Goal: Transaction & Acquisition: Purchase product/service

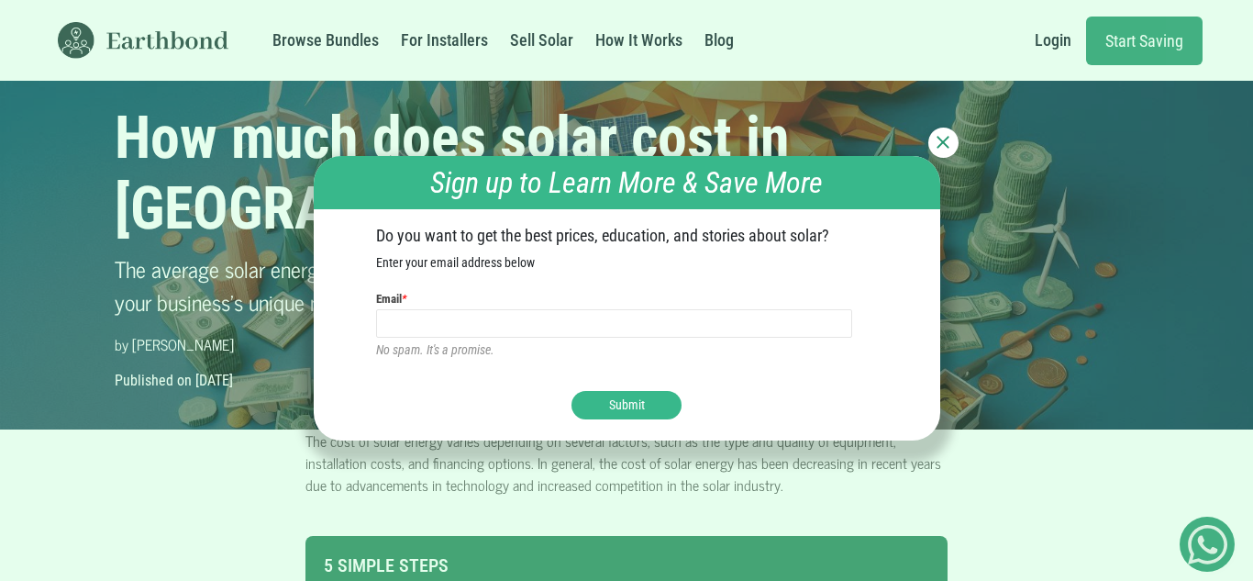
click at [952, 128] on div "Sign up to Learn More & Save More Do you want to get the best prices, education…" at bounding box center [626, 290] width 1253 height 581
click at [937, 138] on img at bounding box center [943, 142] width 13 height 13
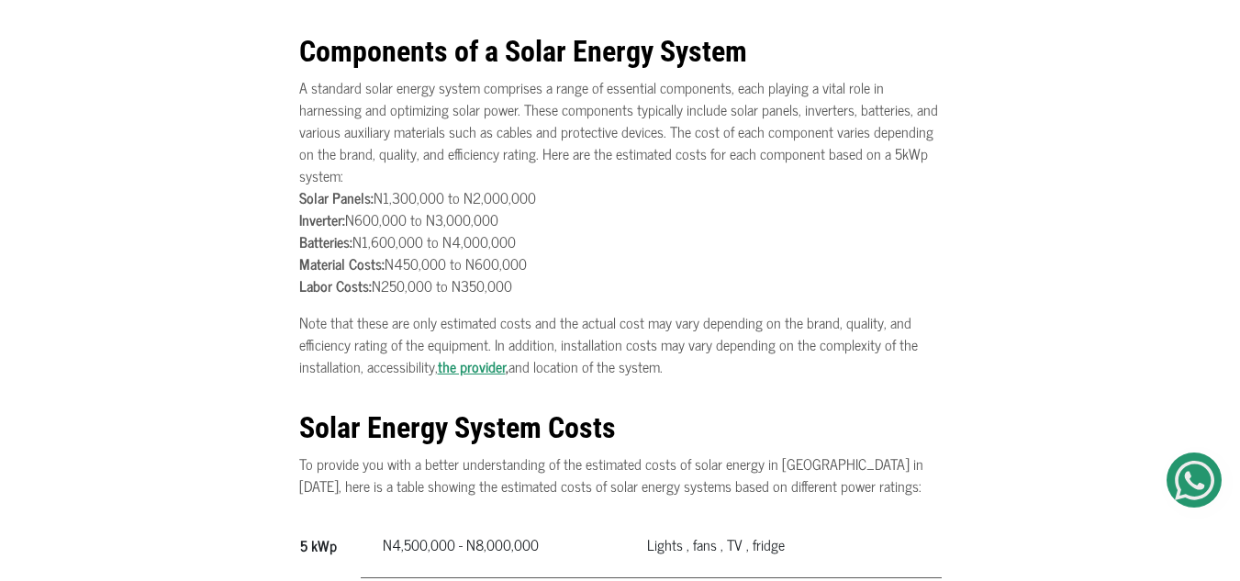
scroll to position [848, 0]
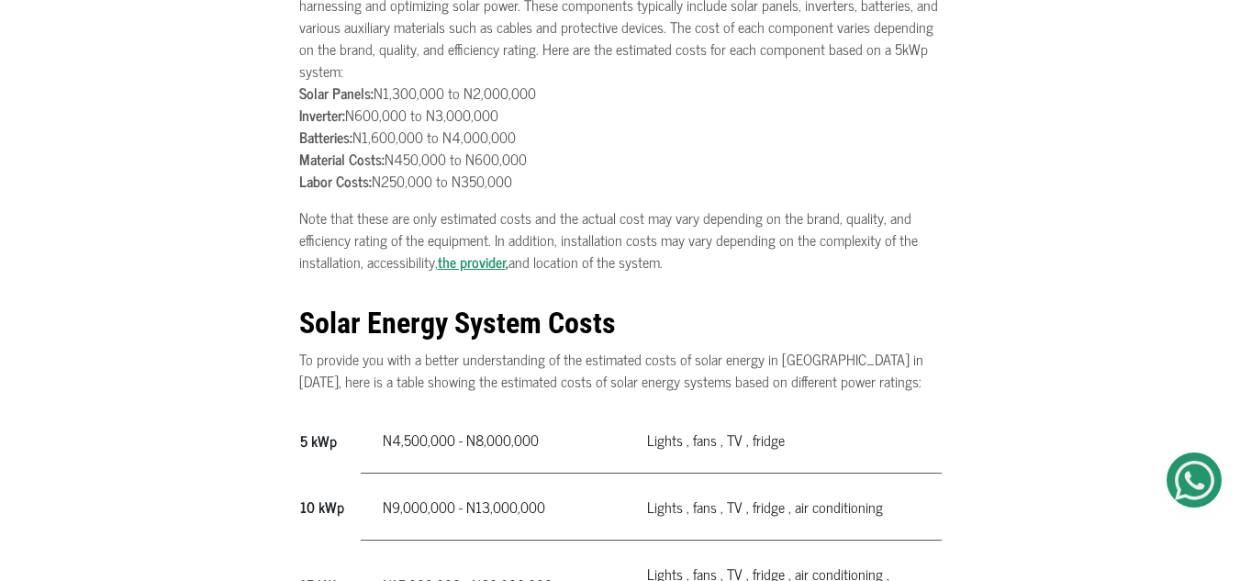
drag, startPoint x: 329, startPoint y: 87, endPoint x: 551, endPoint y: 92, distance: 221.2
click at [550, 91] on p "A standard solar energy system comprises a range of essential components, each …" at bounding box center [620, 82] width 642 height 220
drag, startPoint x: 328, startPoint y: 123, endPoint x: 506, endPoint y: 128, distance: 177.1
click at [520, 123] on p "A standard solar energy system comprises a range of essential components, each …" at bounding box center [620, 82] width 642 height 220
drag, startPoint x: 314, startPoint y: 144, endPoint x: 362, endPoint y: 165, distance: 53.0
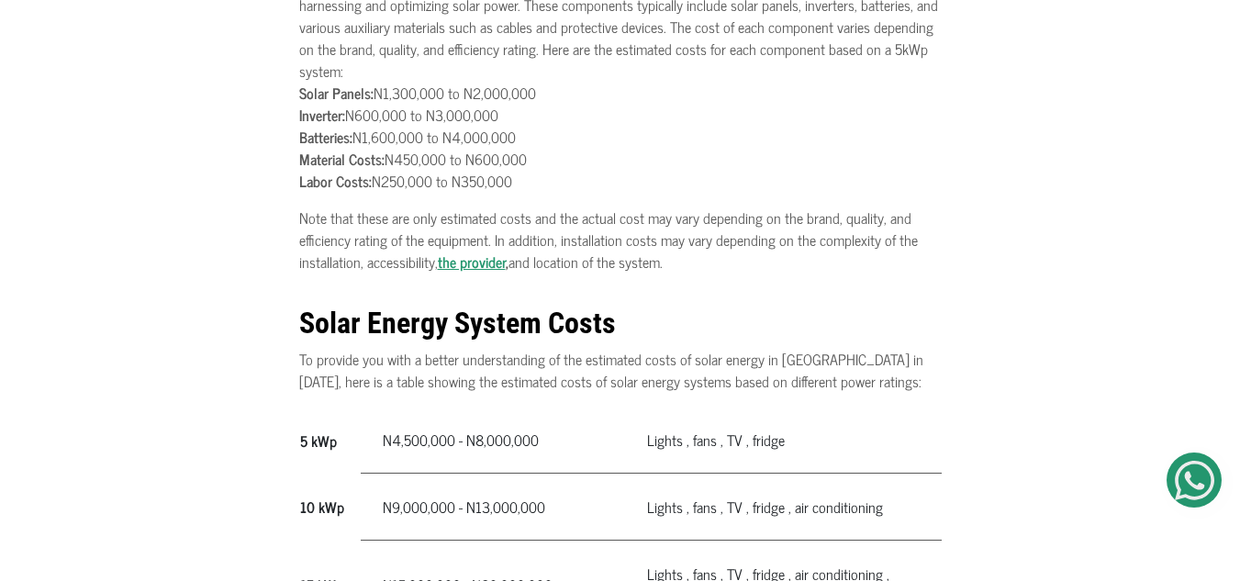
click at [587, 142] on p "A standard solar energy system comprises a range of essential components, each …" at bounding box center [620, 82] width 642 height 220
drag, startPoint x: 331, startPoint y: 161, endPoint x: 595, endPoint y: 161, distance: 264.3
click at [595, 161] on p "A standard solar energy system comprises a range of essential components, each …" at bounding box center [620, 82] width 642 height 220
drag, startPoint x: 353, startPoint y: 174, endPoint x: 219, endPoint y: 259, distance: 158.3
click at [598, 185] on p "A standard solar energy system comprises a range of essential components, each …" at bounding box center [620, 82] width 642 height 220
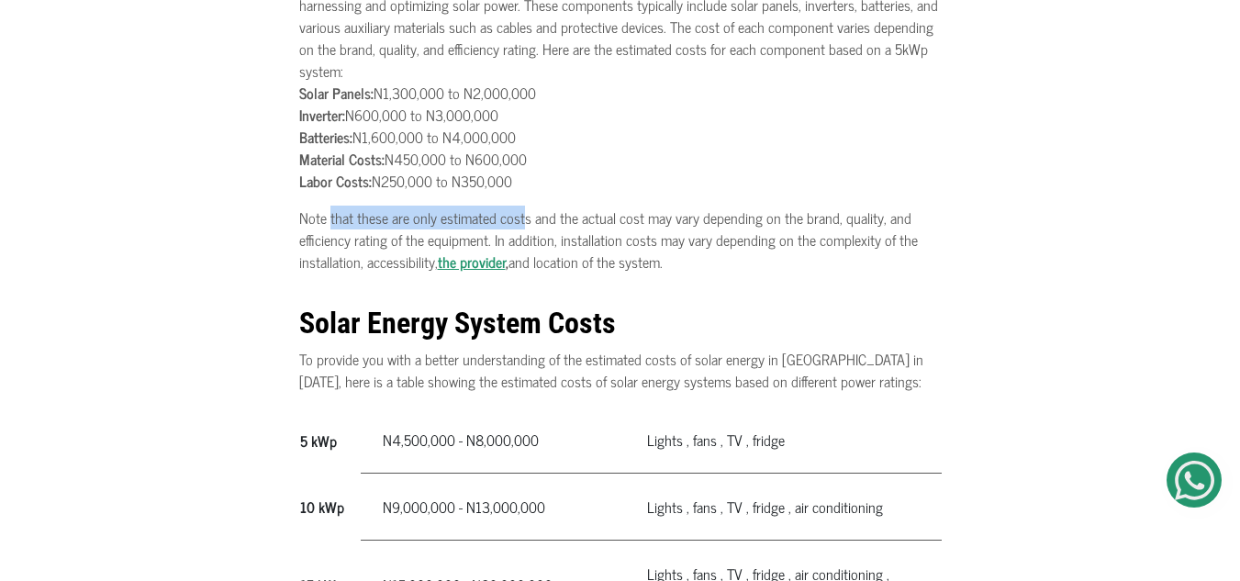
drag, startPoint x: 329, startPoint y: 214, endPoint x: 534, endPoint y: 228, distance: 205.1
click at [532, 226] on p "Note that these are only estimated costs and the actual cost may vary depending…" at bounding box center [620, 239] width 642 height 66
click at [72, 249] on div "The cost of solar energy varies depending on several factors, such as the type …" at bounding box center [620, 461] width 1240 height 1759
drag, startPoint x: 316, startPoint y: 185, endPoint x: 465, endPoint y: 205, distance: 150.8
click at [551, 188] on p "A standard solar energy system comprises a range of essential components, each …" at bounding box center [620, 82] width 642 height 220
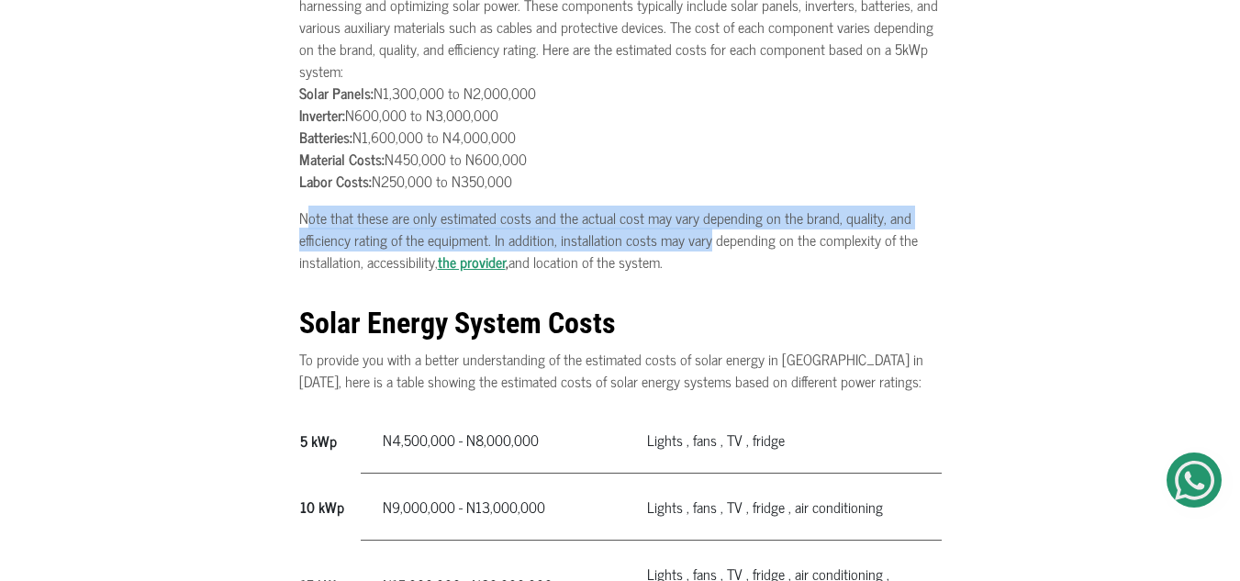
drag, startPoint x: 307, startPoint y: 222, endPoint x: 709, endPoint y: 238, distance: 402.2
click at [706, 239] on p "Note that these are only estimated costs and the actual cost may vary depending…" at bounding box center [620, 239] width 642 height 66
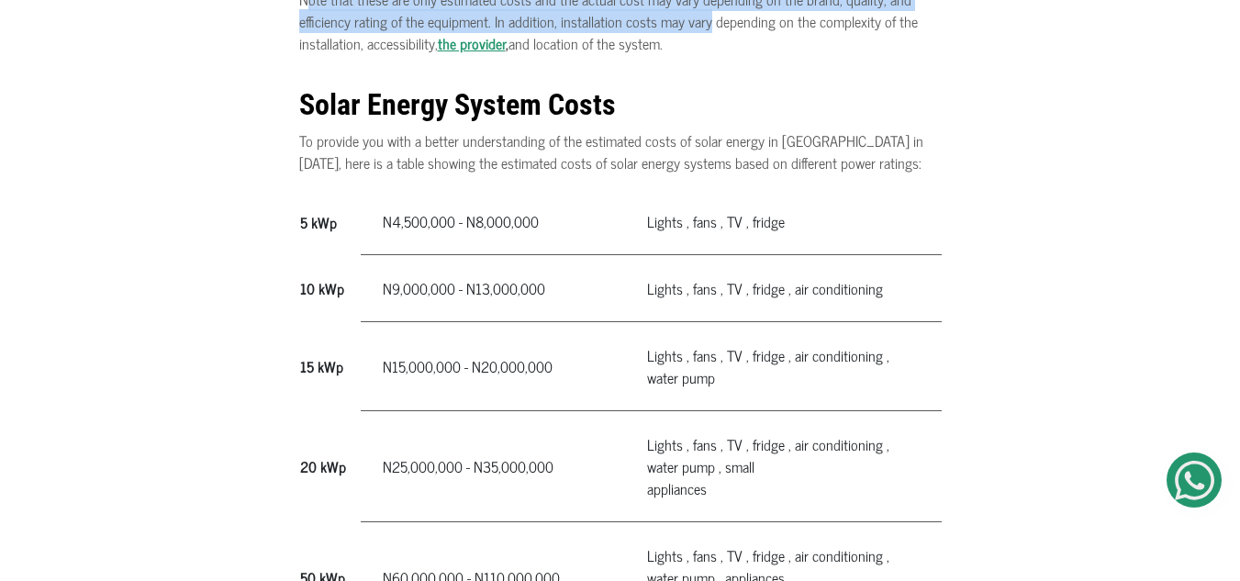
scroll to position [1069, 0]
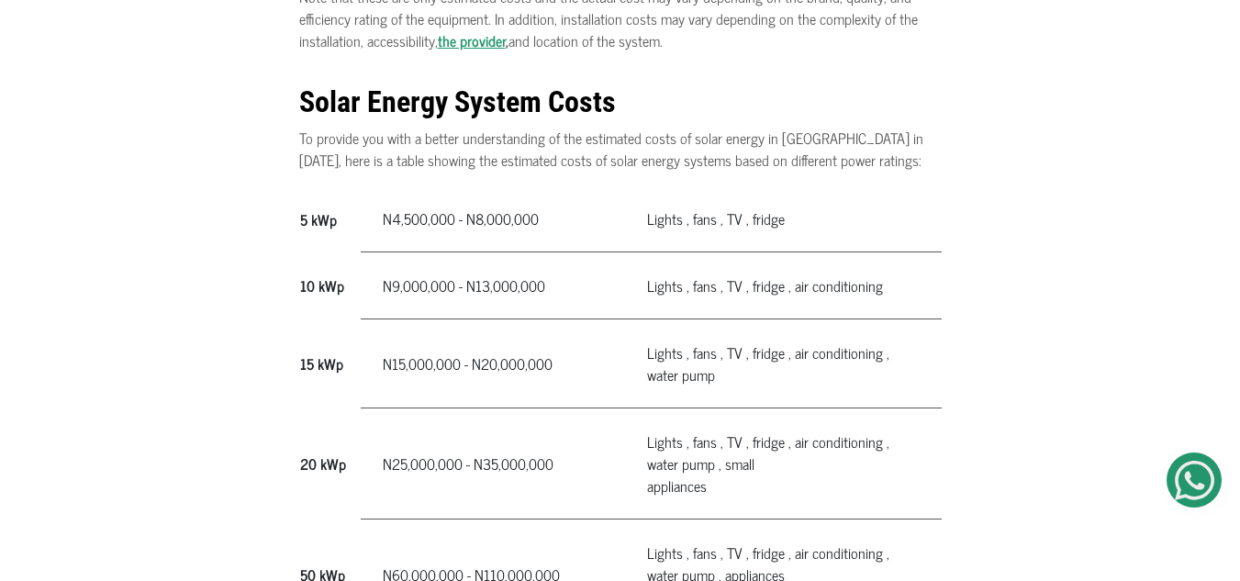
click at [308, 94] on b "Solar Energy System Costs" at bounding box center [457, 101] width 317 height 35
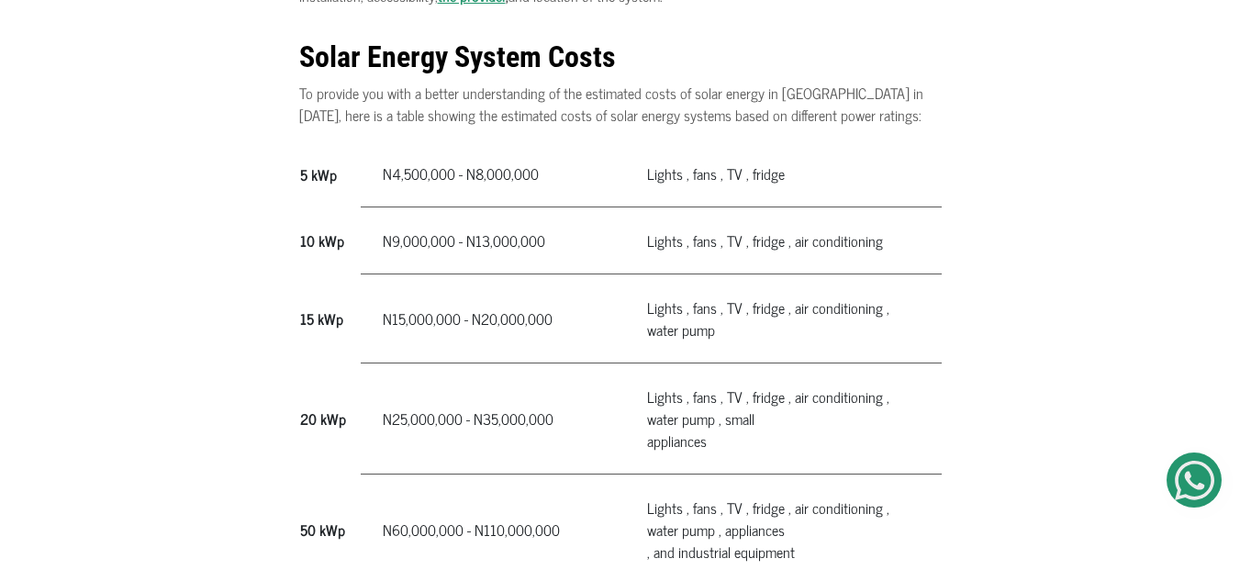
scroll to position [1120, 0]
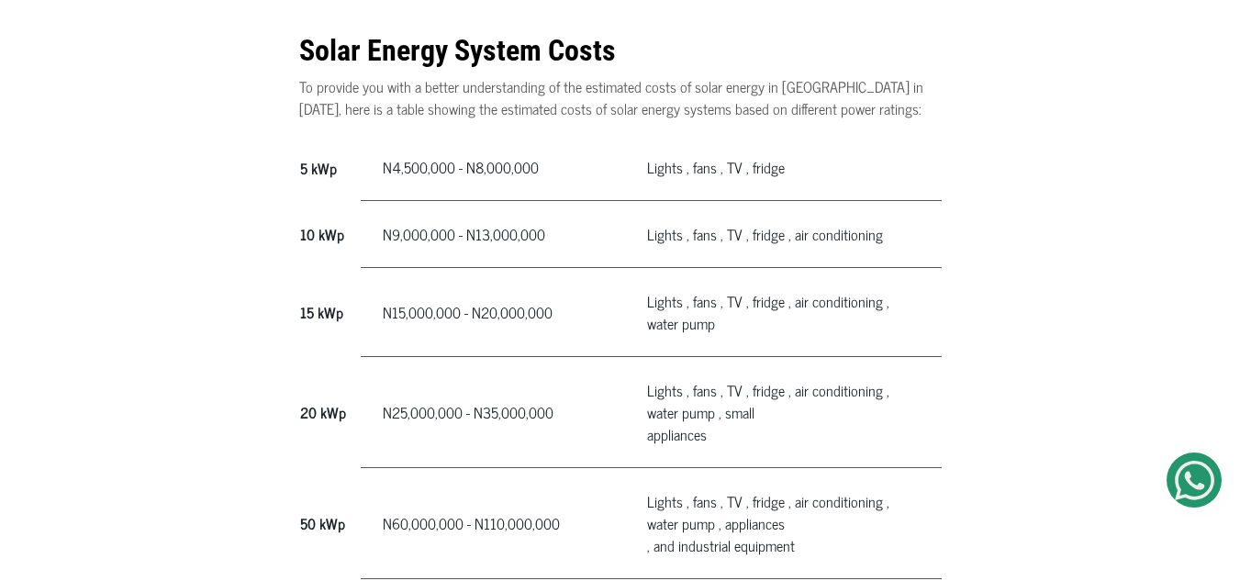
drag, startPoint x: 298, startPoint y: 170, endPoint x: 783, endPoint y: 183, distance: 484.6
click at [791, 182] on tr "5 kWp N4,500,000 - N8,000,000" at bounding box center [620, 167] width 642 height 67
click at [676, 224] on td "Lights , fans , TV , fridge , air conditioning" at bounding box center [783, 234] width 316 height 67
drag, startPoint x: 373, startPoint y: 248, endPoint x: 324, endPoint y: 248, distance: 49.5
click at [371, 249] on td "N9,000,000 - N13,000,000" at bounding box center [493, 234] width 264 height 67
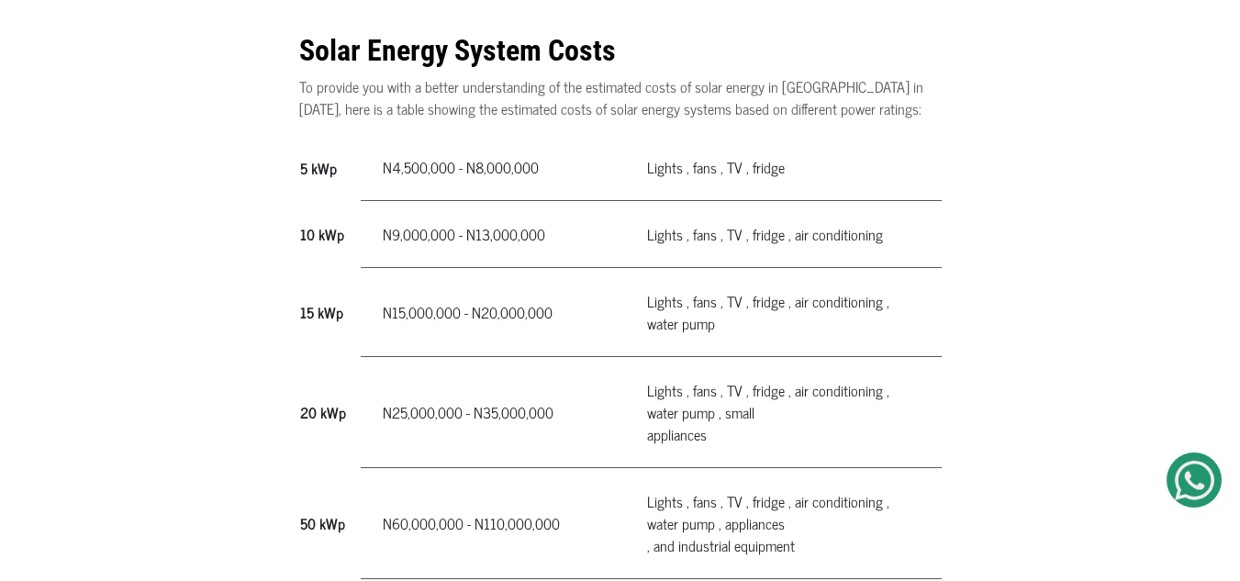
drag, startPoint x: 299, startPoint y: 220, endPoint x: 922, endPoint y: 267, distance: 624.8
click at [922, 266] on tr "10 kWp N9,000,000 - N13,000,000" at bounding box center [620, 234] width 642 height 67
drag, startPoint x: 359, startPoint y: 330, endPoint x: 511, endPoint y: 318, distance: 152.8
click at [395, 328] on tr "15 kWp N15,000,000 - N20,000,000" at bounding box center [620, 312] width 642 height 89
click at [271, 305] on div "The cost of solar energy varies depending on several factors, such as the type …" at bounding box center [620, 188] width 1240 height 1759
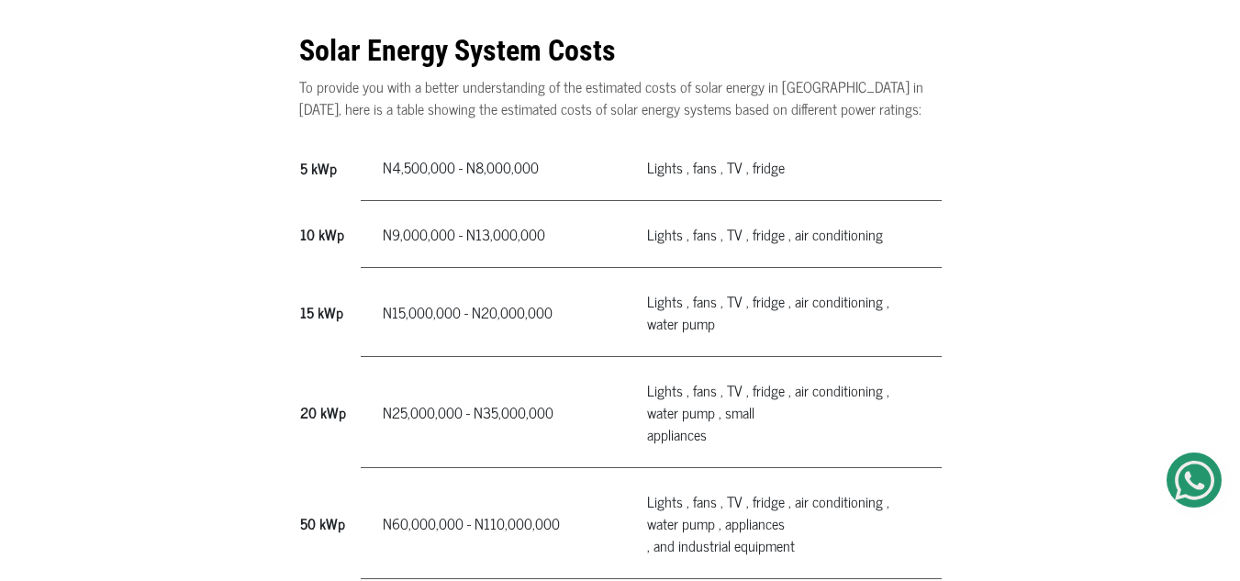
click at [300, 312] on th "15 kWp" at bounding box center [330, 312] width 62 height 89
drag, startPoint x: 298, startPoint y: 309, endPoint x: 801, endPoint y: 339, distance: 503.7
click at [859, 339] on tr "15 kWp N15,000,000 - N20,000,000" at bounding box center [620, 312] width 642 height 89
drag, startPoint x: 739, startPoint y: 339, endPoint x: 707, endPoint y: 339, distance: 32.1
click at [736, 339] on td "Lights , fans , TV , fridge , air conditioning , water pump" at bounding box center [783, 312] width 316 height 89
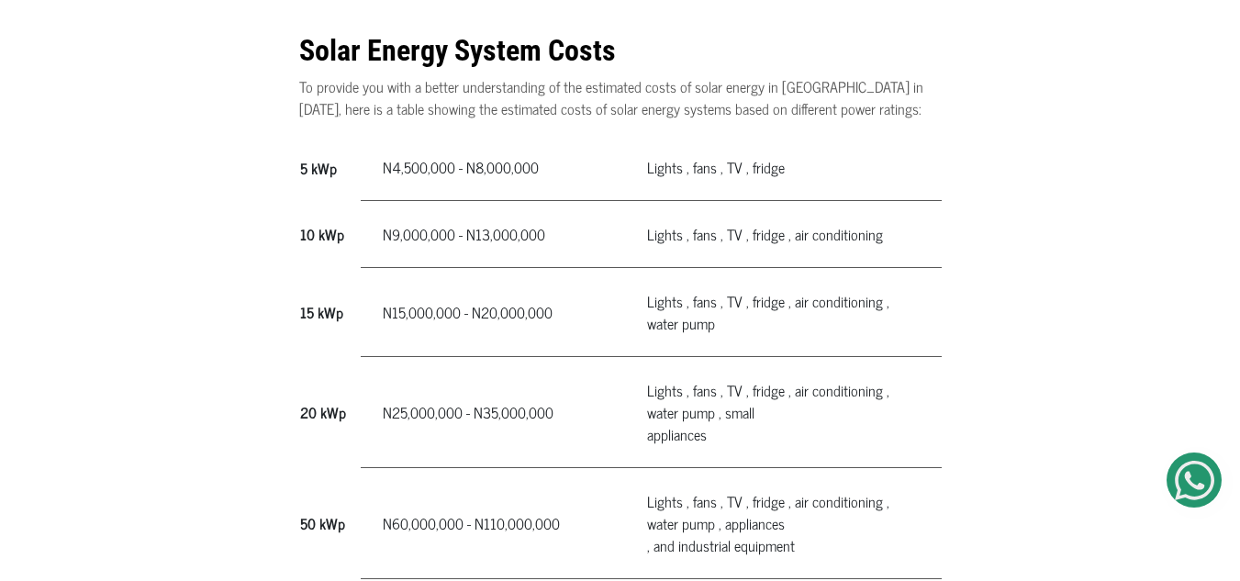
click at [682, 239] on td "Lights , fans , TV , fridge , air conditioning" at bounding box center [783, 234] width 316 height 67
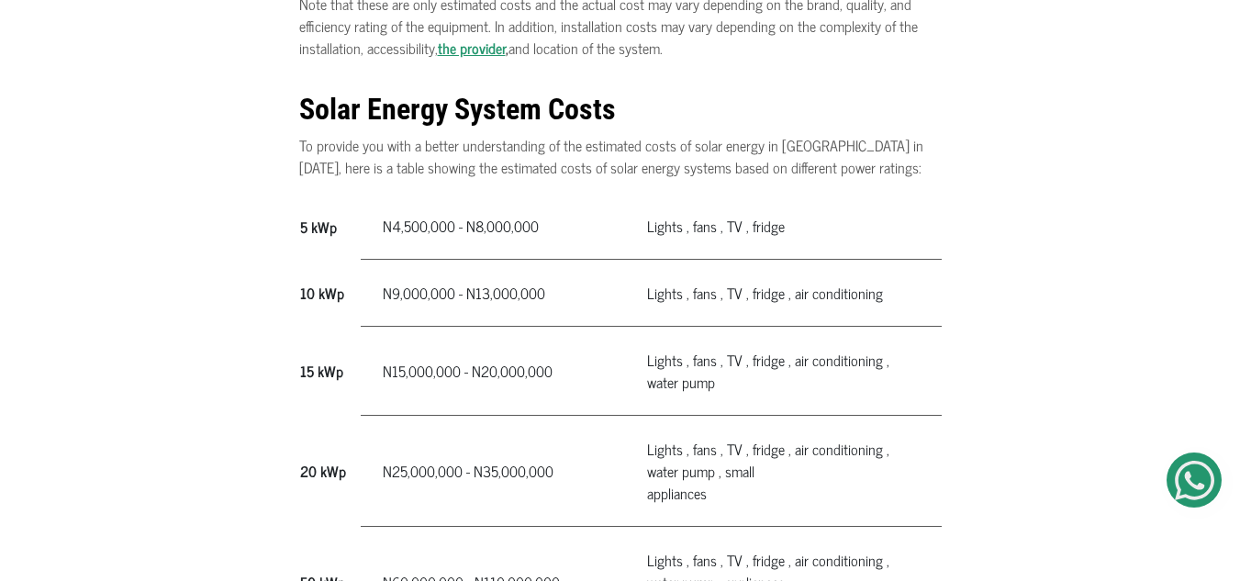
scroll to position [1063, 0]
drag, startPoint x: 320, startPoint y: 205, endPoint x: 853, endPoint y: 207, distance: 533.1
click at [853, 207] on tr "5 kWp N4,500,000 - N8,000,000" at bounding box center [620, 225] width 642 height 67
drag, startPoint x: 308, startPoint y: 287, endPoint x: 868, endPoint y: 291, distance: 559.7
click at [870, 290] on tr "10 kWp N9,000,000 - N13,000,000" at bounding box center [620, 292] width 642 height 67
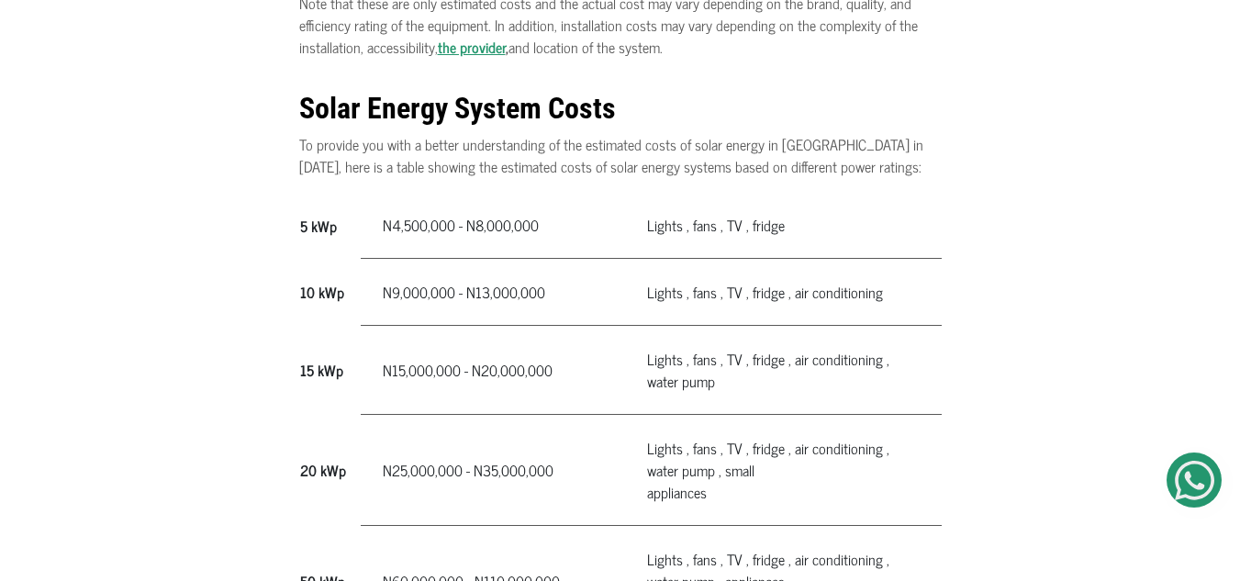
drag, startPoint x: 907, startPoint y: 364, endPoint x: 895, endPoint y: 369, distance: 13.6
click at [925, 365] on tr "15 kWp N15,000,000 - N20,000,000" at bounding box center [620, 370] width 642 height 89
drag, startPoint x: 657, startPoint y: 386, endPoint x: 617, endPoint y: 403, distance: 43.6
click at [674, 387] on td "Lights , fans , TV , fridge , air conditioning , water pump" at bounding box center [783, 370] width 316 height 89
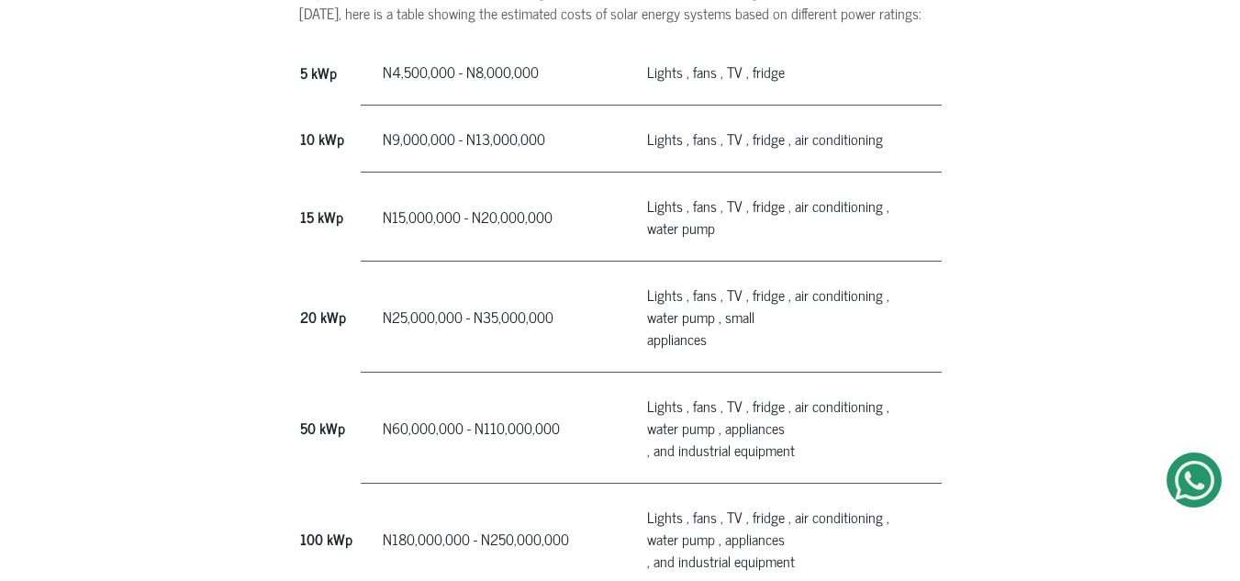
scroll to position [1219, 0]
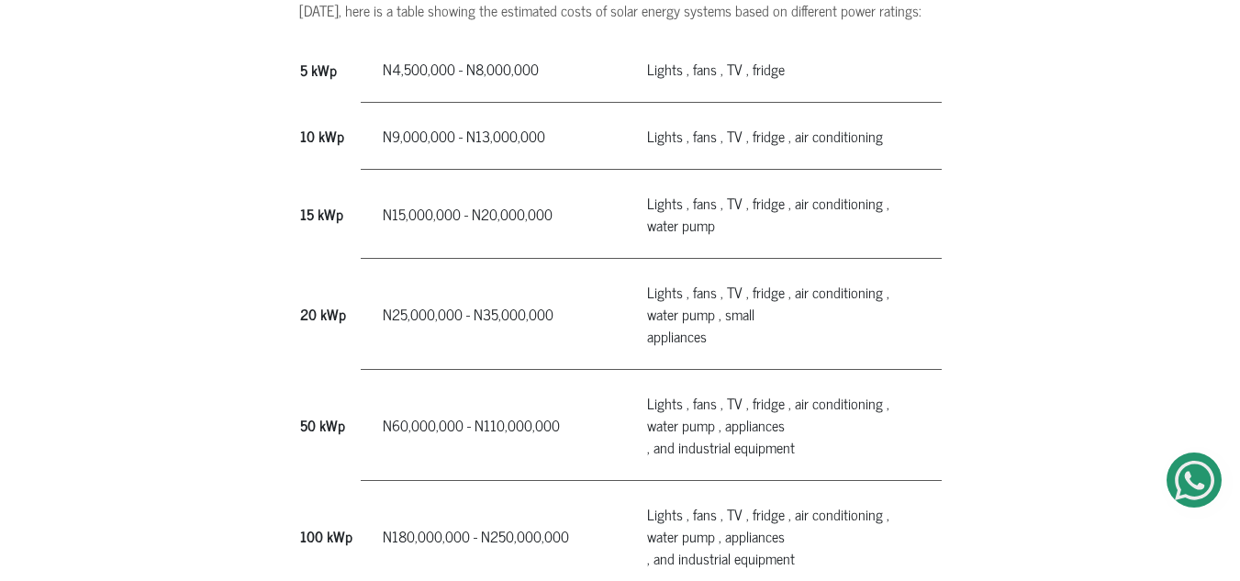
drag, startPoint x: 292, startPoint y: 315, endPoint x: 840, endPoint y: 306, distance: 547.9
click at [840, 306] on div "The cost of solar energy varies depending on several factors, such as the type …" at bounding box center [620, 90] width 1240 height 1759
click at [761, 314] on td "Lights , fans , TV , fridge , air conditioning , water pump , small appliances" at bounding box center [783, 314] width 316 height 111
drag, startPoint x: 750, startPoint y: 295, endPoint x: 748, endPoint y: 336, distance: 40.4
click at [826, 336] on td "Lights , fans , TV , fridge , air conditioning , water pump , small appliances" at bounding box center [783, 314] width 316 height 111
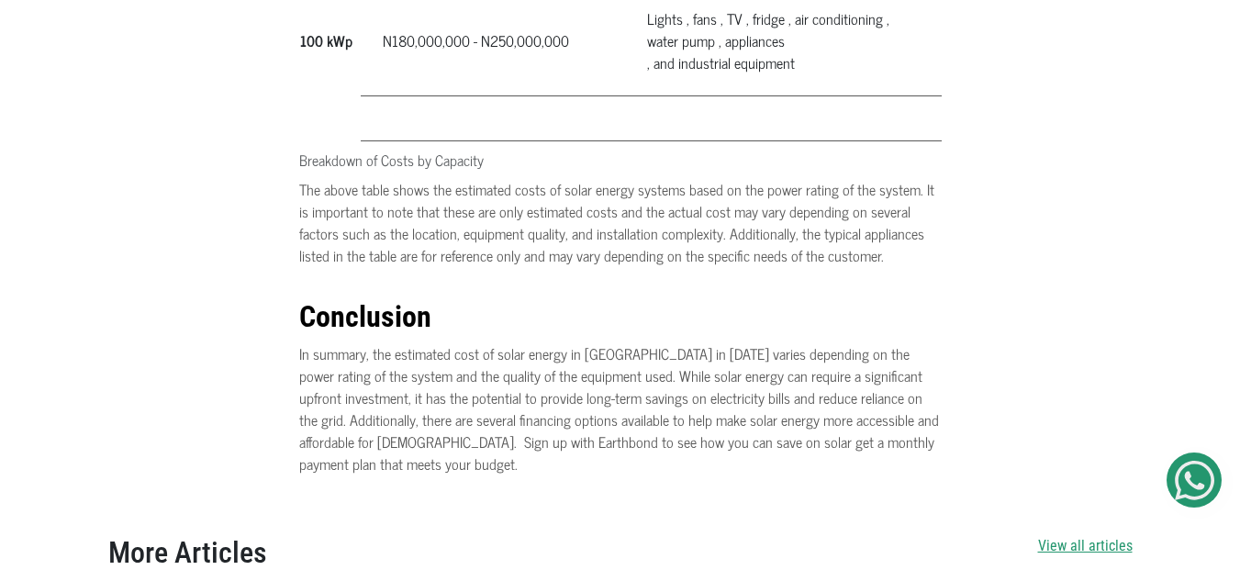
scroll to position [1715, 0]
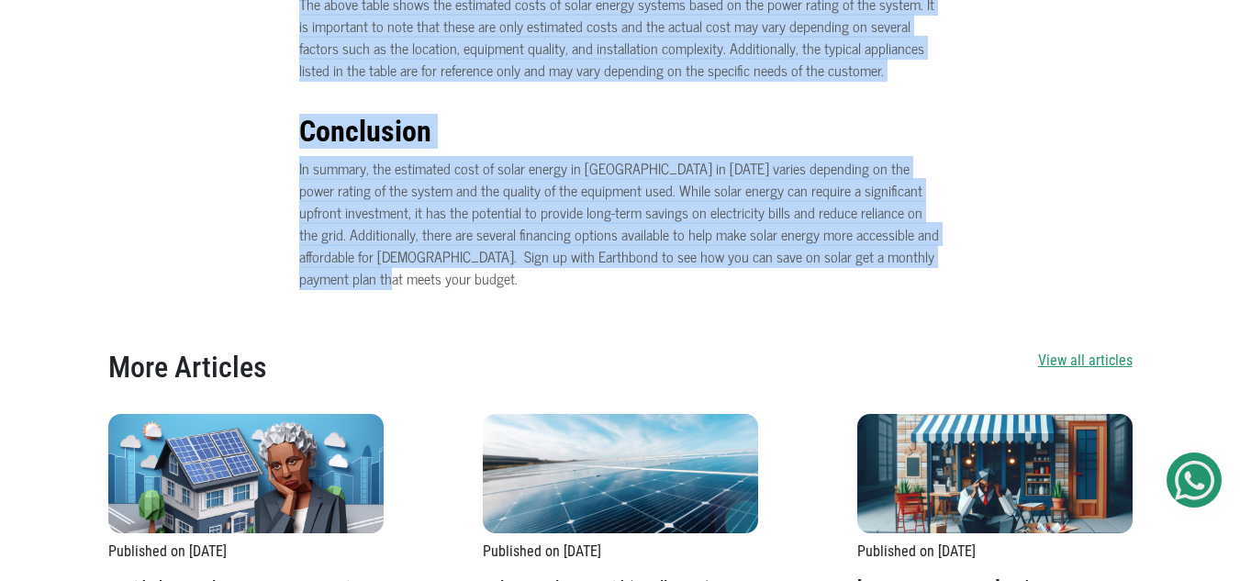
drag, startPoint x: 355, startPoint y: 188, endPoint x: 593, endPoint y: 301, distance: 263.1
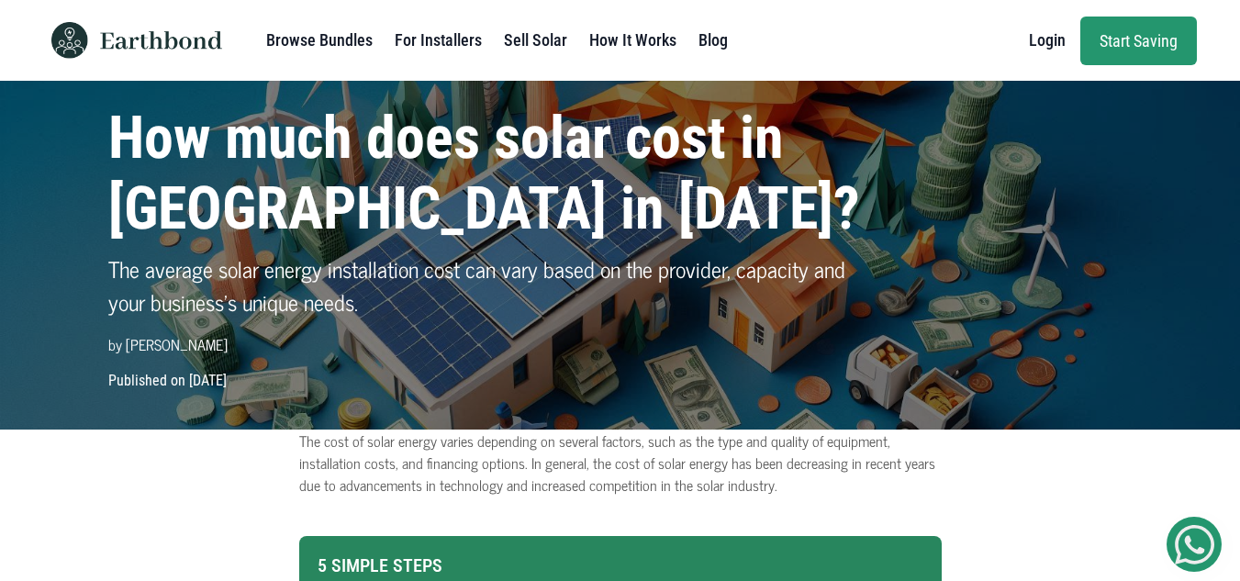
scroll to position [0, 0]
click at [430, 44] on link "For Installers" at bounding box center [438, 40] width 87 height 37
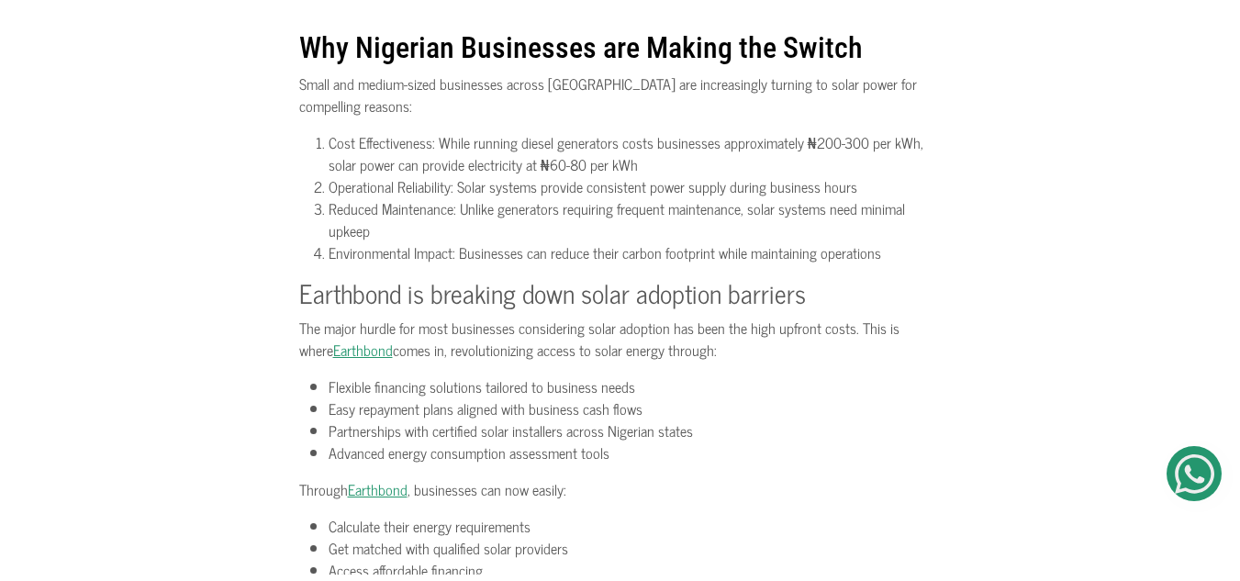
scroll to position [676, 0]
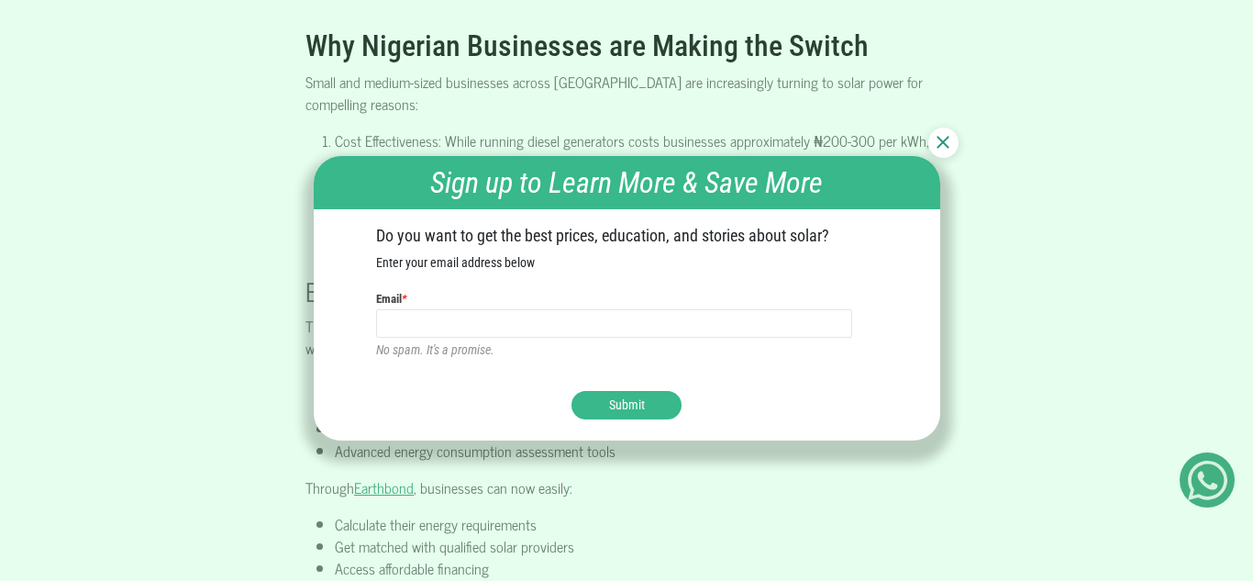
click at [948, 146] on img at bounding box center [943, 142] width 13 height 13
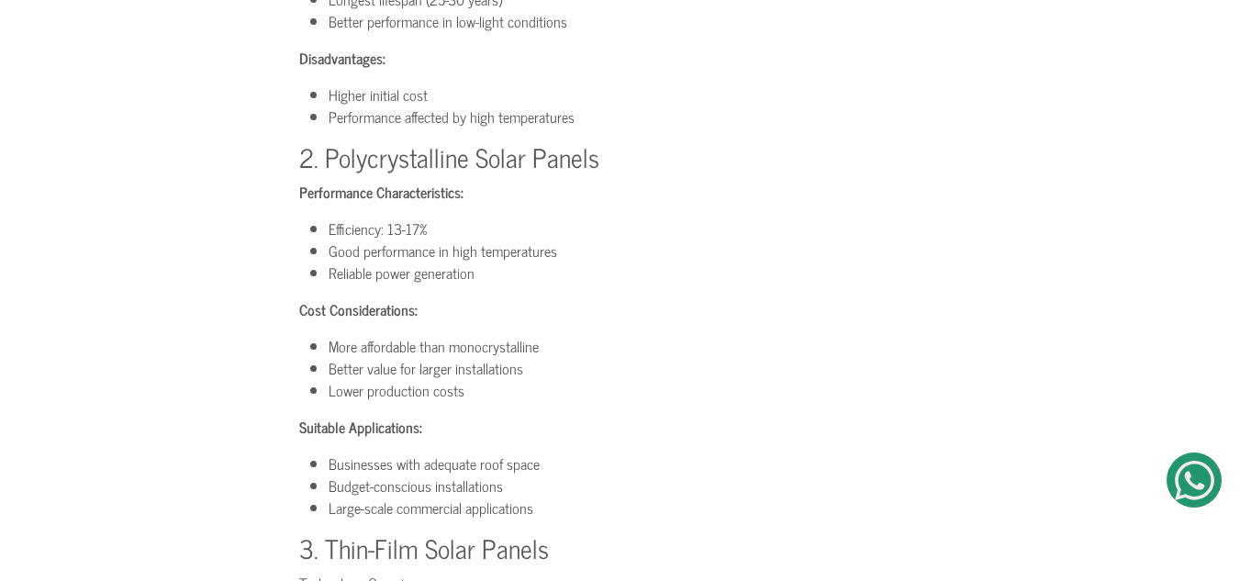
scroll to position [2594, 0]
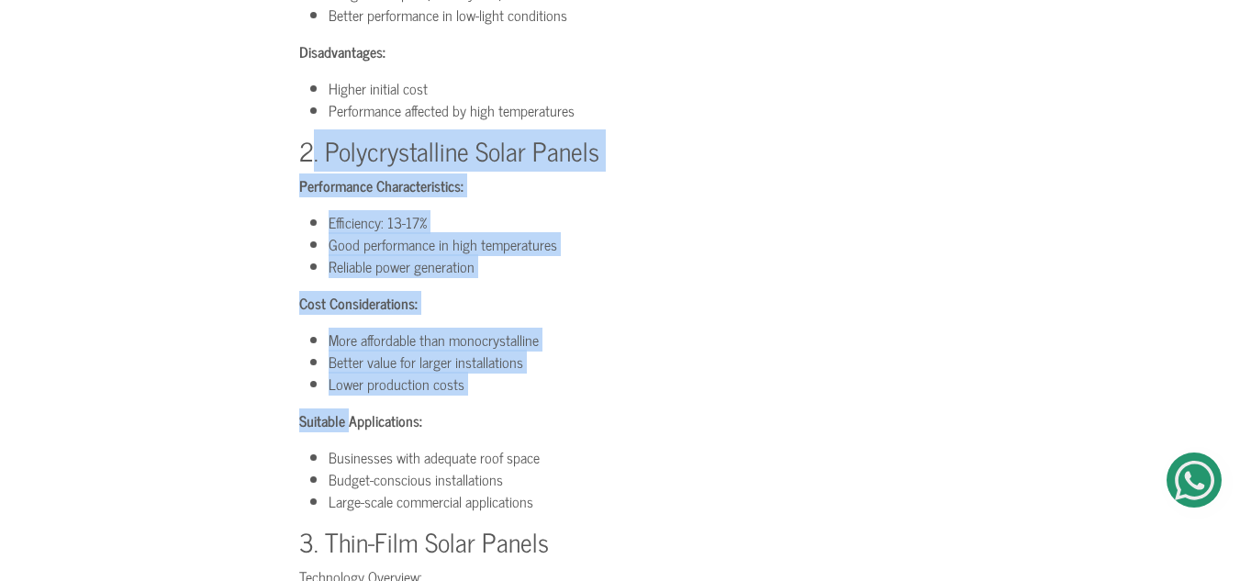
drag, startPoint x: 312, startPoint y: 122, endPoint x: 347, endPoint y: 404, distance: 283.8
click at [347, 404] on section "Everything you need to know about solar panels What are Photovoltaic Solar Pane…" at bounding box center [620, 410] width 642 height 3081
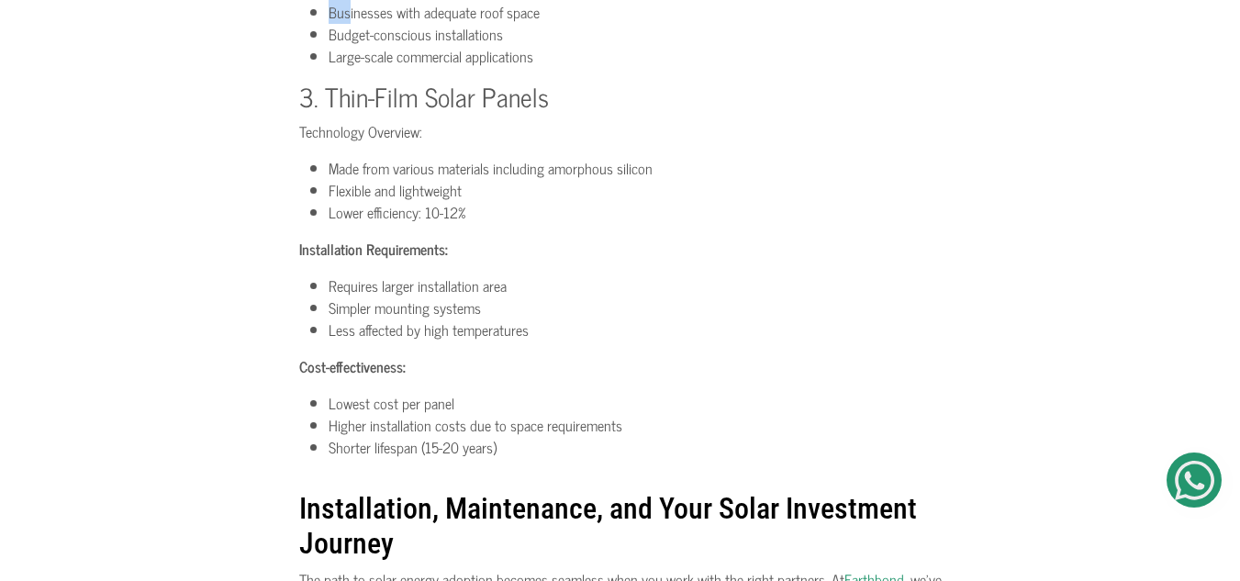
scroll to position [3045, 0]
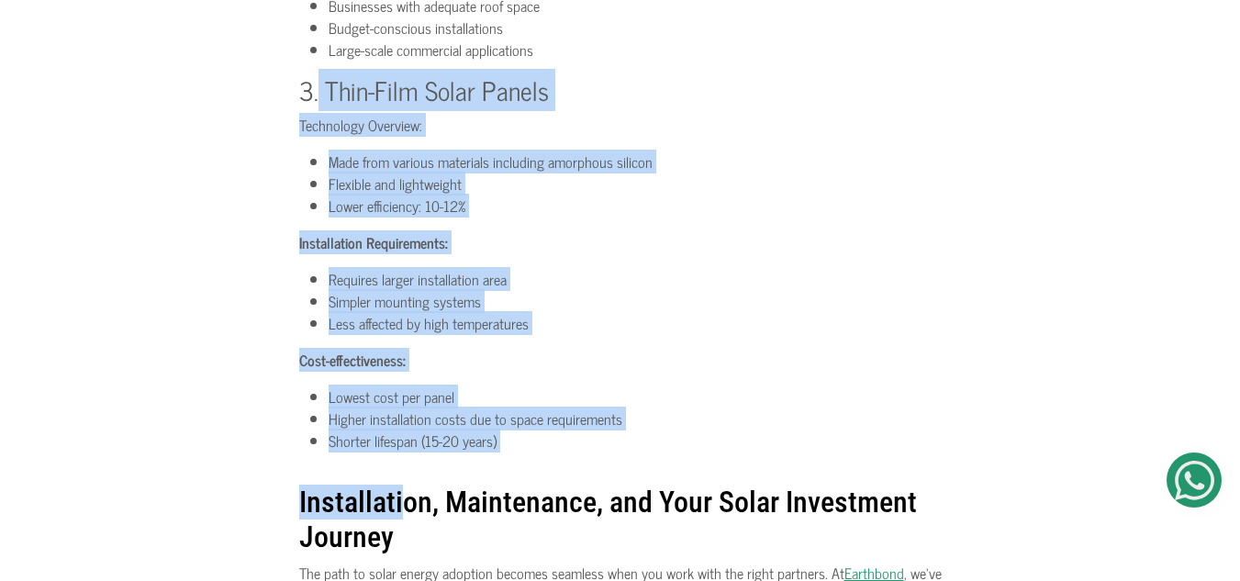
drag, startPoint x: 319, startPoint y: 52, endPoint x: 407, endPoint y: 484, distance: 441.1
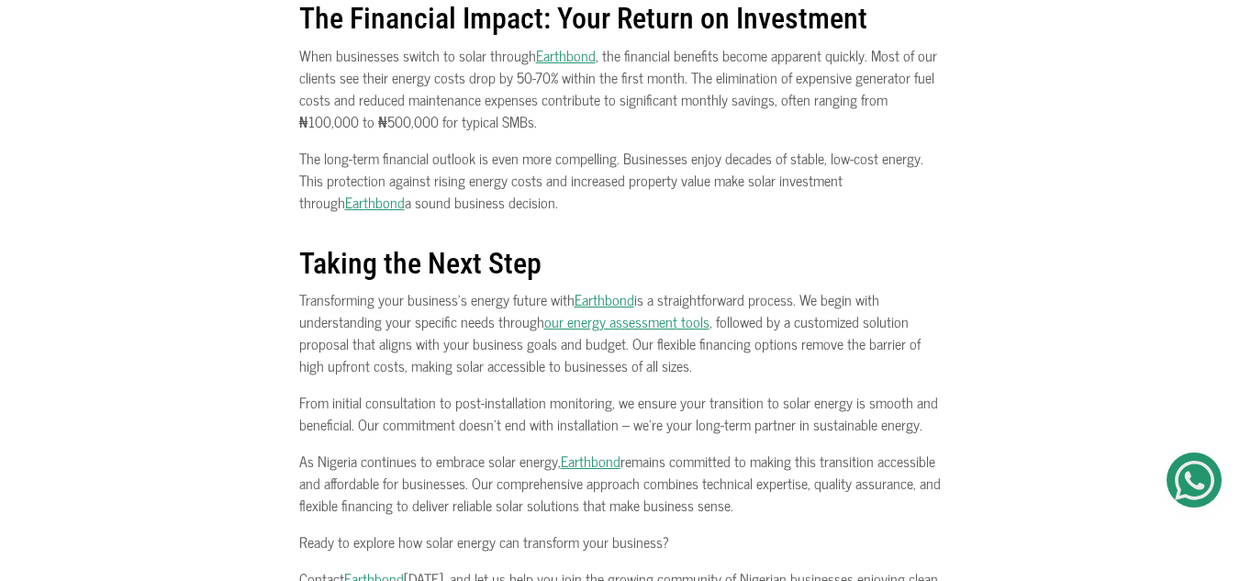
scroll to position [3791, 0]
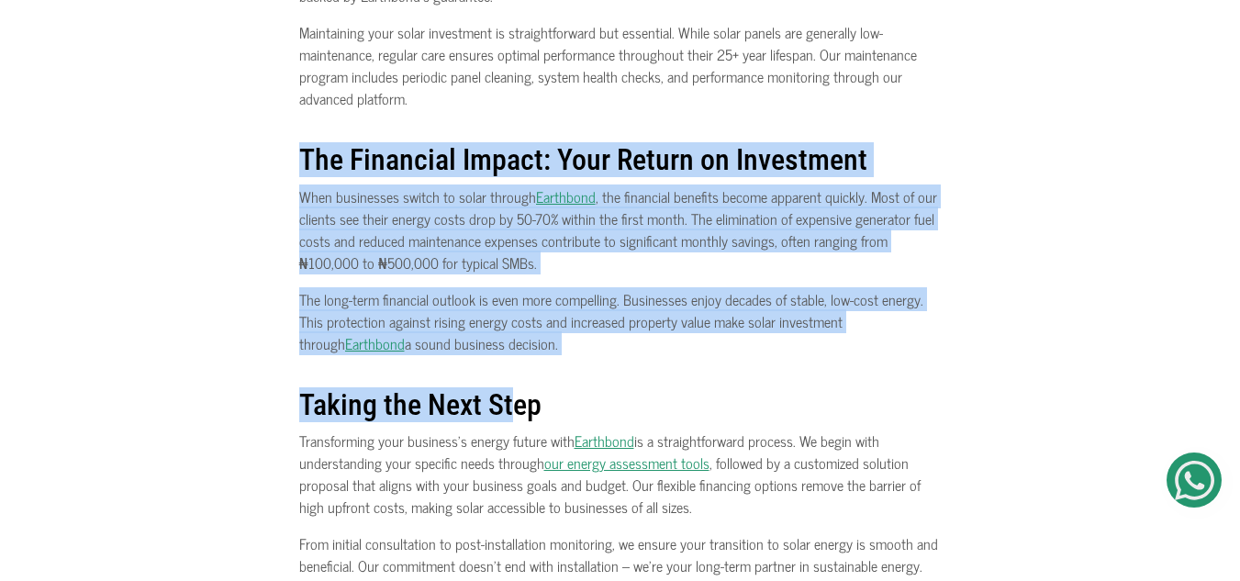
drag, startPoint x: 297, startPoint y: 128, endPoint x: 515, endPoint y: 367, distance: 323.5
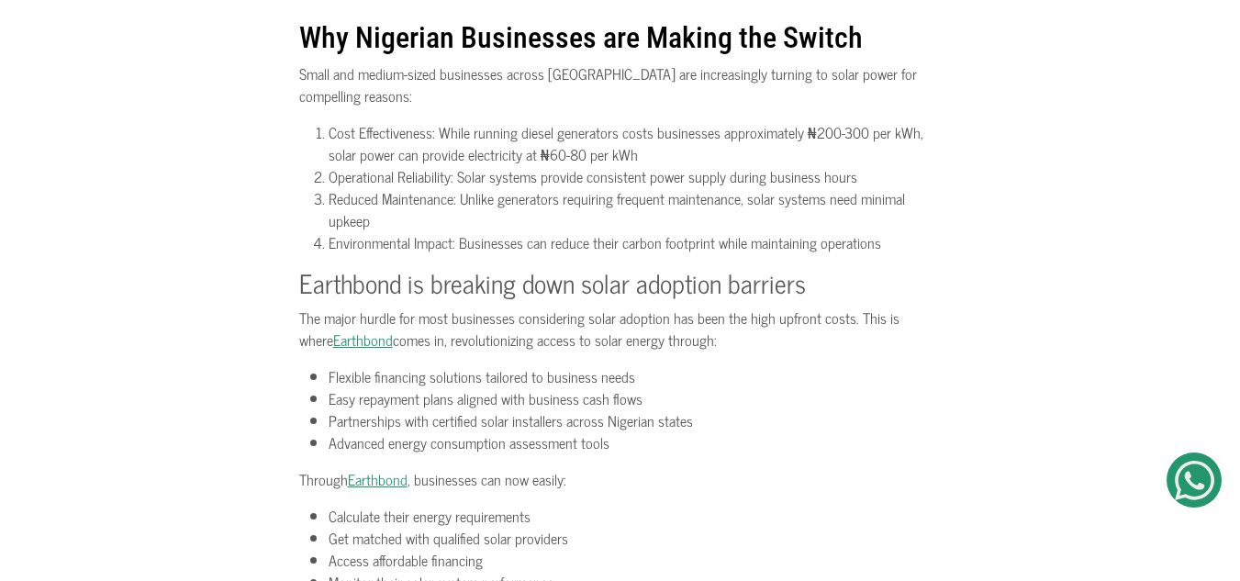
scroll to position [499, 0]
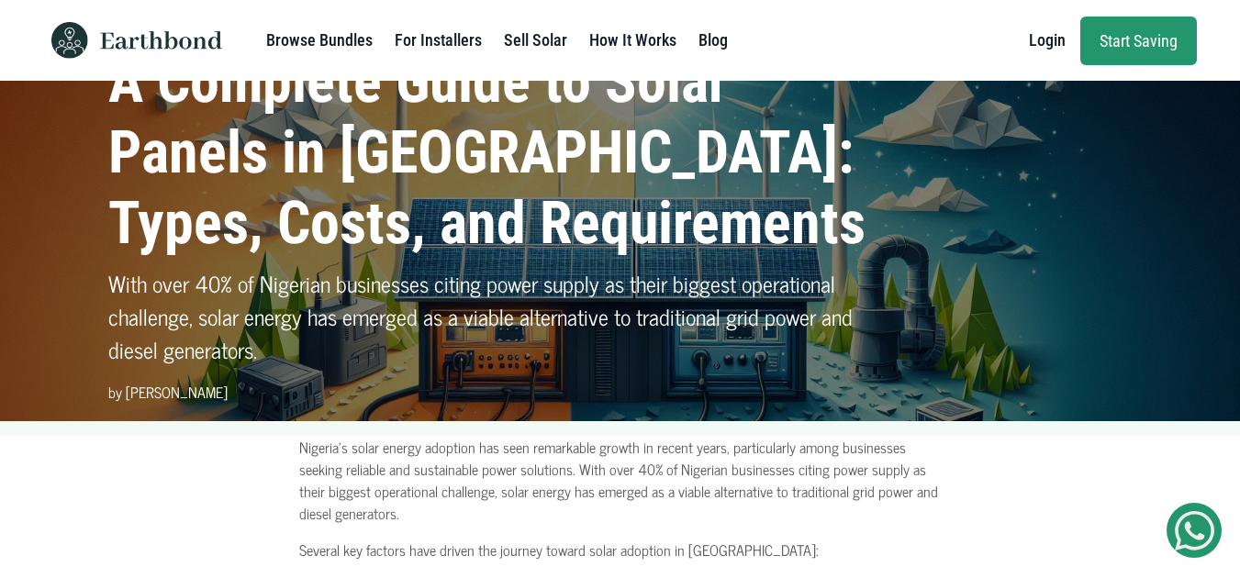
scroll to position [180, 0]
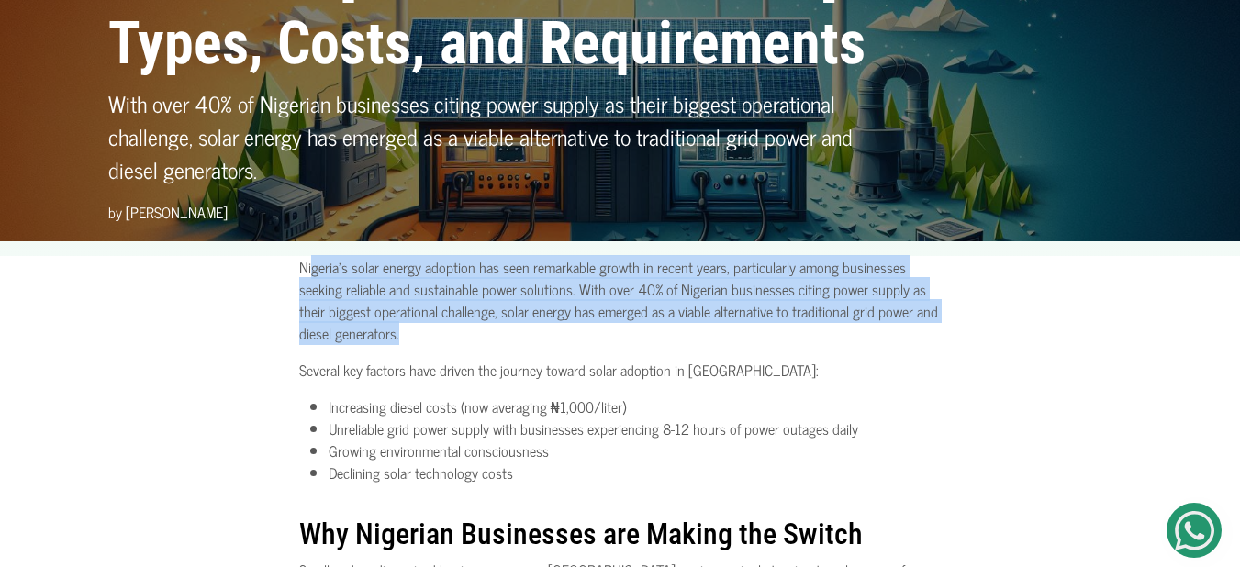
drag, startPoint x: 313, startPoint y: 275, endPoint x: 469, endPoint y: 336, distance: 167.3
click at [469, 336] on p "Nigeria's solar energy adoption has seen remarkable growth in recent years, par…" at bounding box center [620, 300] width 642 height 88
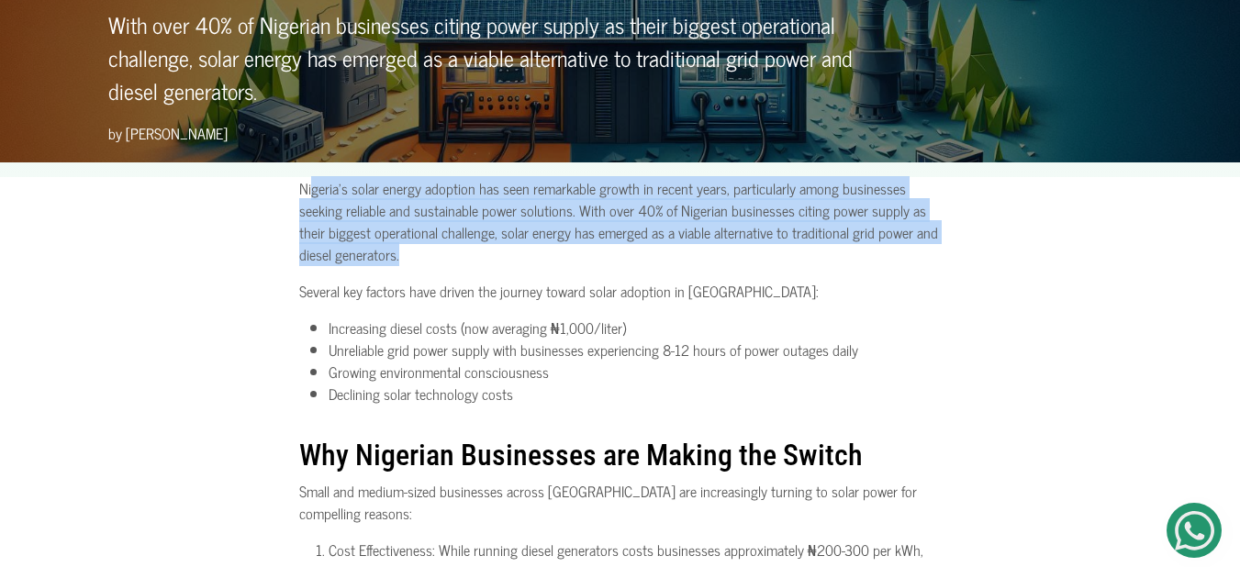
scroll to position [260, 0]
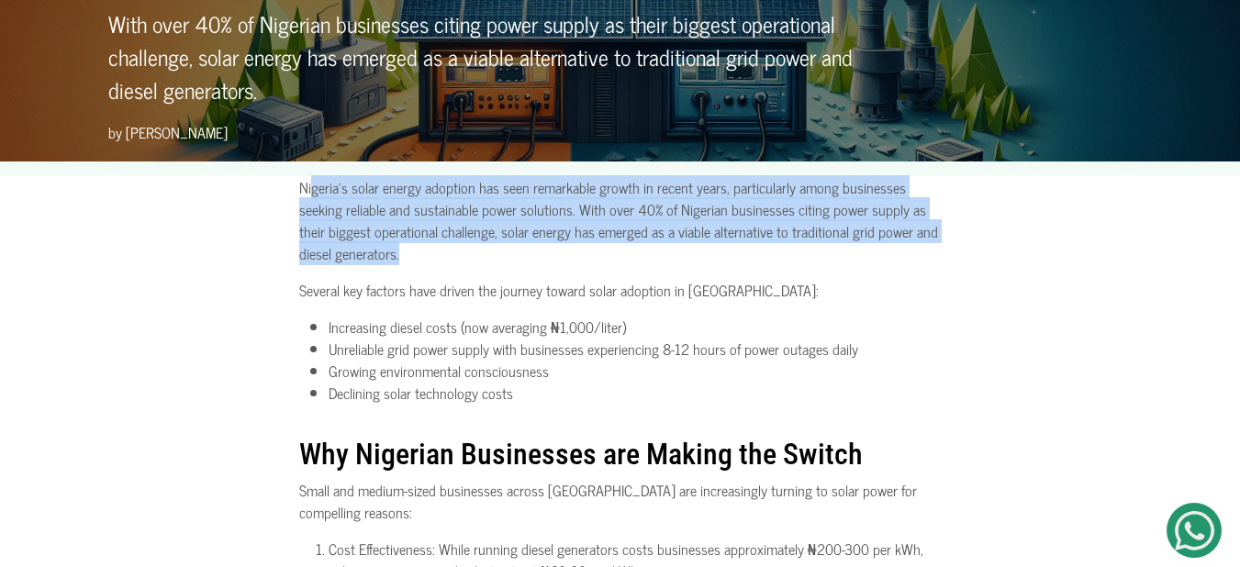
click at [528, 237] on p "Nigeria's solar energy adoption has seen remarkable growth in recent years, par…" at bounding box center [620, 220] width 642 height 88
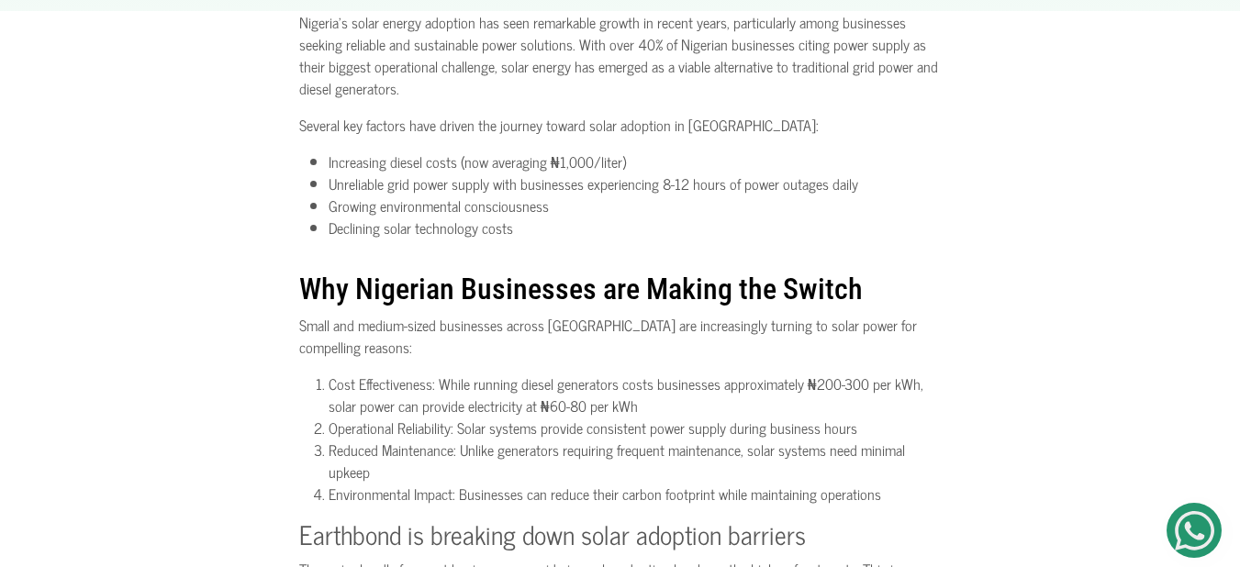
scroll to position [429, 0]
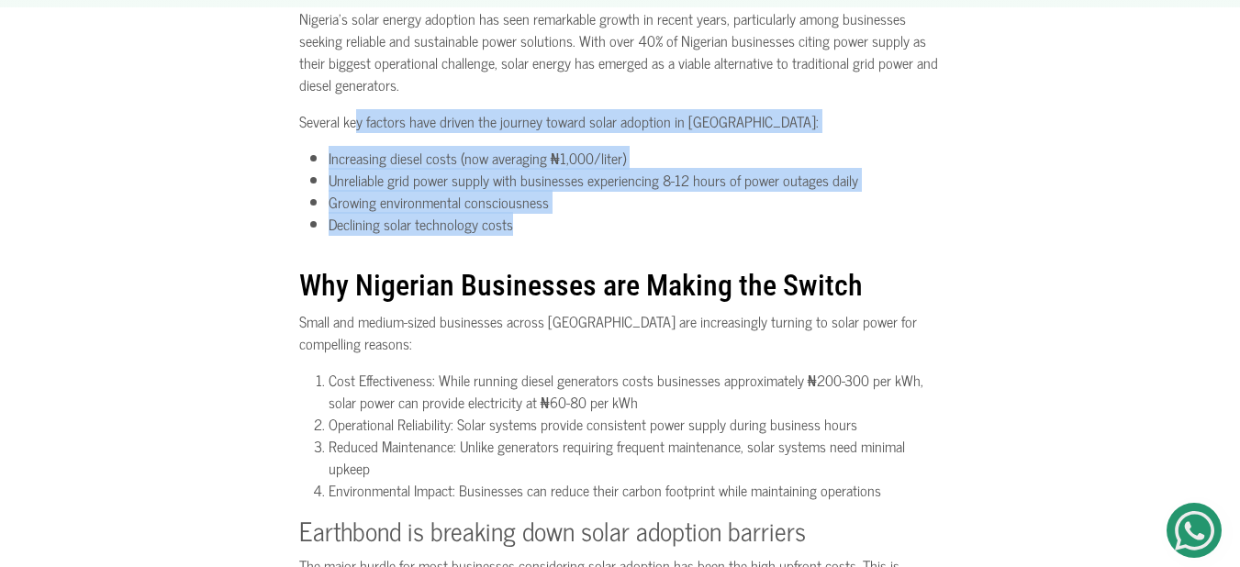
drag, startPoint x: 354, startPoint y: 121, endPoint x: 513, endPoint y: 239, distance: 197.5
click at [513, 239] on section "Nigeria's solar energy adoption has seen remarkable growth in recent years, par…" at bounding box center [620, 423] width 642 height 833
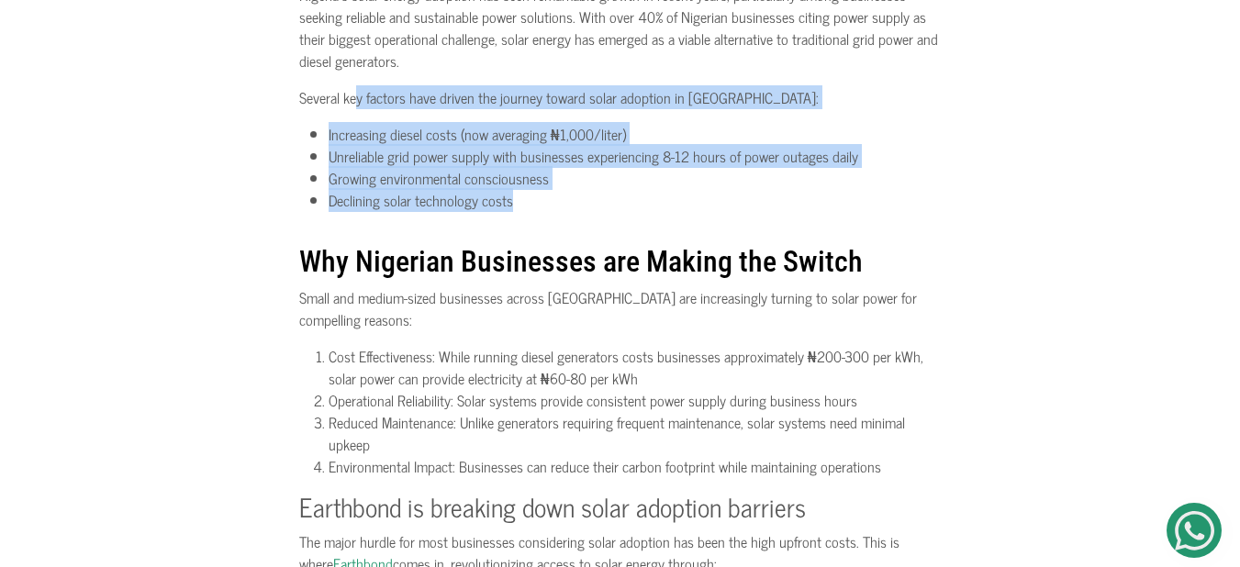
scroll to position [453, 0]
click at [485, 166] on li "Unreliable grid power supply with businesses experiencing 8-12 hours of power o…" at bounding box center [634, 155] width 613 height 22
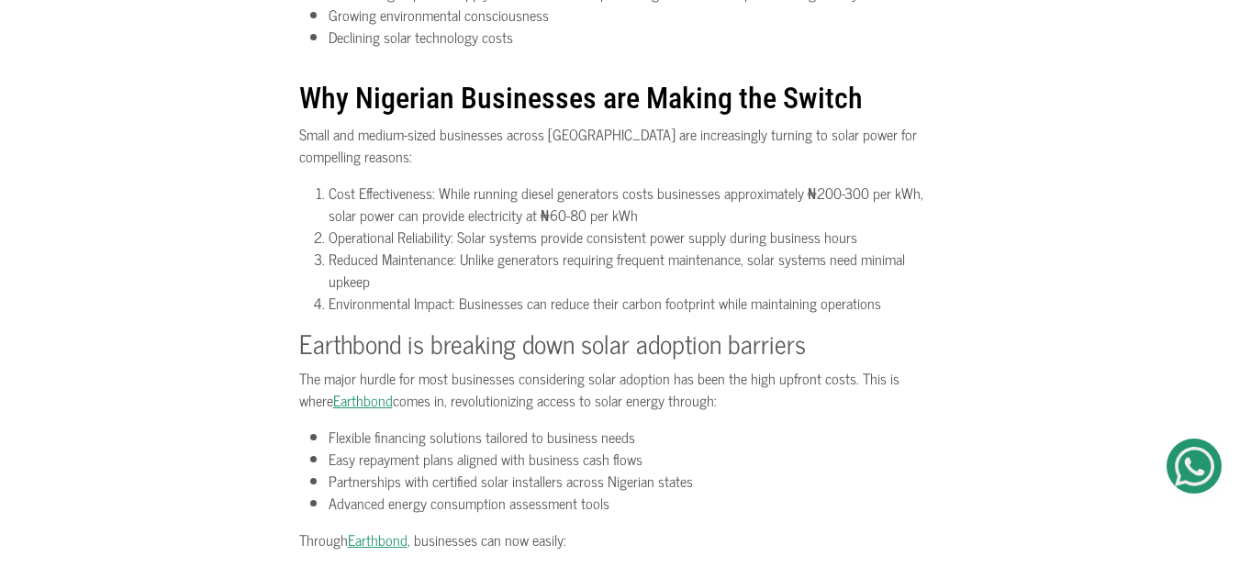
scroll to position [620, 0]
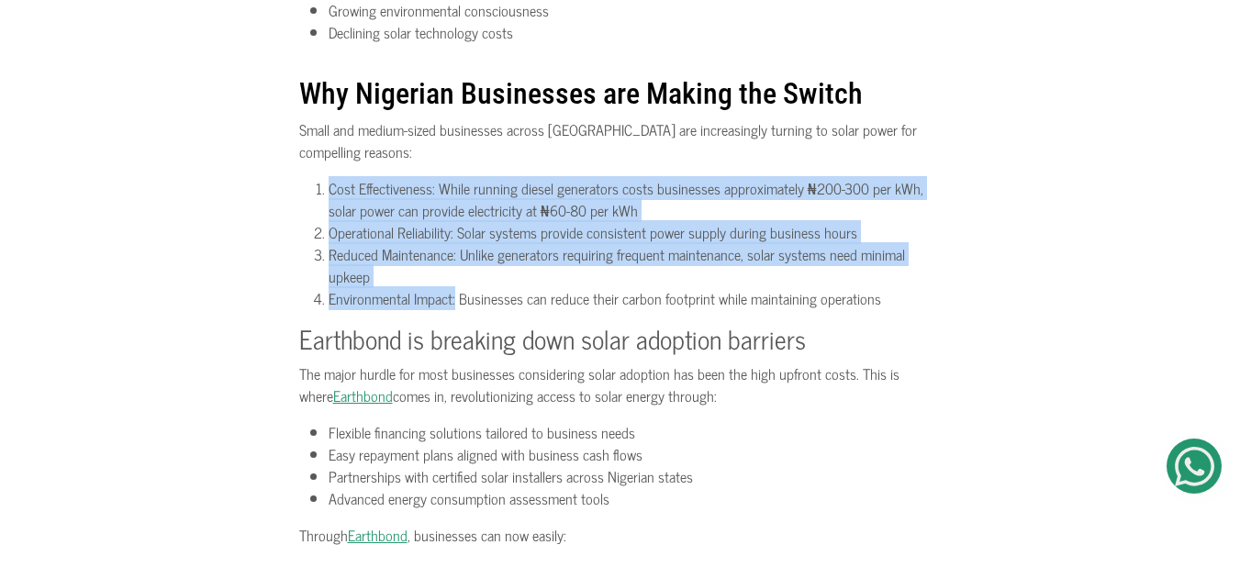
drag, startPoint x: 317, startPoint y: 186, endPoint x: 443, endPoint y: 305, distance: 173.3
click at [443, 305] on ol "Cost Effectiveness: While running diesel generators costs businesses approximat…" at bounding box center [620, 243] width 642 height 132
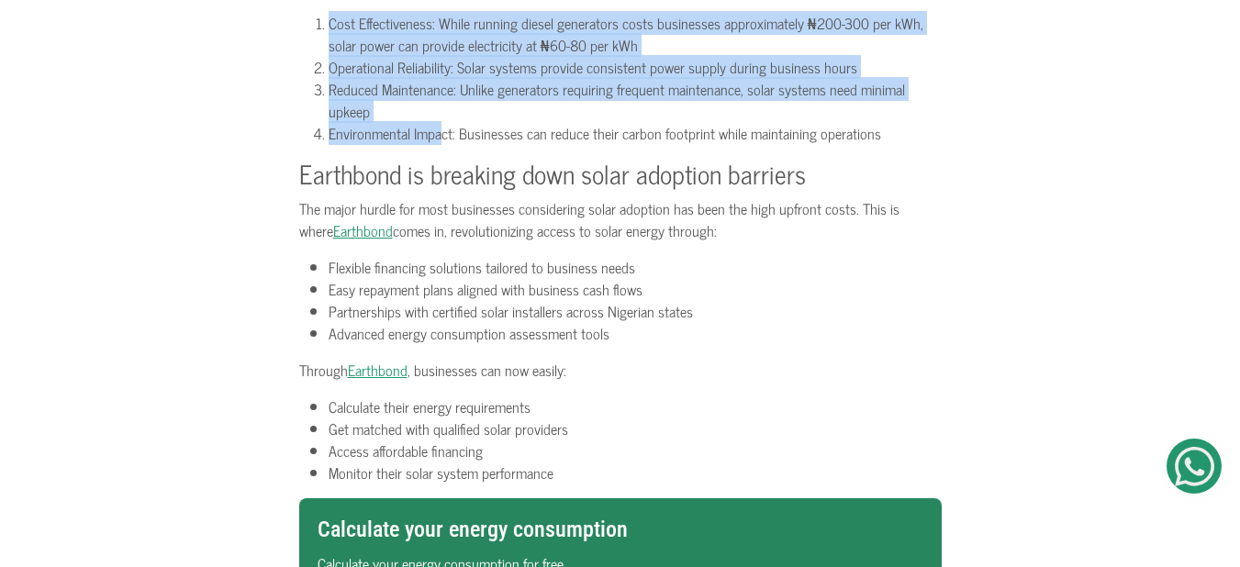
scroll to position [786, 0]
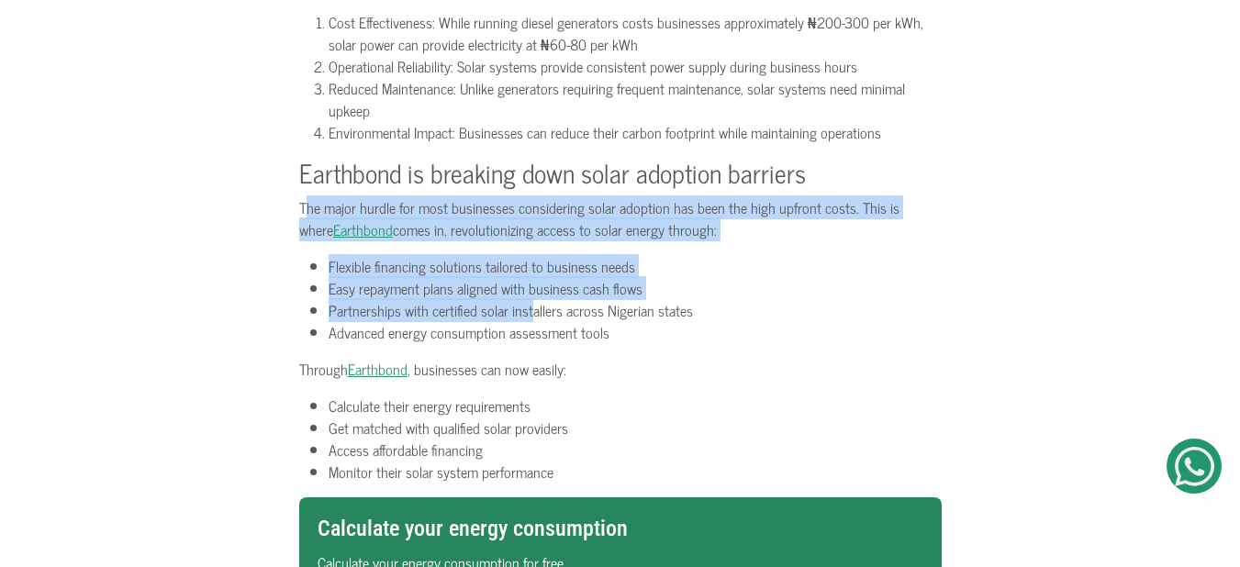
drag, startPoint x: 306, startPoint y: 205, endPoint x: 534, endPoint y: 324, distance: 257.7
click at [534, 324] on section "Nigeria's solar energy adoption has seen remarkable growth in recent years, par…" at bounding box center [620, 65] width 642 height 833
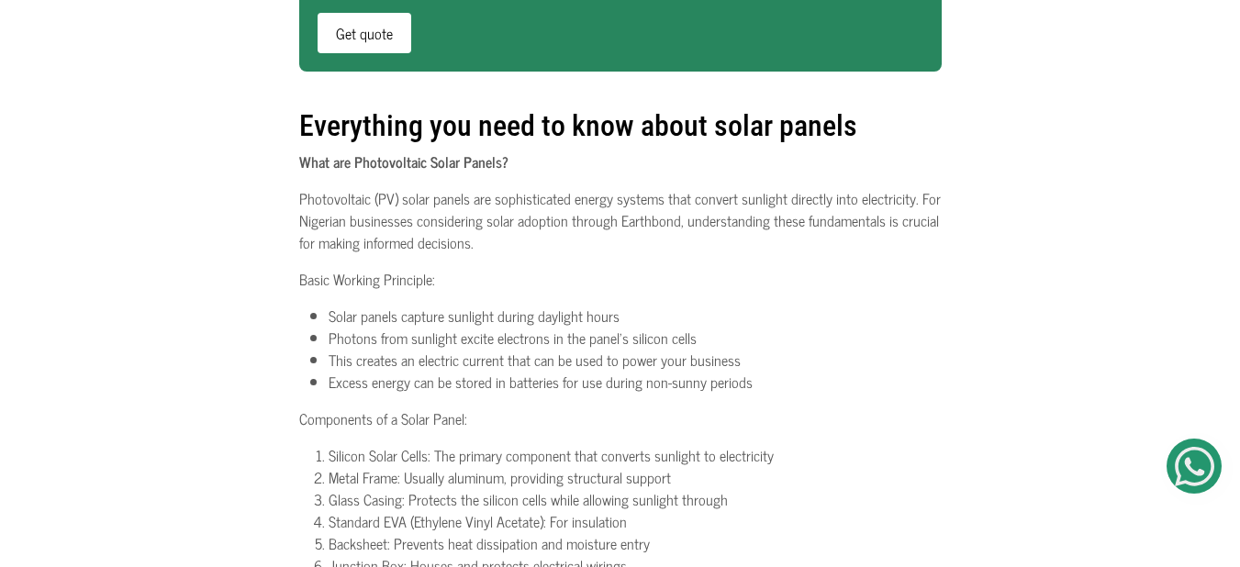
scroll to position [1366, 0]
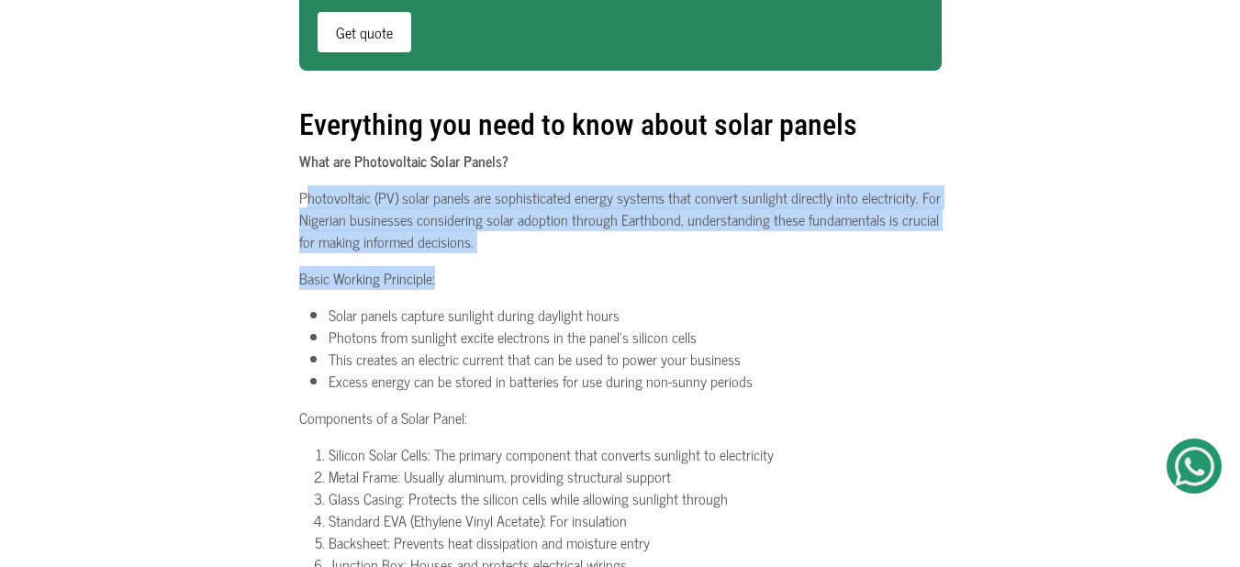
drag, startPoint x: 307, startPoint y: 192, endPoint x: 454, endPoint y: 277, distance: 169.8
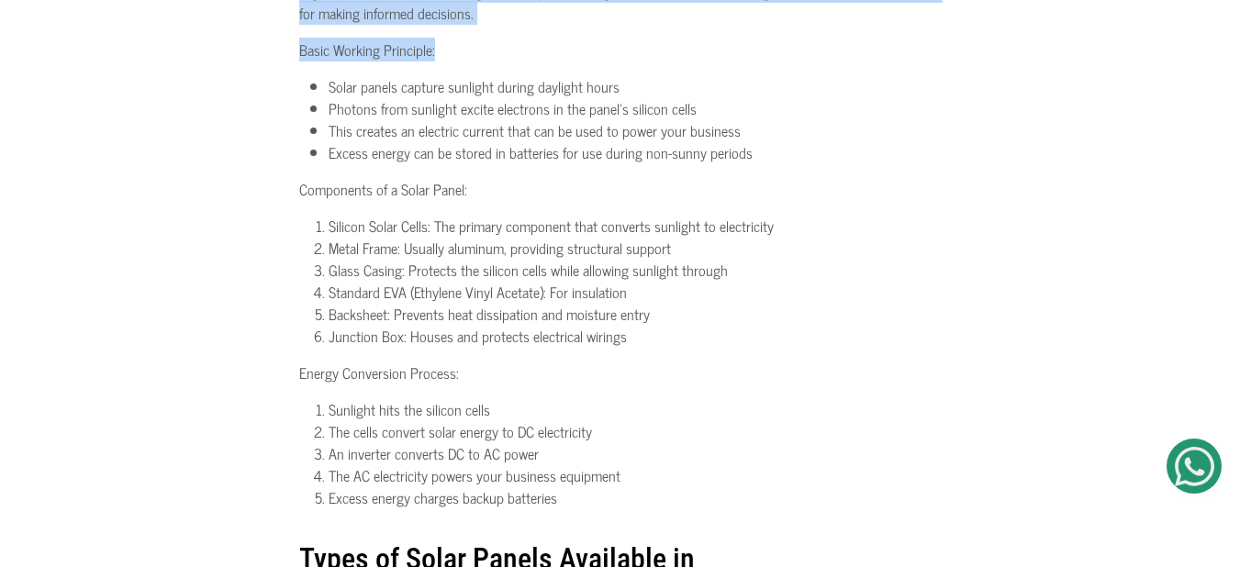
scroll to position [1596, 0]
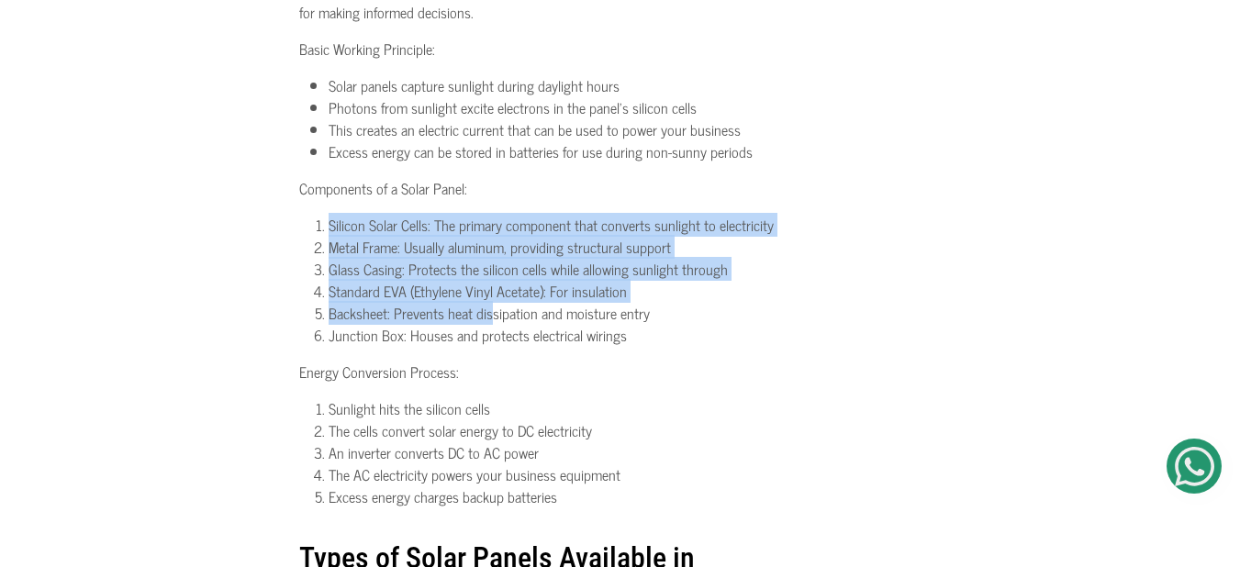
drag, startPoint x: 318, startPoint y: 237, endPoint x: 488, endPoint y: 323, distance: 190.4
click at [488, 323] on ol "Silicon Solar Cells: The primary component that converts sunlight to electricit…" at bounding box center [620, 280] width 642 height 132
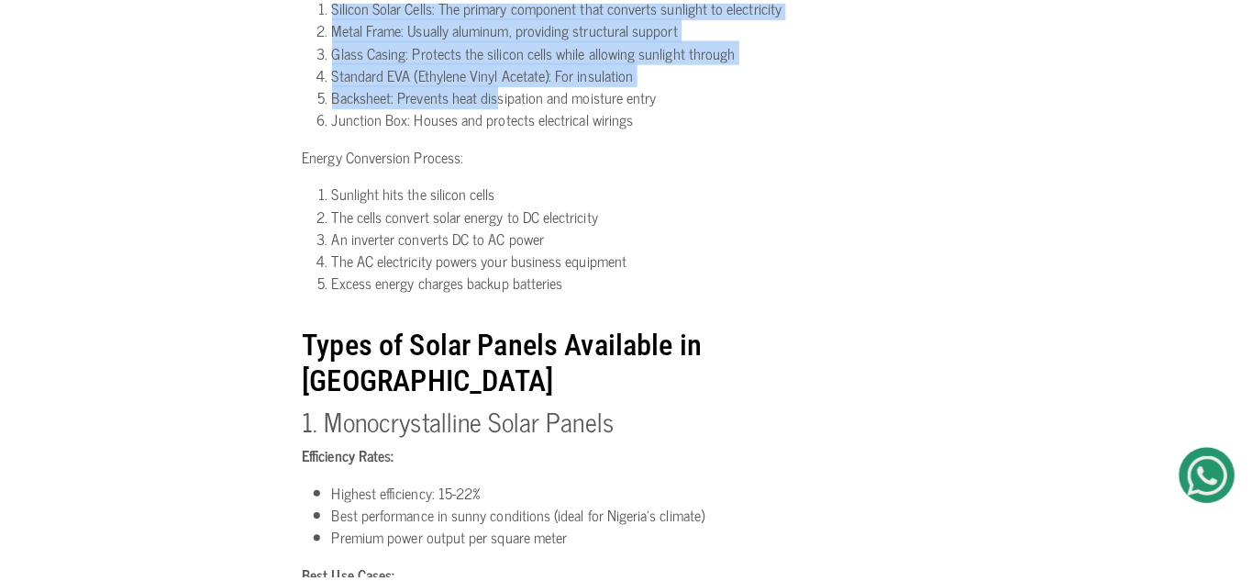
scroll to position [1817, 0]
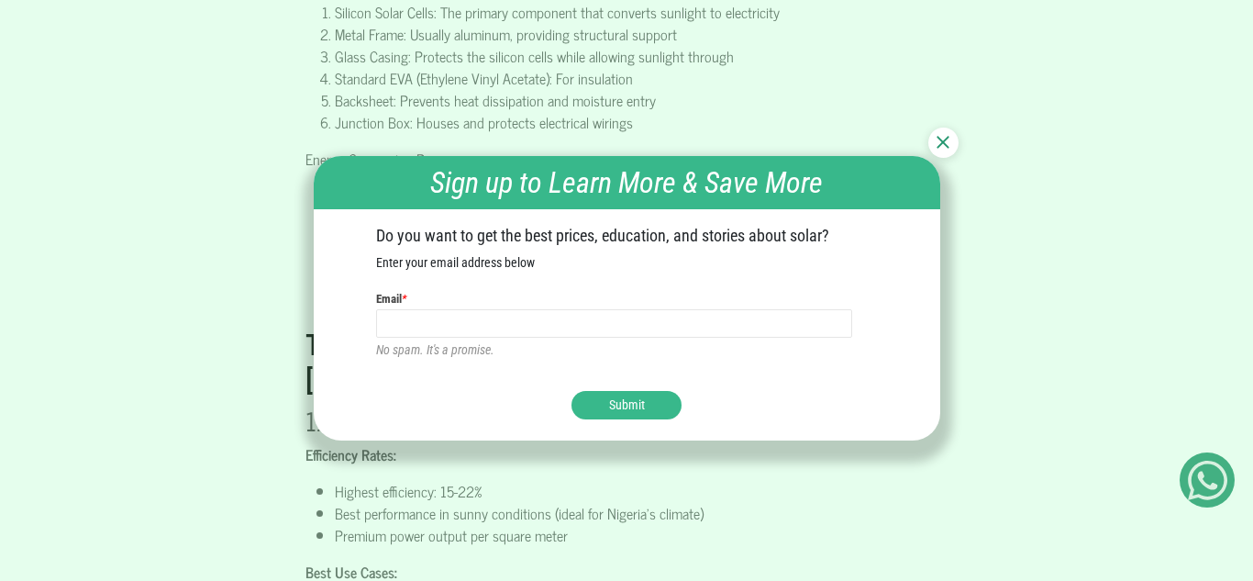
click at [483, 314] on input "text" at bounding box center [614, 323] width 476 height 29
type input "kindnessagbo9@gmail.com"
click at [619, 405] on button "Submit" at bounding box center [627, 405] width 110 height 28
click at [617, 393] on button "Submit" at bounding box center [627, 405] width 110 height 28
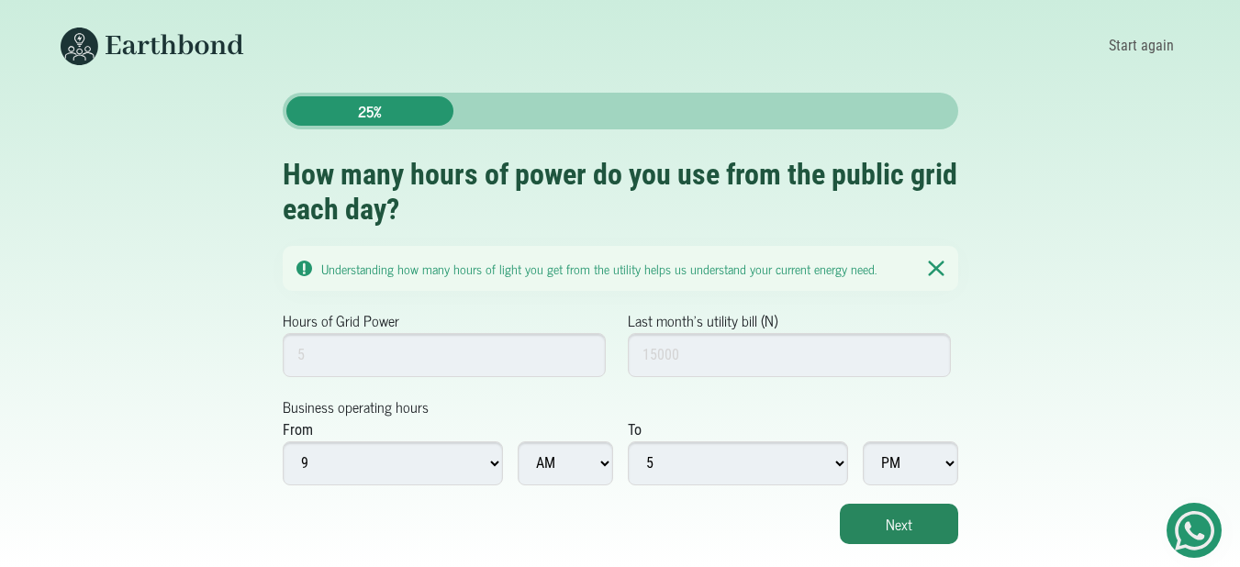
click at [736, 47] on nav "Start again" at bounding box center [620, 46] width 1174 height 93
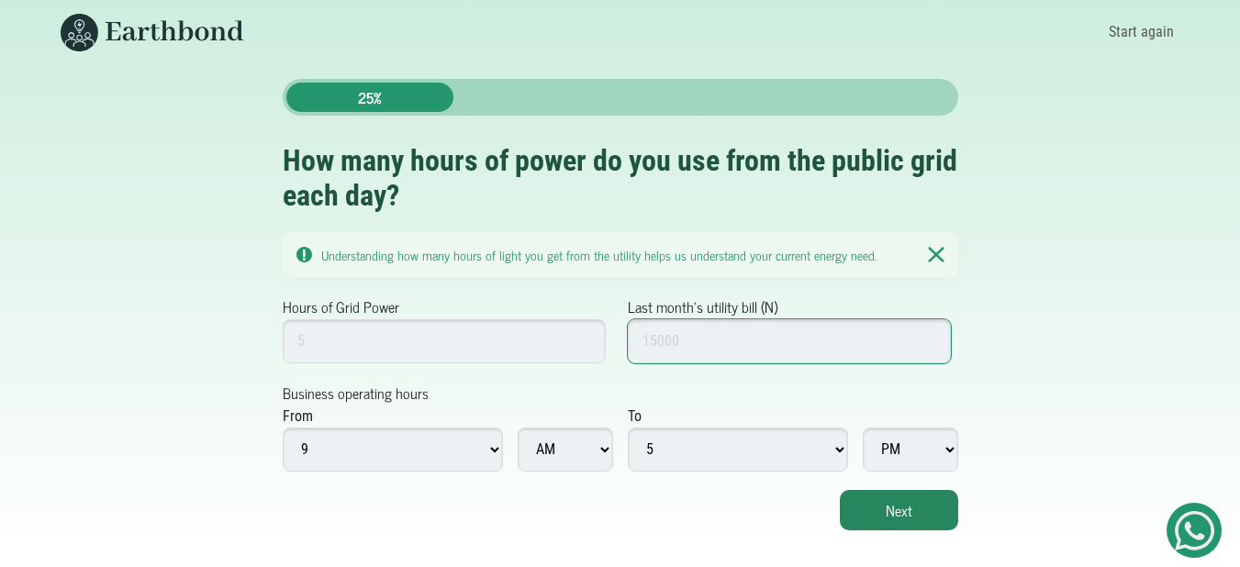
click at [685, 341] on input "Last month's utility bill (N)" at bounding box center [790, 341] width 324 height 44
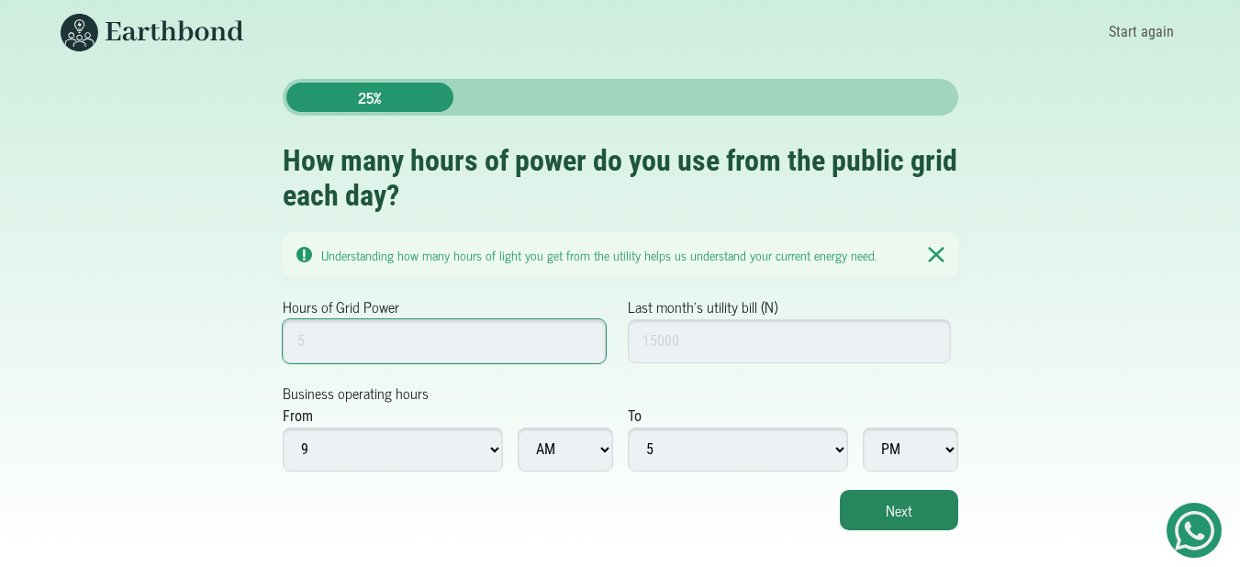
click at [514, 329] on input "Hours of Grid Power" at bounding box center [445, 341] width 324 height 44
type input "5"
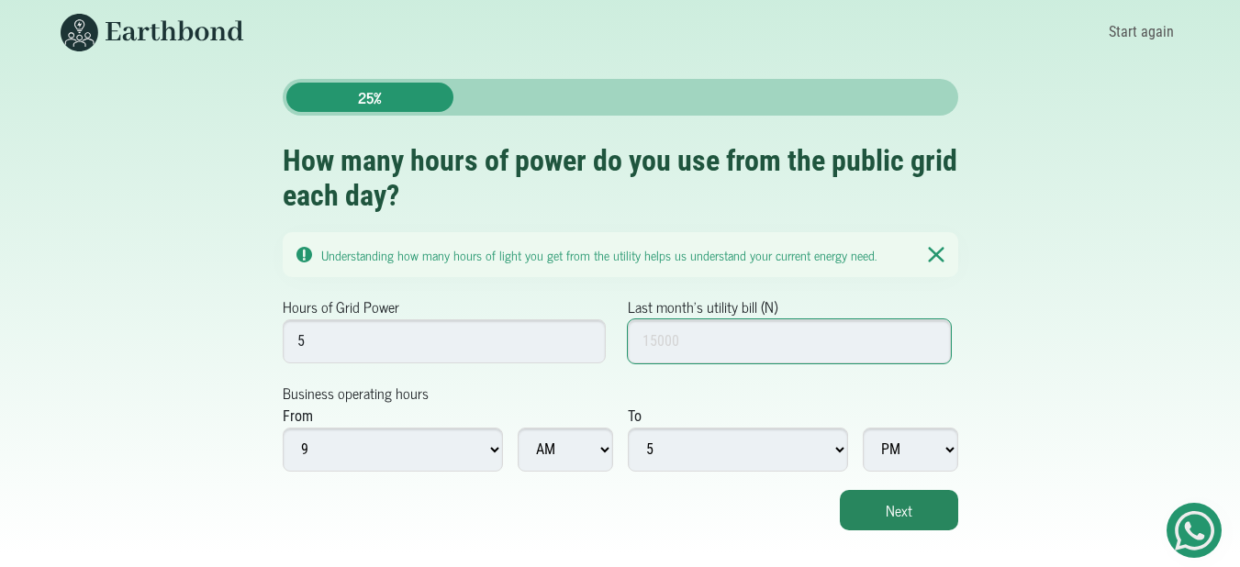
click at [699, 346] on input "Last month's utility bill (N)" at bounding box center [790, 341] width 324 height 44
type input "15000"
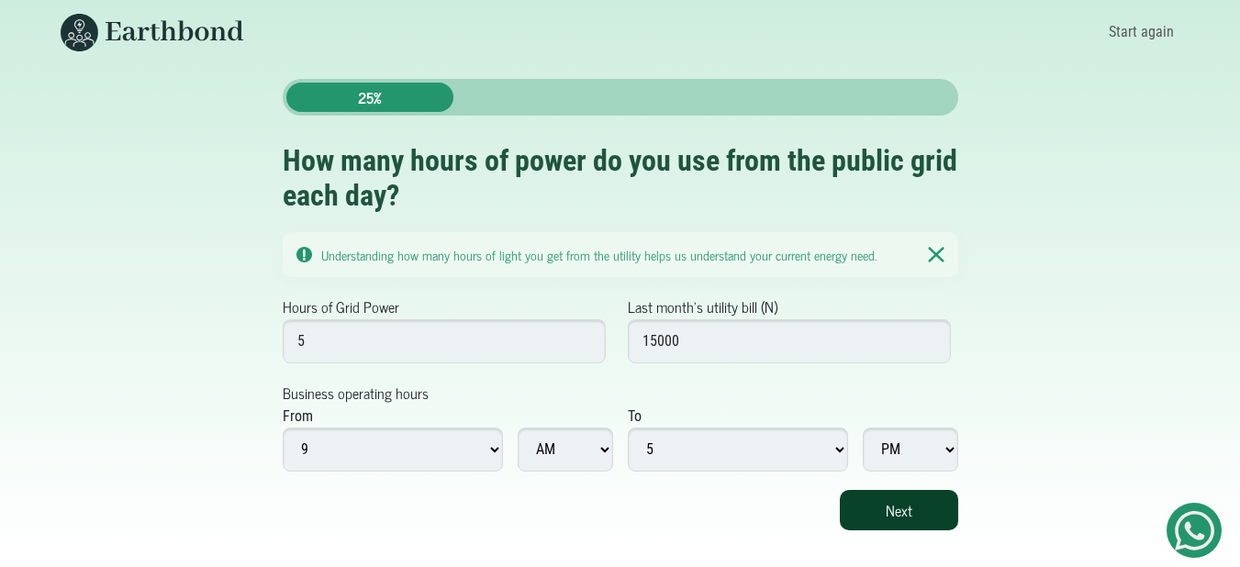
click at [875, 503] on button "Next" at bounding box center [899, 510] width 118 height 40
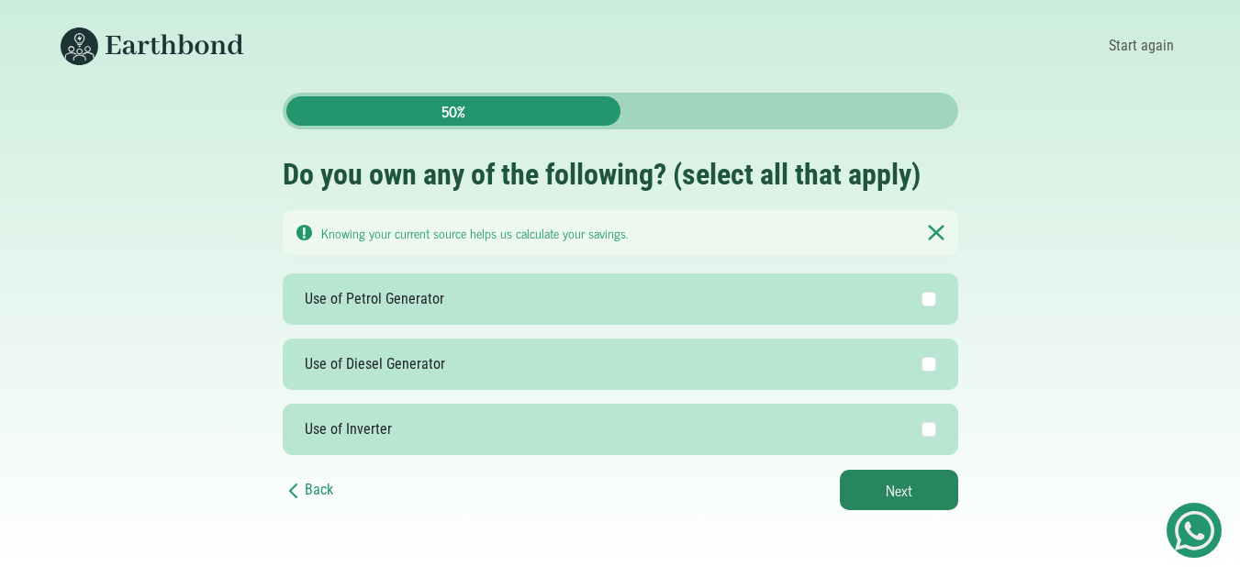
click at [494, 309] on label "Use of Petrol Generator" at bounding box center [620, 298] width 675 height 51
click at [921, 306] on input "Use of Petrol Generator" at bounding box center [928, 299] width 15 height 15
checkbox input "true"
click at [518, 359] on label "Use of Diesel Generator" at bounding box center [620, 364] width 675 height 51
click at [921, 359] on input "Use of Diesel Generator" at bounding box center [928, 364] width 15 height 15
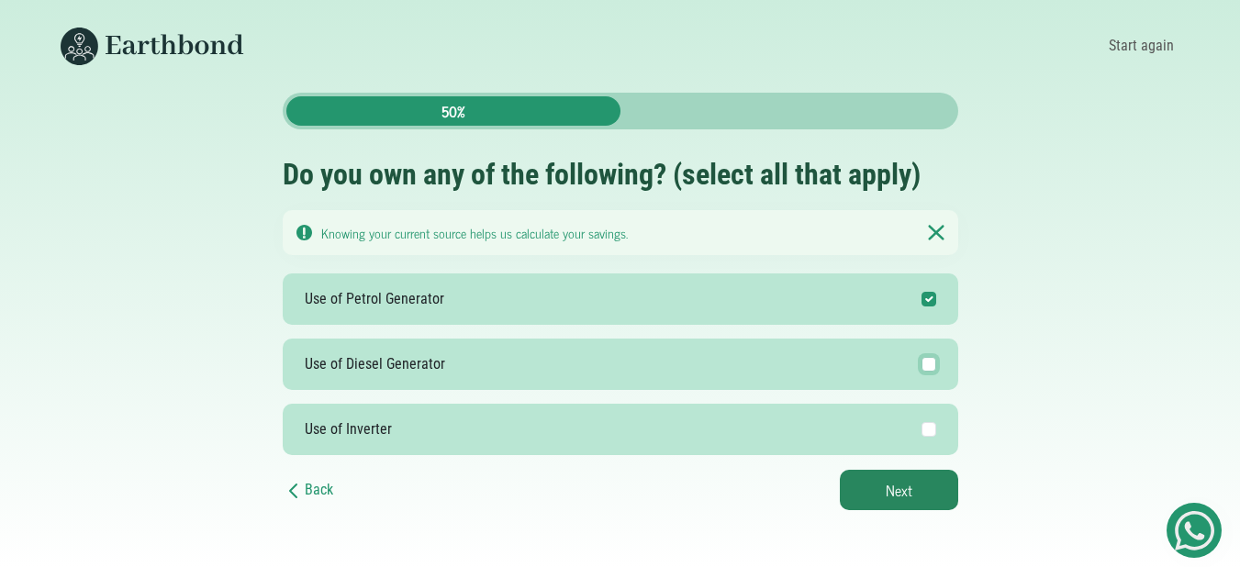
checkbox input "true"
click at [861, 499] on button "Next" at bounding box center [899, 490] width 118 height 40
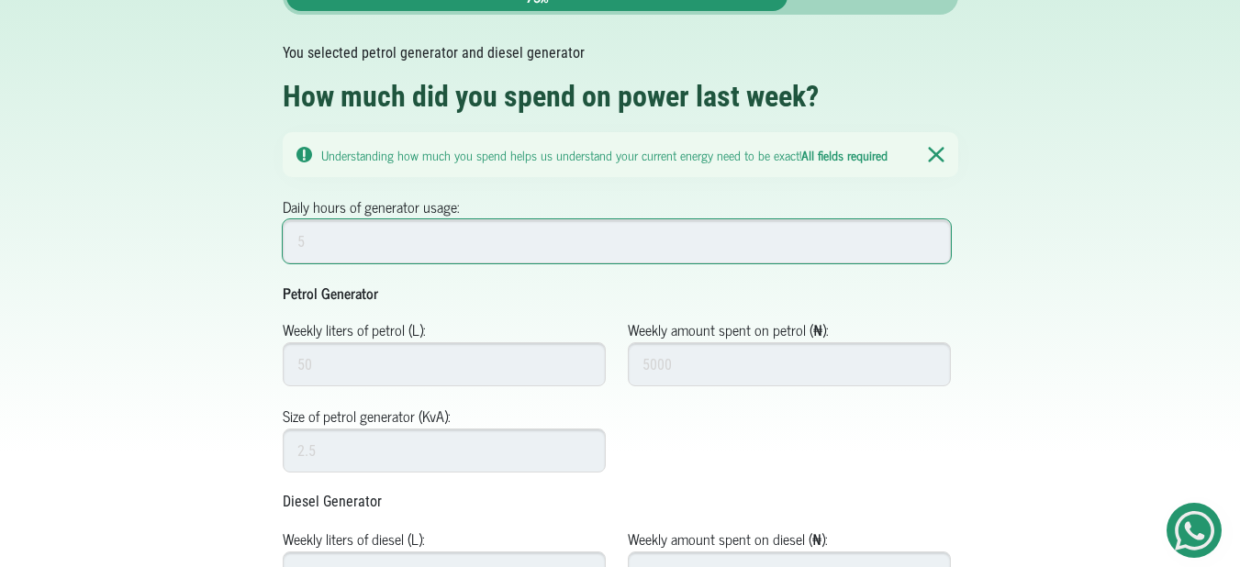
click at [531, 238] on input "Daily hours of generator usage:" at bounding box center [617, 241] width 669 height 44
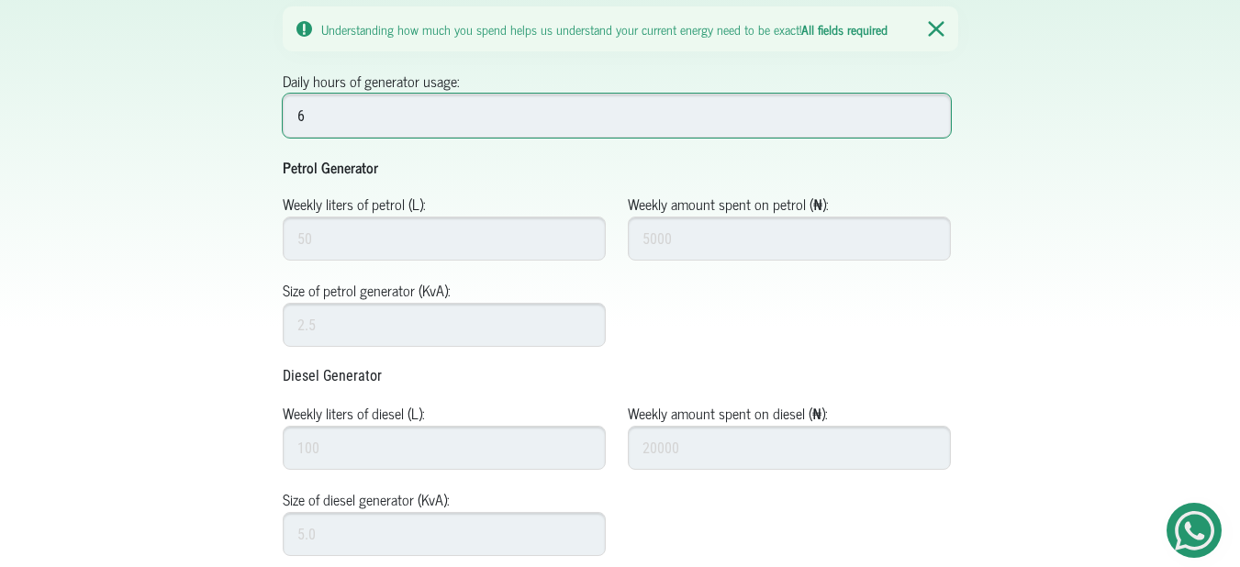
scroll to position [241, 0]
type input "6"
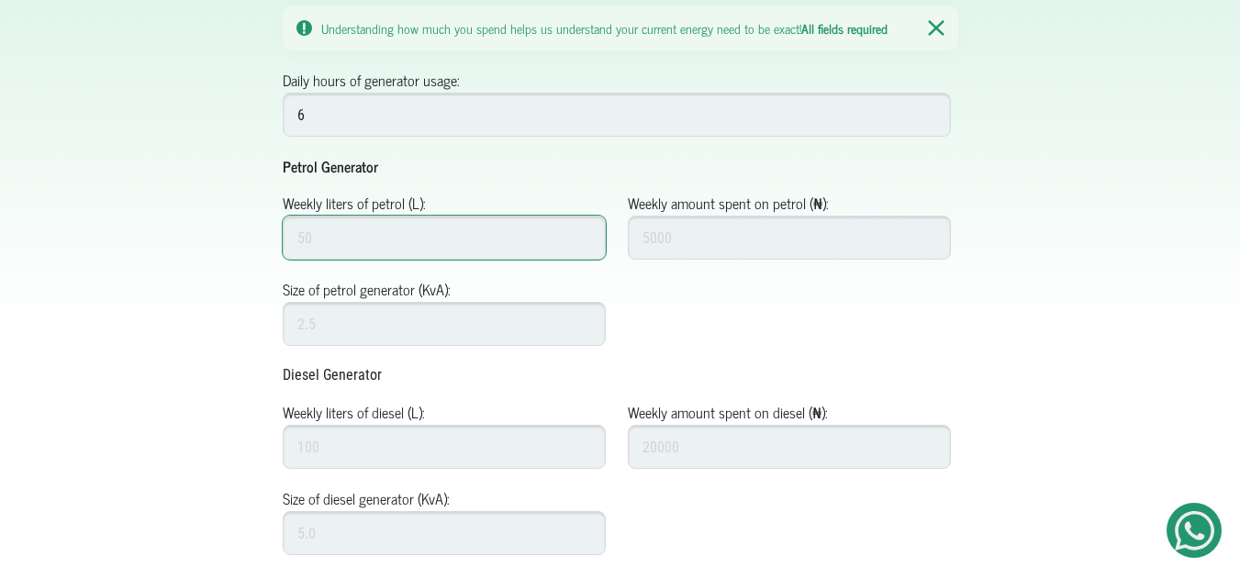
click at [484, 245] on input "Weekly liters of petrol (L):" at bounding box center [445, 238] width 324 height 44
type input "50"
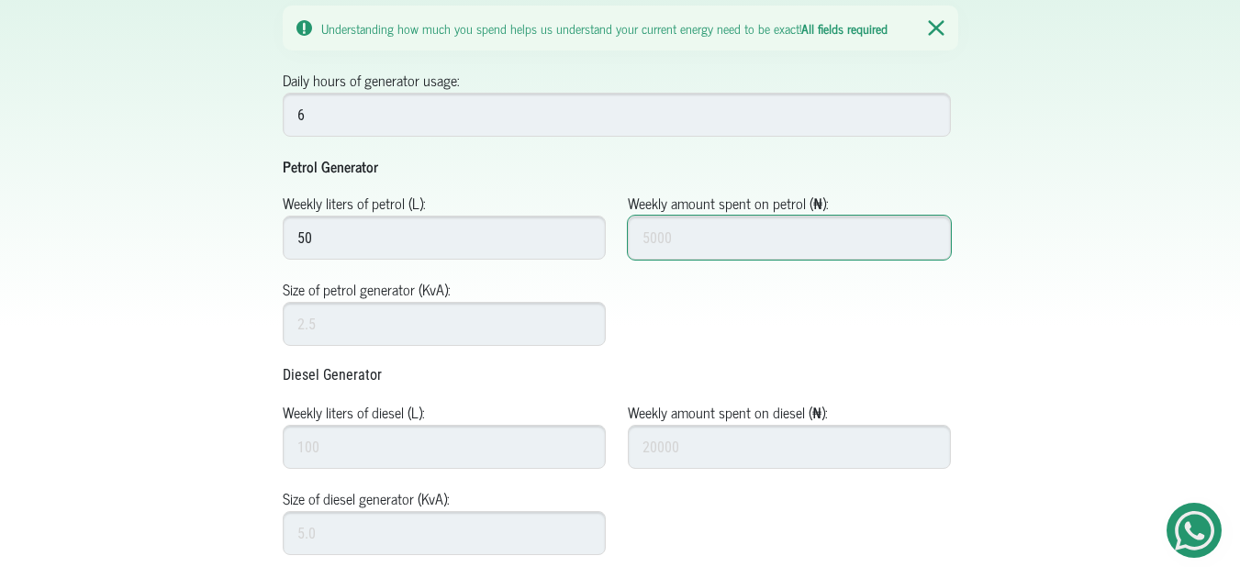
click at [762, 229] on input "Weekly amount spent on petrol (₦):" at bounding box center [790, 238] width 324 height 44
type input "500000"
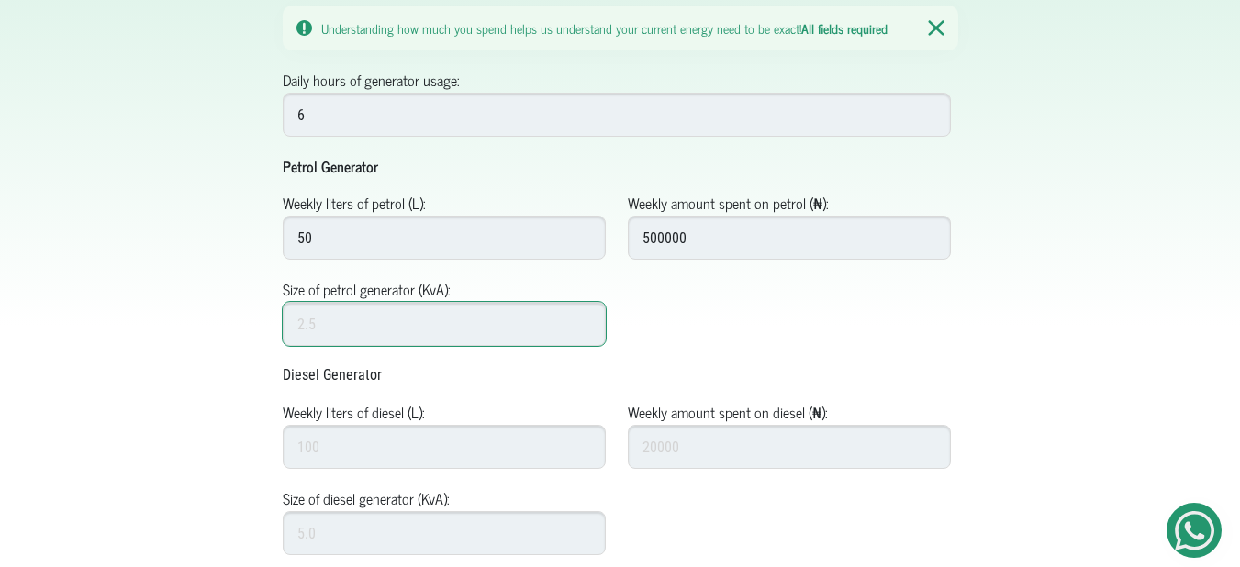
click at [481, 318] on input "Size of petrol generator (KvA):" at bounding box center [445, 324] width 324 height 44
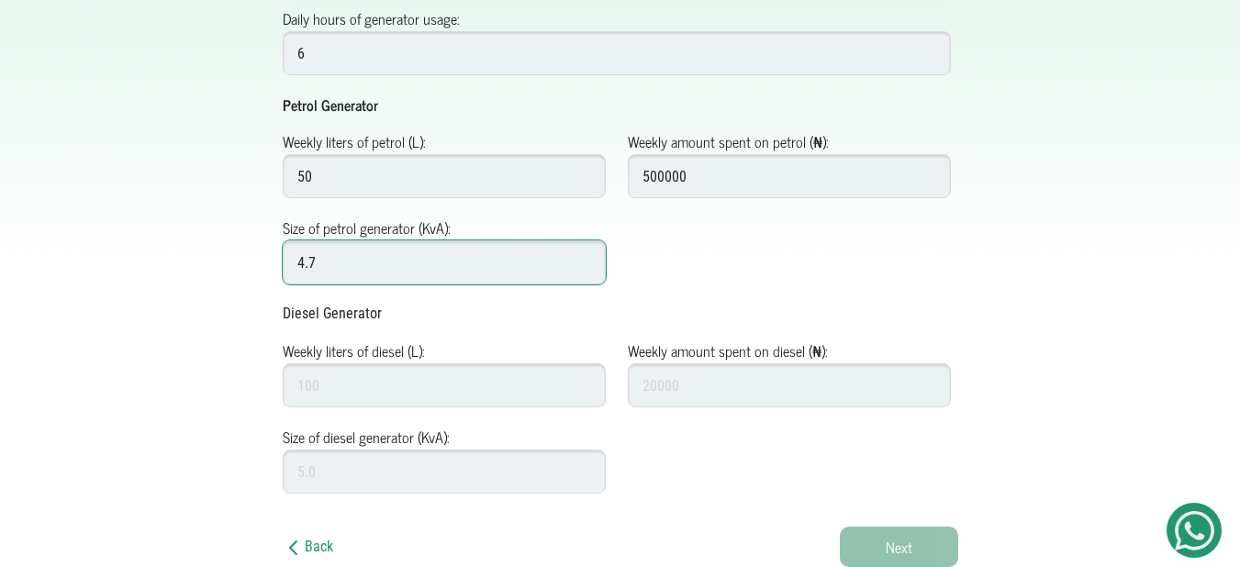
type input "4.7"
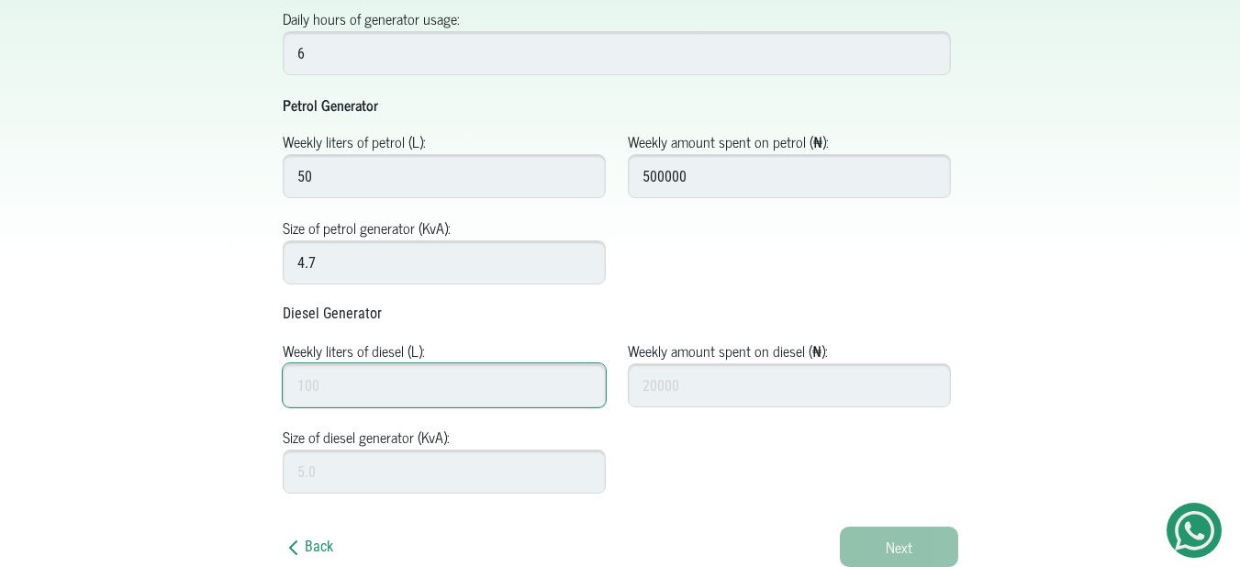
click at [451, 385] on input "Weekly liters of diesel (L):" at bounding box center [445, 385] width 324 height 44
type input "20"
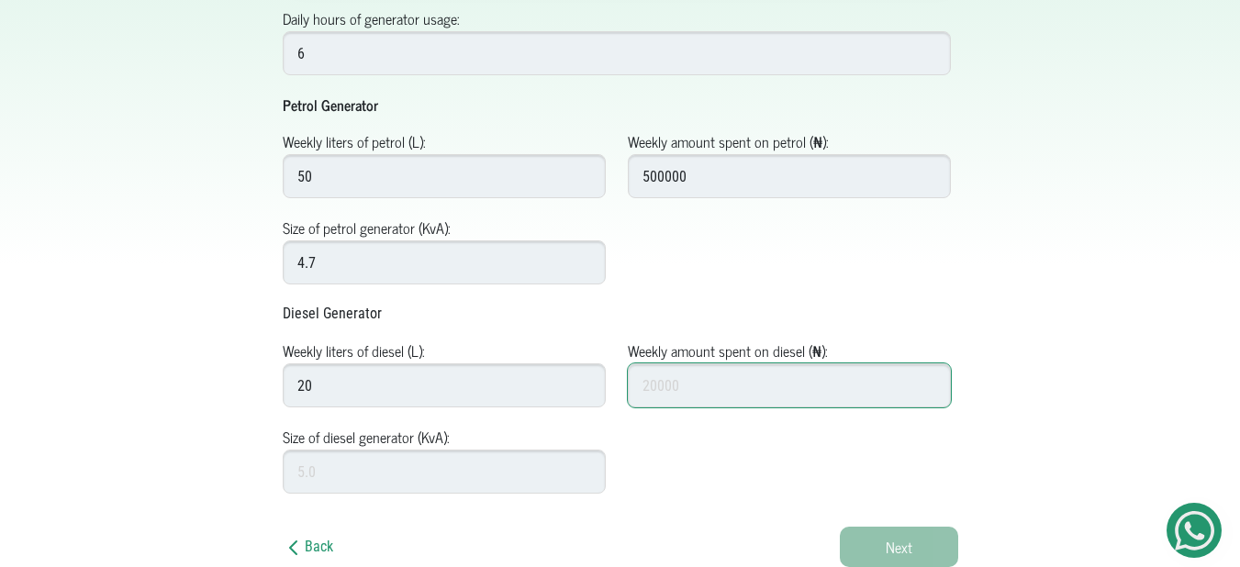
click at [762, 375] on input "Weekly amount spent on diesel (₦):" at bounding box center [790, 385] width 324 height 44
type input "200000"
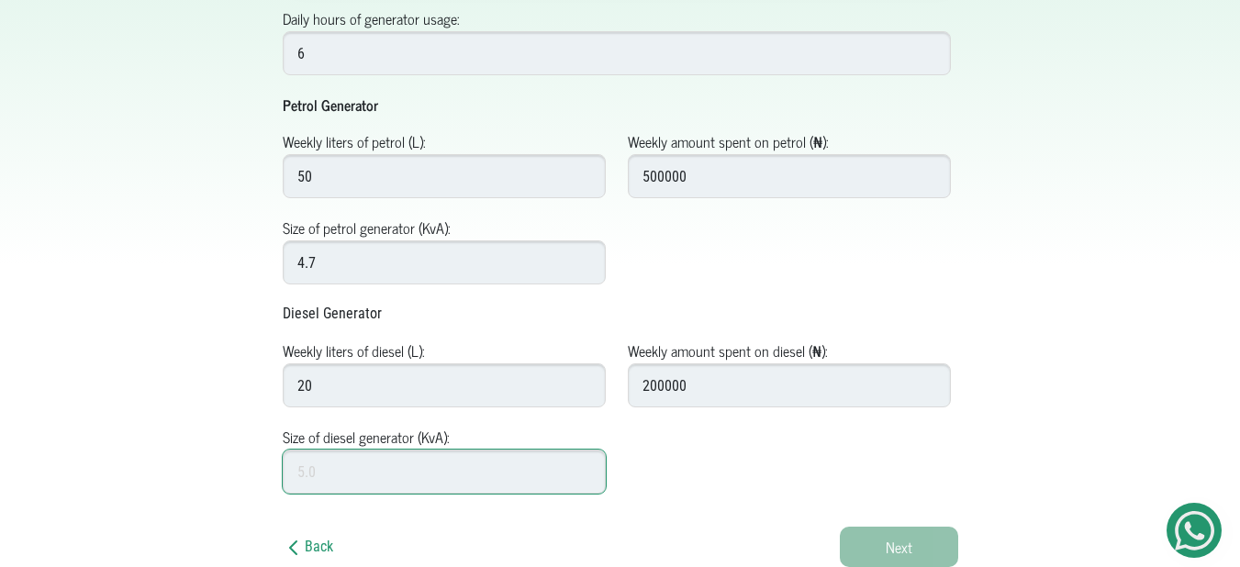
click at [493, 468] on input "Size of diesel generator (KvA):" at bounding box center [445, 472] width 324 height 44
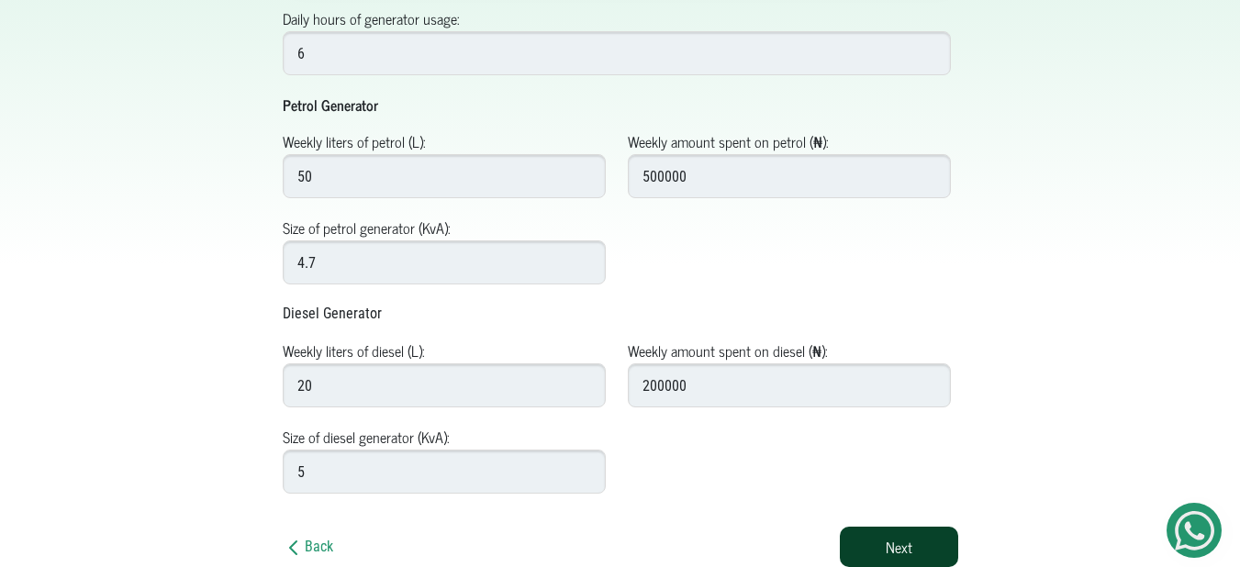
click at [924, 549] on button "Next" at bounding box center [899, 547] width 118 height 40
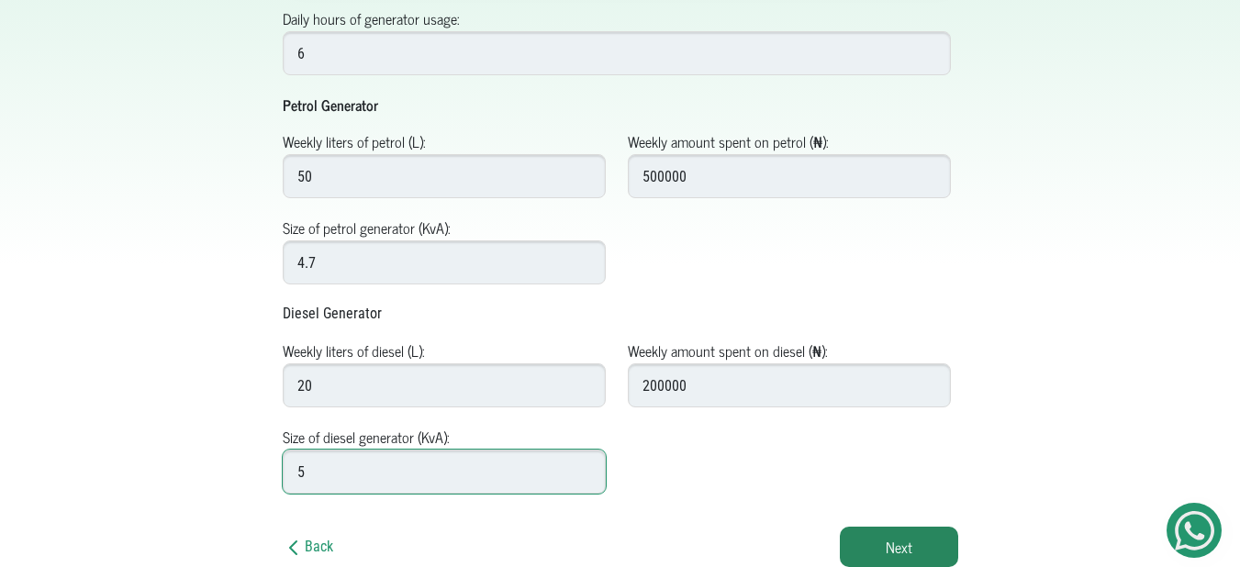
click at [526, 468] on input "5" at bounding box center [445, 472] width 324 height 44
type input "5"
type input "6"
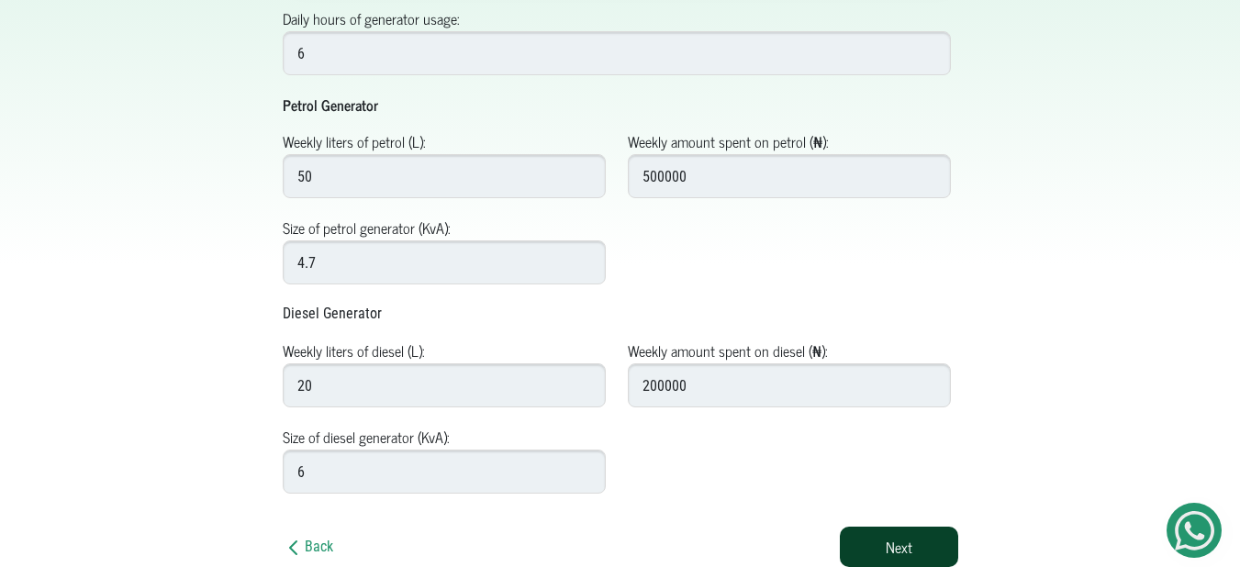
click at [885, 538] on button "Next" at bounding box center [899, 547] width 118 height 40
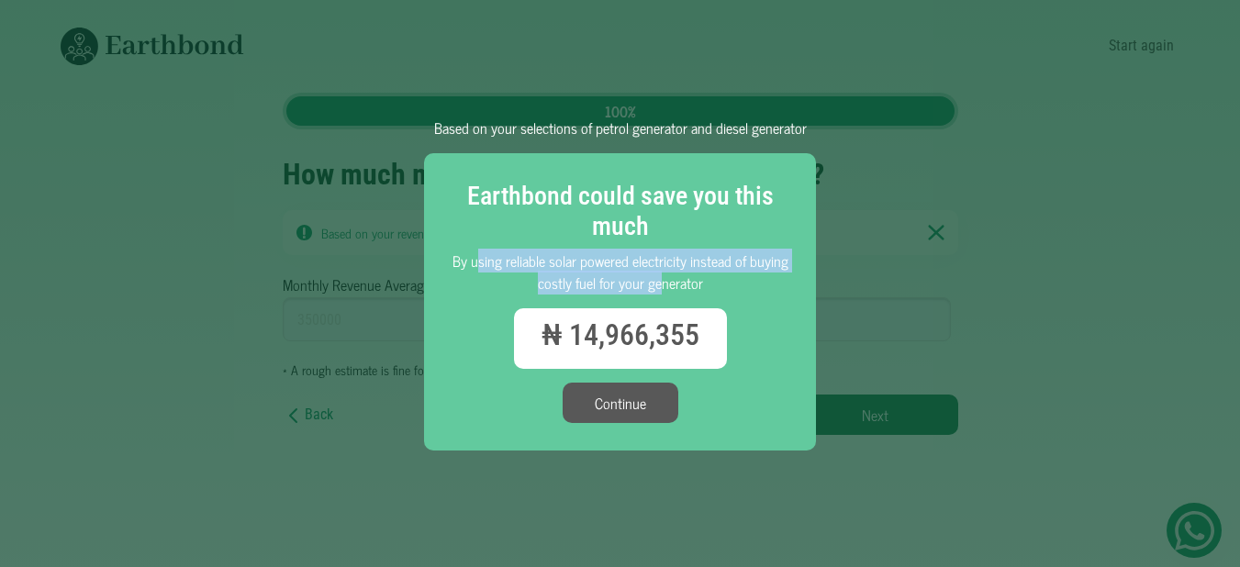
drag, startPoint x: 483, startPoint y: 265, endPoint x: 665, endPoint y: 281, distance: 183.3
click at [665, 281] on p "By using reliable solar powered electricity instead of buying costly fuel for y…" at bounding box center [619, 272] width 337 height 44
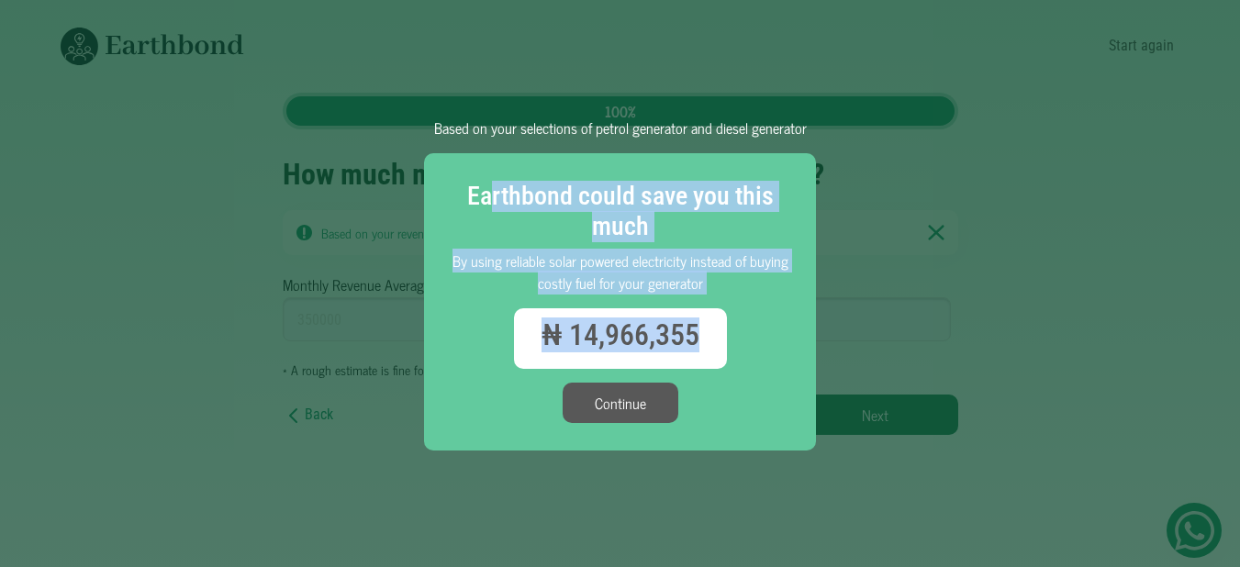
drag, startPoint x: 499, startPoint y: 191, endPoint x: 704, endPoint y: 338, distance: 251.8
click at [704, 338] on div "Earthbond could save you this much By using reliable solar powered electricity …" at bounding box center [620, 302] width 392 height 298
click at [548, 236] on h3 "Earthbond could save you this much" at bounding box center [619, 211] width 337 height 61
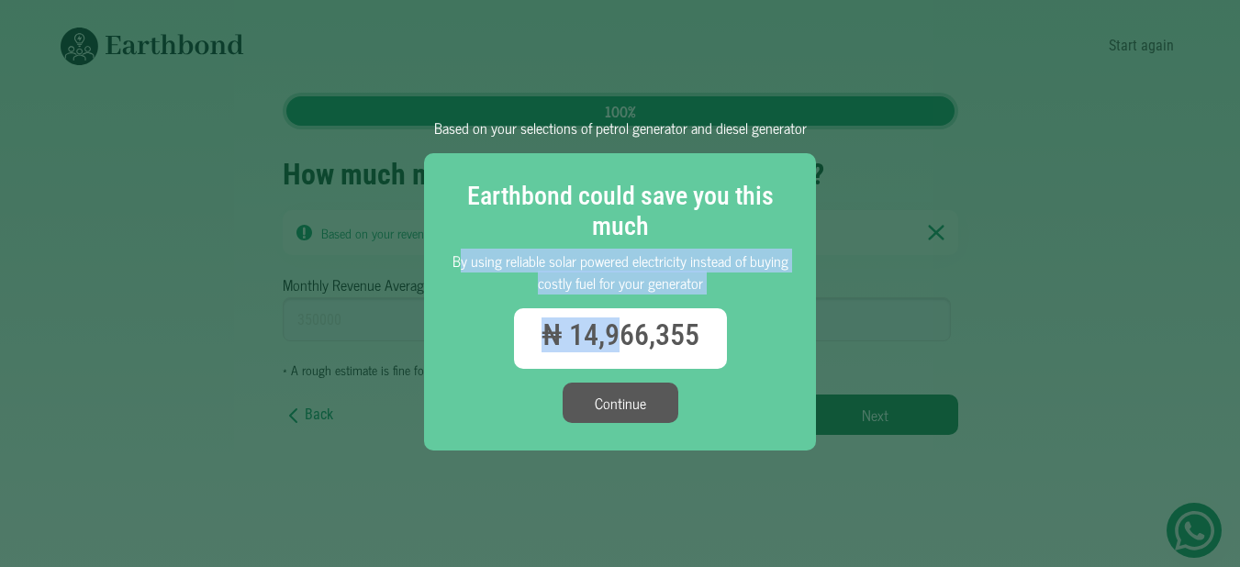
drag, startPoint x: 467, startPoint y: 268, endPoint x: 620, endPoint y: 330, distance: 165.4
click at [620, 330] on div "Earthbond could save you this much By using reliable solar powered electricity …" at bounding box center [620, 302] width 392 height 298
click at [629, 406] on button "Continue" at bounding box center [620, 403] width 116 height 40
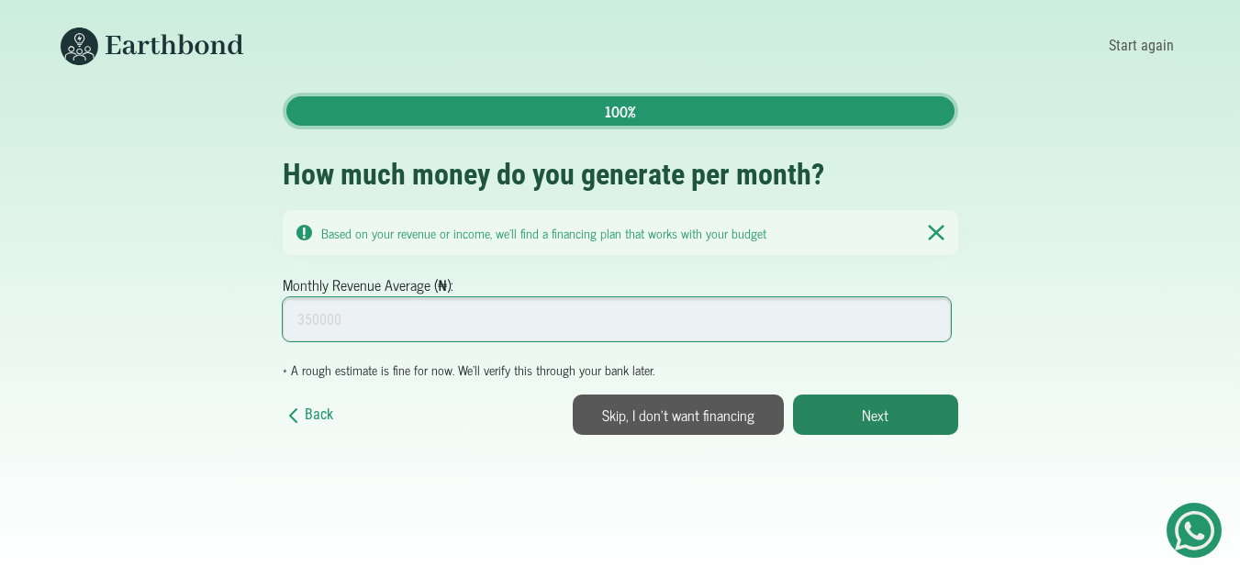
click at [456, 310] on input "Monthly Revenue Average (₦):" at bounding box center [617, 319] width 669 height 44
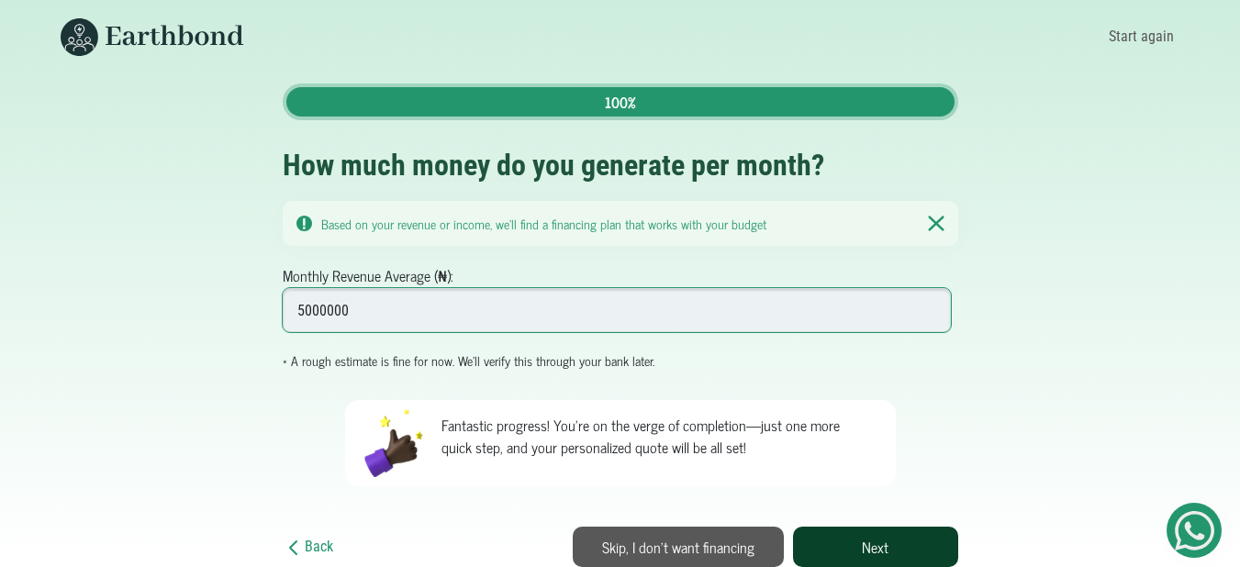
type input "5000000"
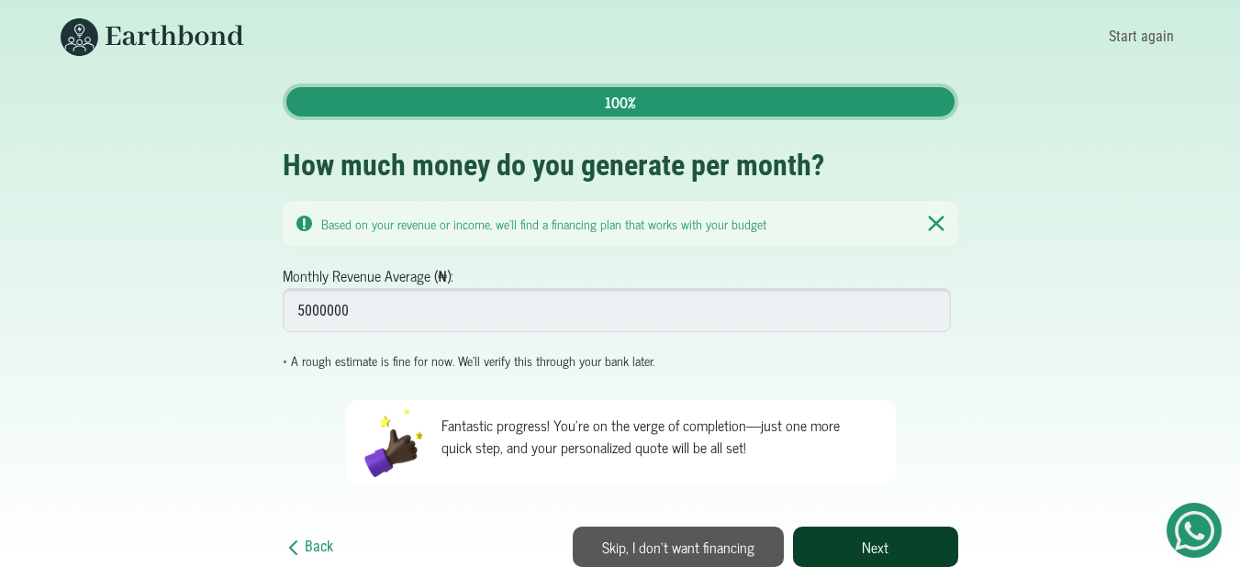
click at [819, 536] on button "Next" at bounding box center [875, 547] width 165 height 40
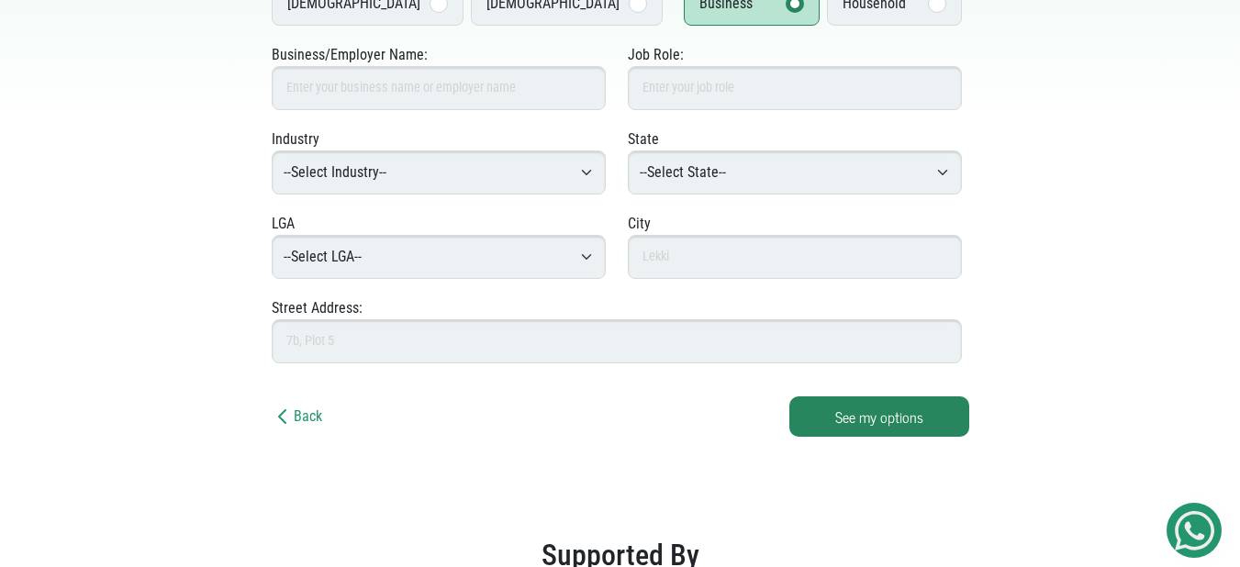
scroll to position [583, 0]
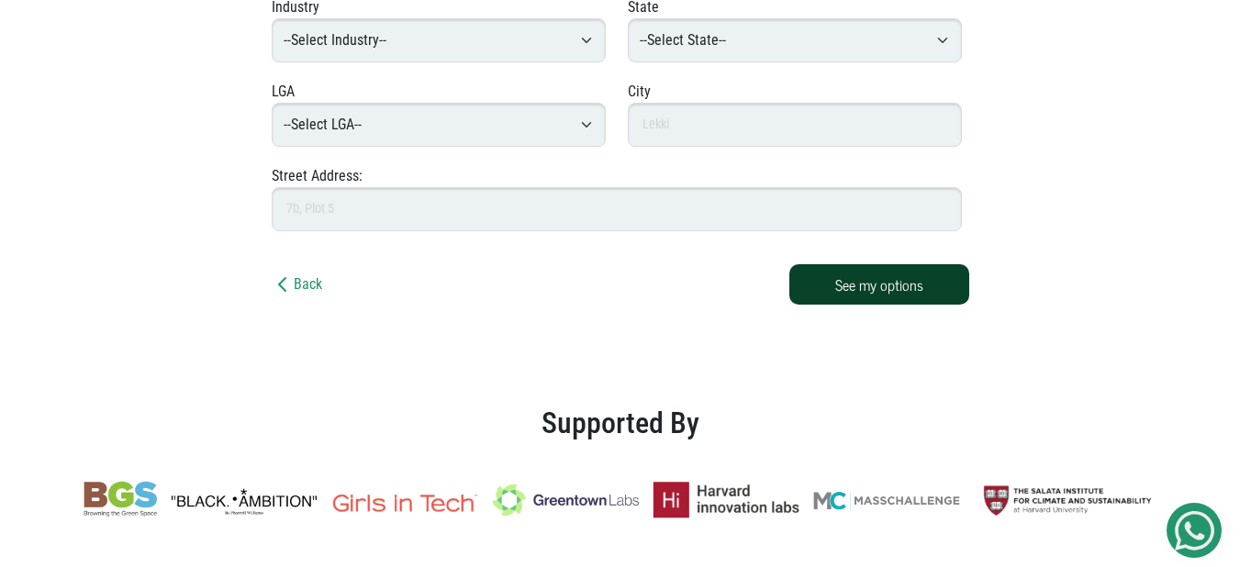
click at [838, 281] on button "See my options" at bounding box center [879, 284] width 180 height 40
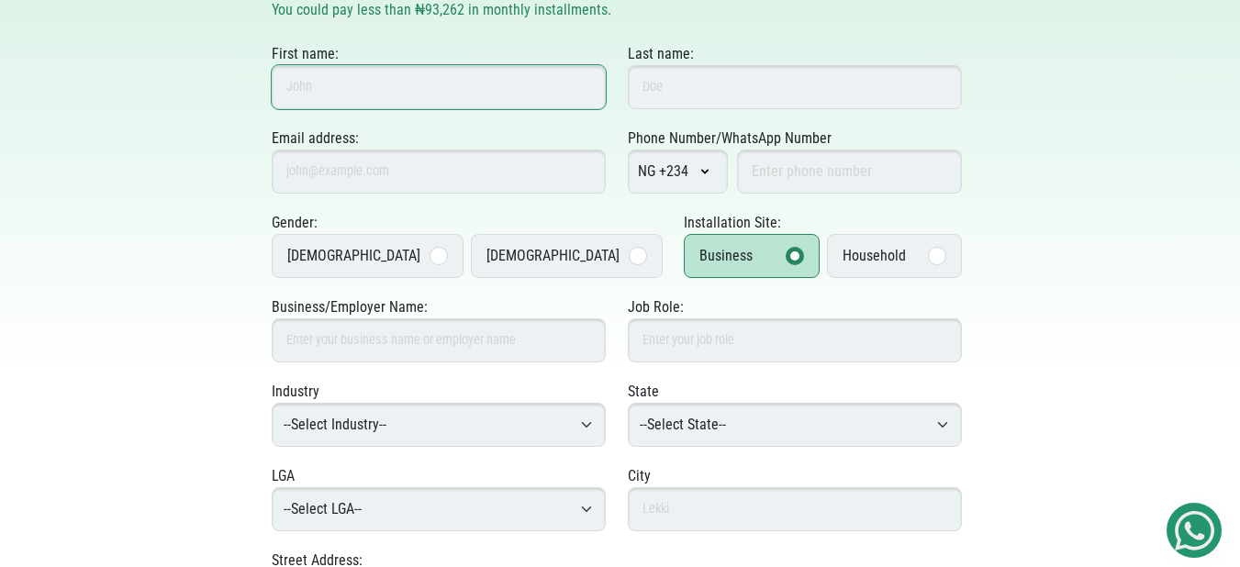
scroll to position [2, 0]
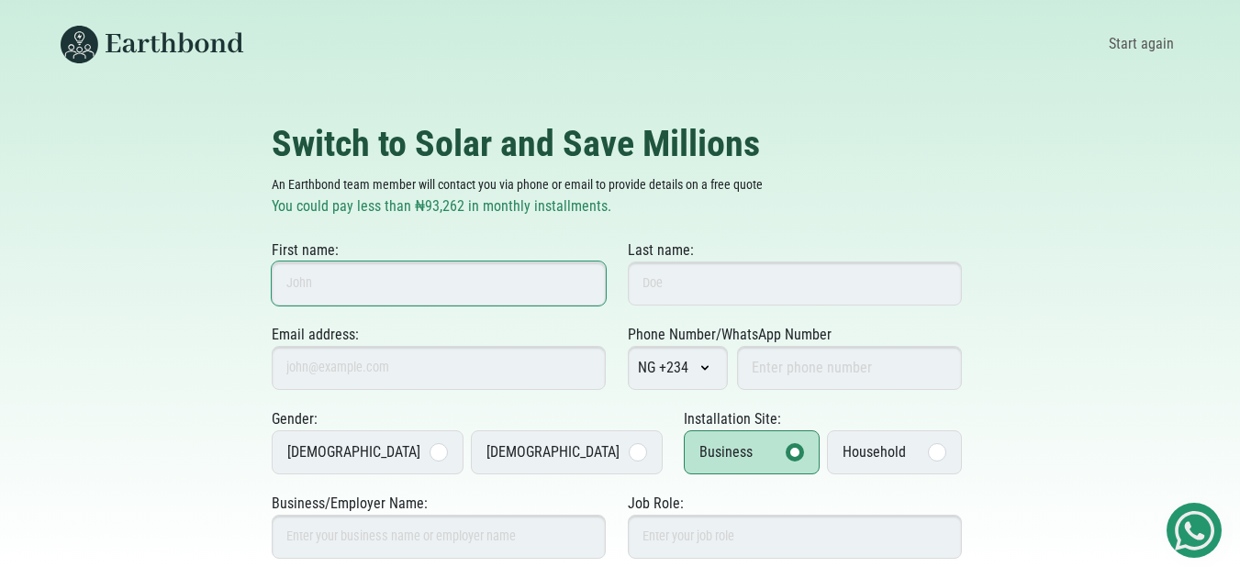
click at [400, 293] on input "First name:" at bounding box center [439, 284] width 334 height 44
type input "json"
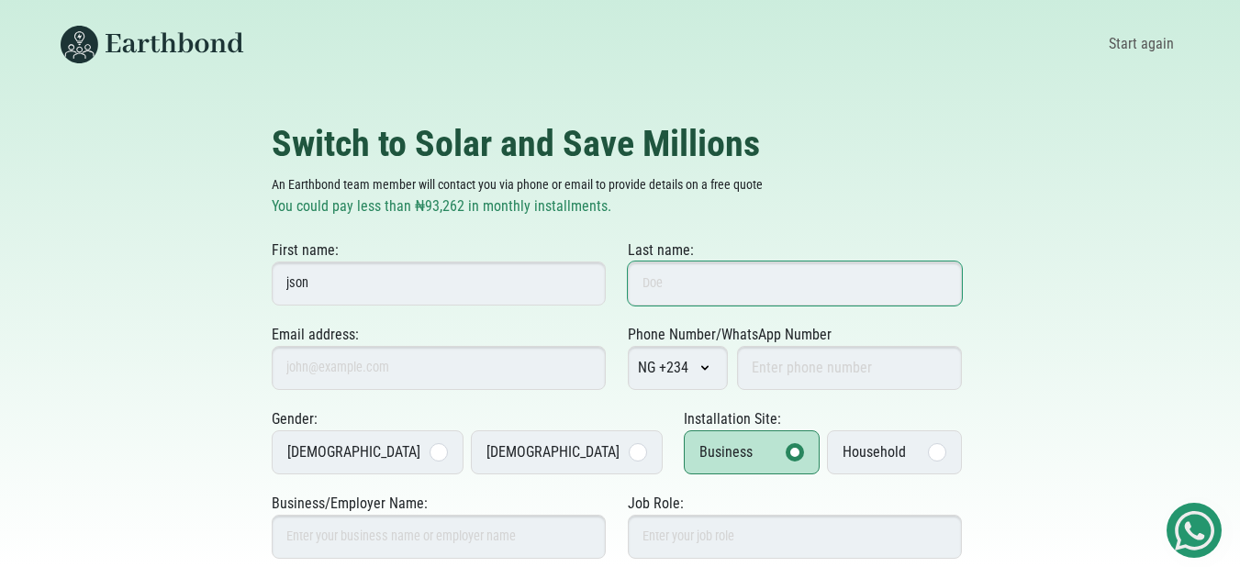
click at [786, 297] on input "Last name:" at bounding box center [795, 284] width 334 height 44
type input "ksk"
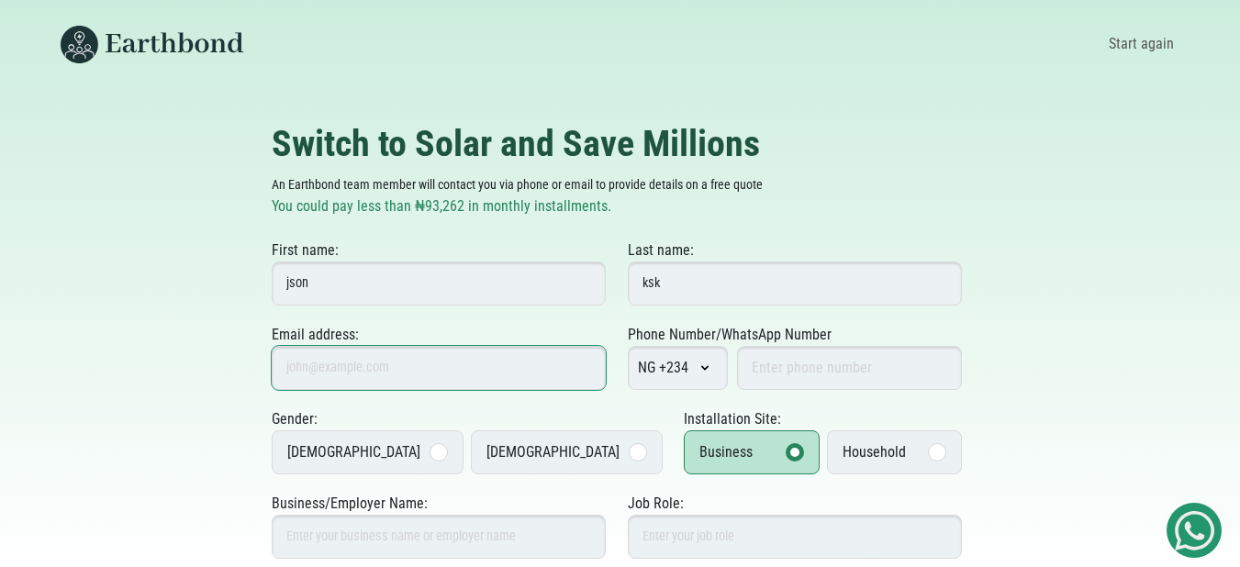
click at [519, 373] on input "Email address:" at bounding box center [439, 368] width 334 height 44
click at [462, 386] on input "Email address:" at bounding box center [439, 368] width 334 height 44
type input "s"
type input "[EMAIL_ADDRESS][DOMAIN_NAME]"
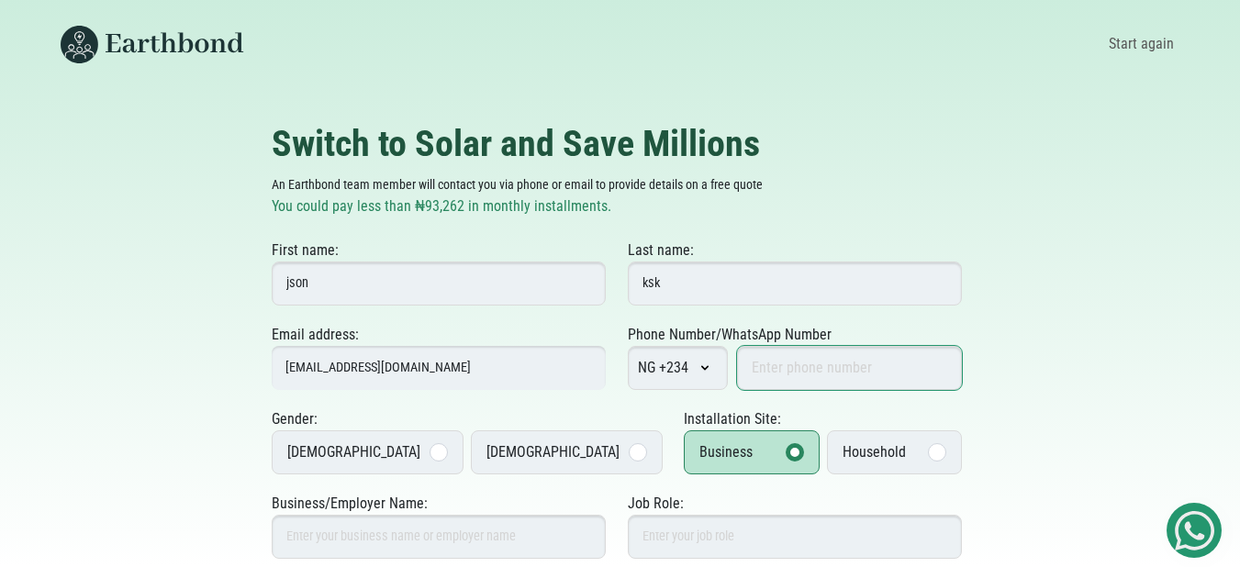
click at [806, 381] on input "Phone Number/WhatsApp Number" at bounding box center [849, 368] width 225 height 44
type input "2348103016"
type input "Ota"
type input "Covenant Univ Ota Lagos"
click at [776, 367] on input "2348103016" at bounding box center [849, 368] width 225 height 44
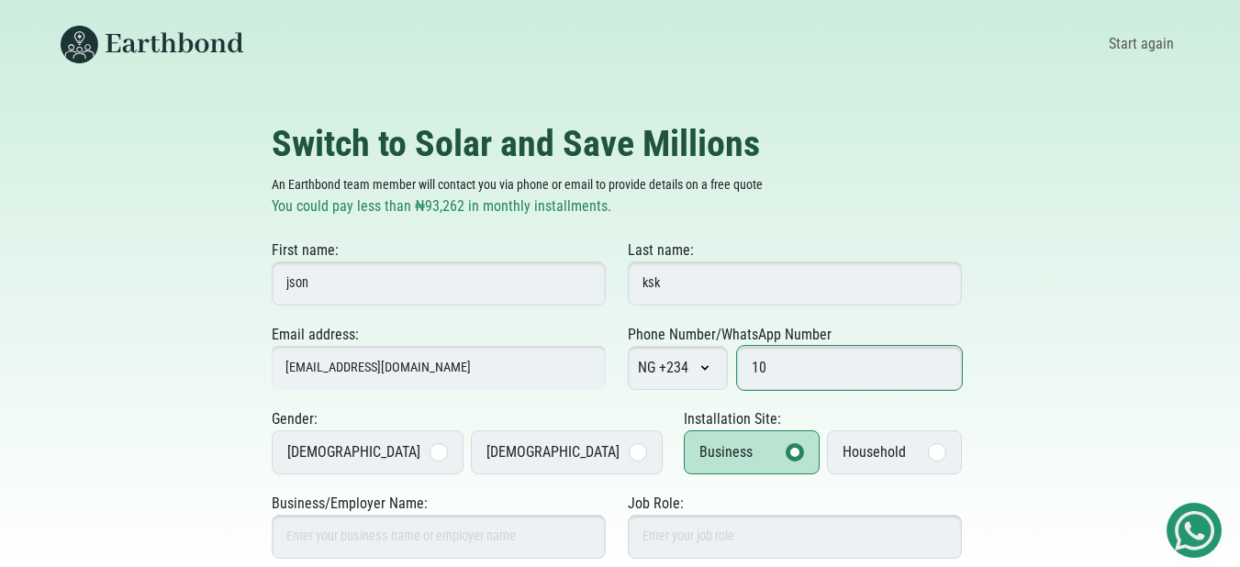
type input "1"
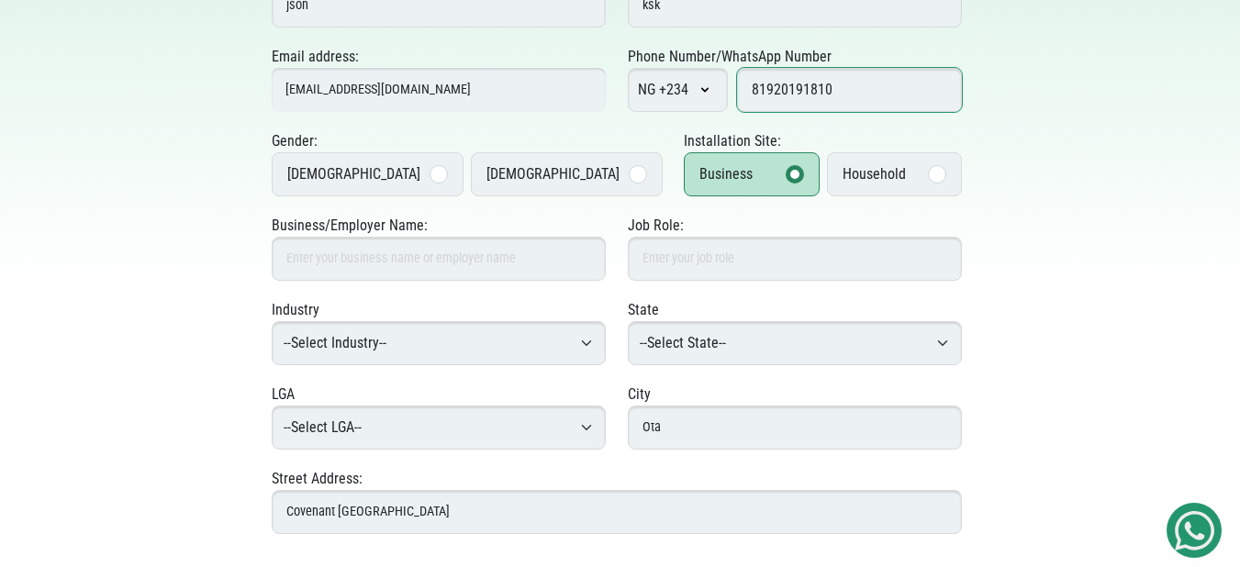
scroll to position [281, 0]
type input "81920191810"
click at [429, 173] on div at bounding box center [438, 173] width 18 height 18
click at [0, 0] on input "Male" at bounding box center [0, 0] width 0 height 0
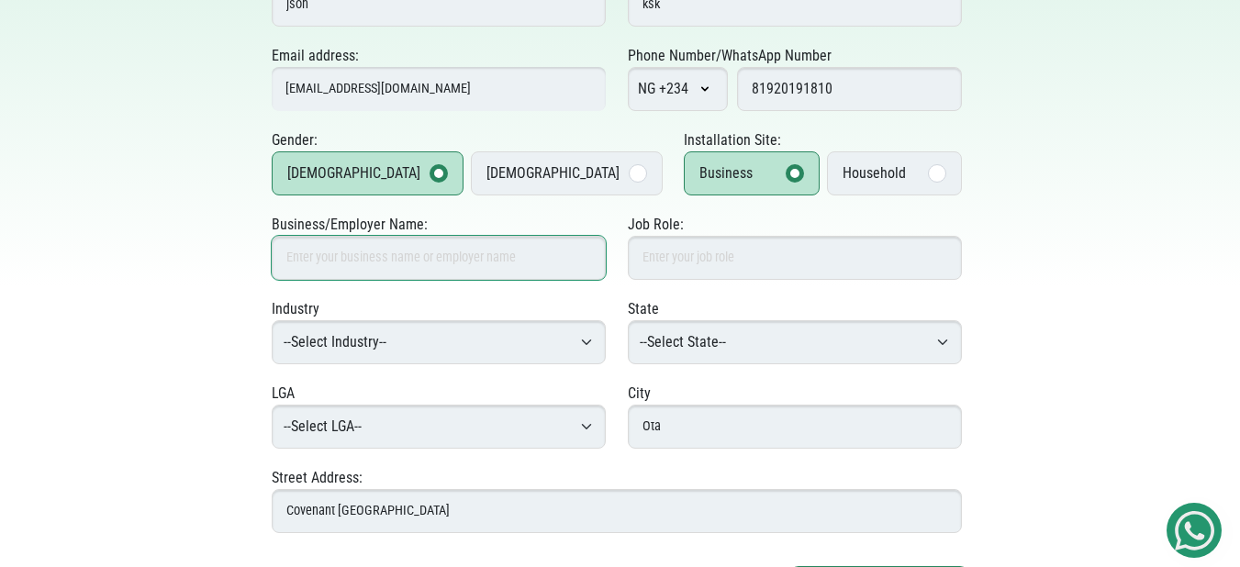
click at [477, 255] on input "Business/Employer Name:" at bounding box center [439, 258] width 334 height 44
type input "Kindness Agbo"
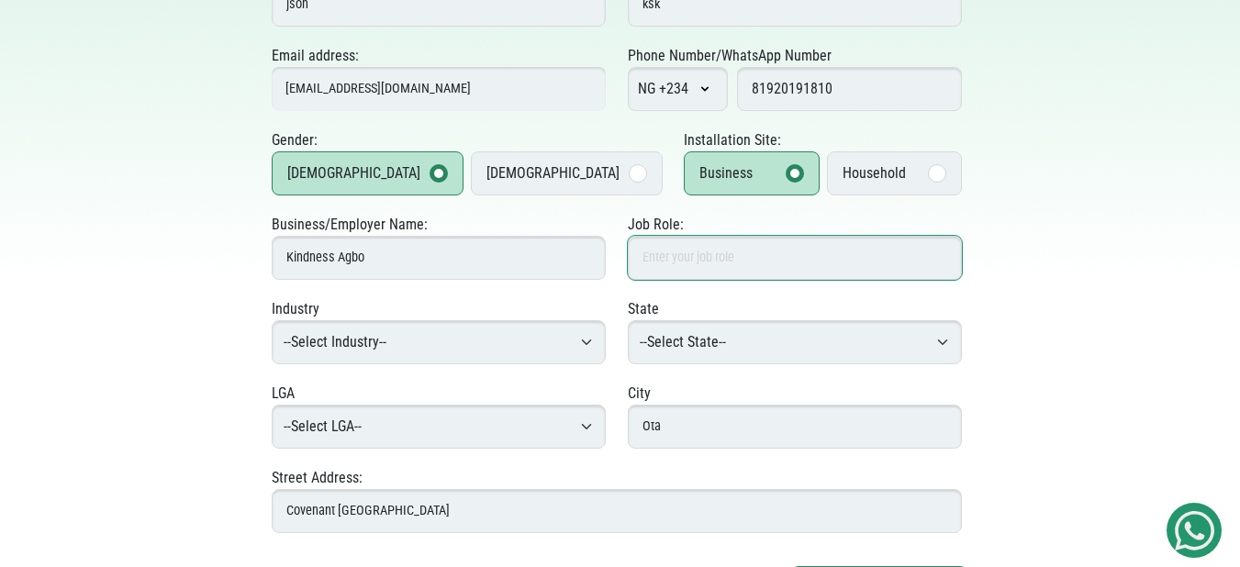
click at [693, 272] on input "Job Role:" at bounding box center [795, 258] width 334 height 44
click at [692, 268] on input "Job Role:" at bounding box center [795, 258] width 334 height 44
type input "CEO"
click at [534, 351] on select "--Select Industry-- Agriculture Agro-Processing Advertising & Public Relations …" at bounding box center [439, 342] width 334 height 44
select select "Digital Marketing"
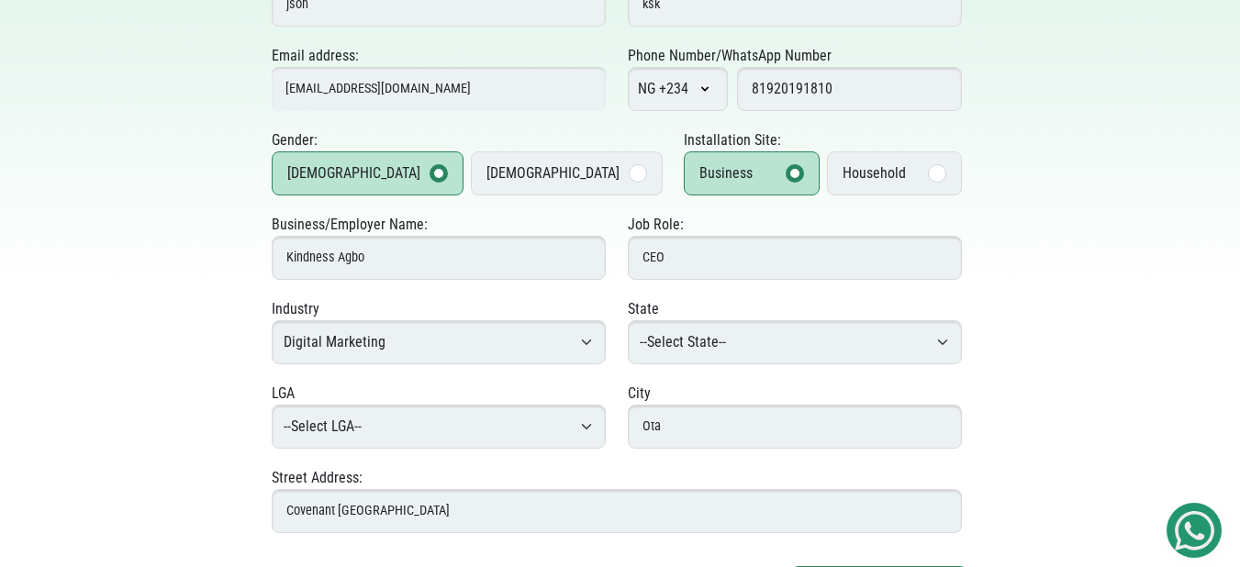
click at [272, 320] on select "--Select Industry-- Agriculture Agro-Processing Advertising & Public Relations …" at bounding box center [439, 342] width 334 height 44
click at [714, 342] on select "--Select State-- Abia Adamawa Akwa Ibom Anambra Bauchi Bayelsa Benue Borno Cros…" at bounding box center [795, 342] width 334 height 44
select select "Ebonyi"
click at [628, 320] on select "--Select State-- Abia Adamawa Akwa Ibom Anambra Bauchi Bayelsa Benue Borno Cros…" at bounding box center [795, 342] width 334 height 44
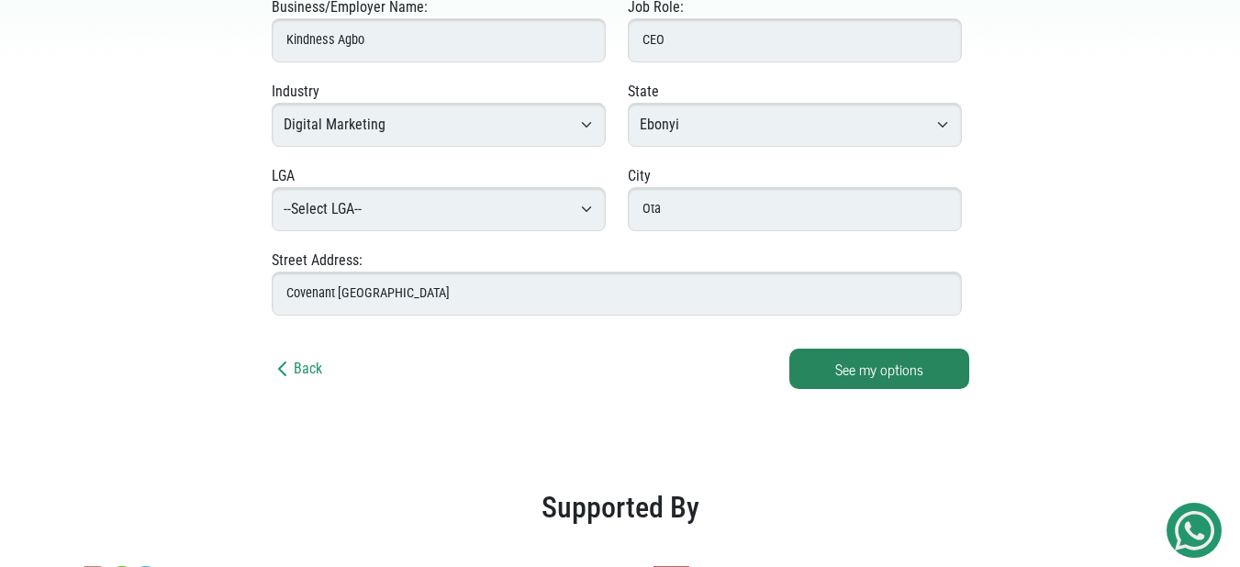
scroll to position [511, 0]
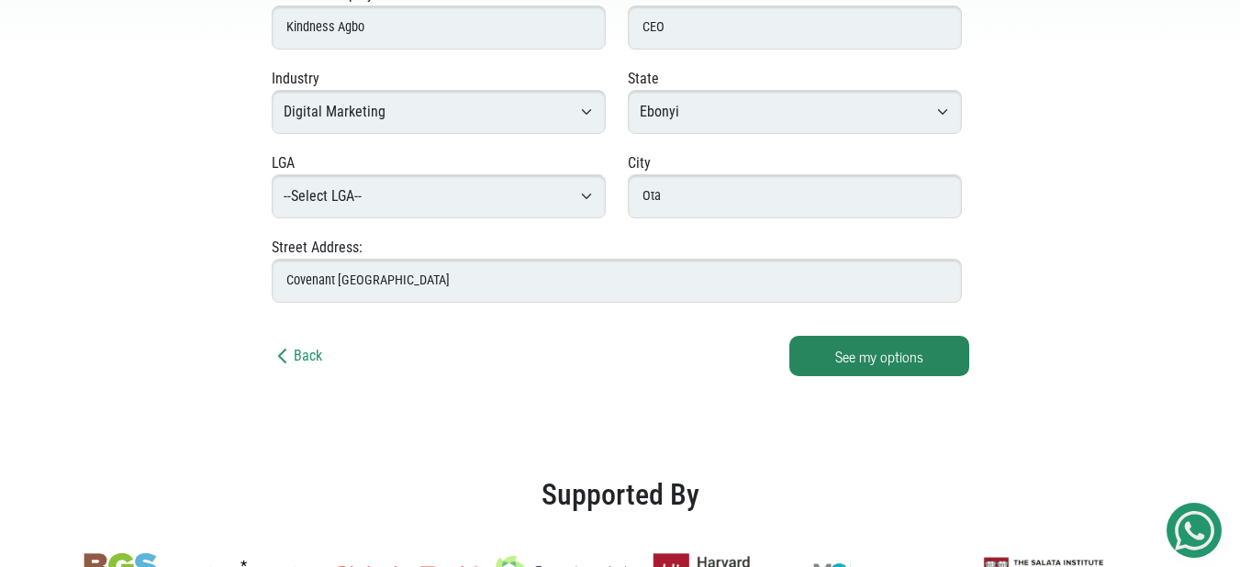
click at [435, 205] on select "--Select LGA-- Edda Afikpo Onicha Ohaozara Abakaliki Ishielu lkwo Ezza Ezza Sou…" at bounding box center [439, 196] width 334 height 44
select select "Onicha"
click at [272, 174] on select "--Select LGA-- Edda Afikpo Onicha Ohaozara Abakaliki Ishielu lkwo Ezza Ezza Sou…" at bounding box center [439, 196] width 334 height 44
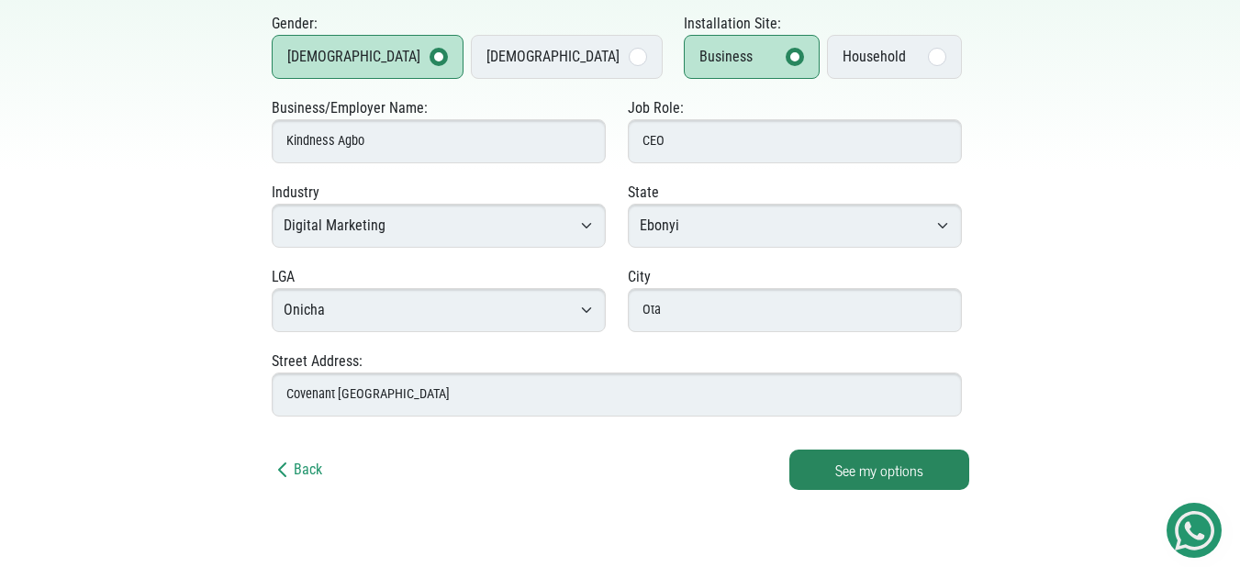
scroll to position [394, 0]
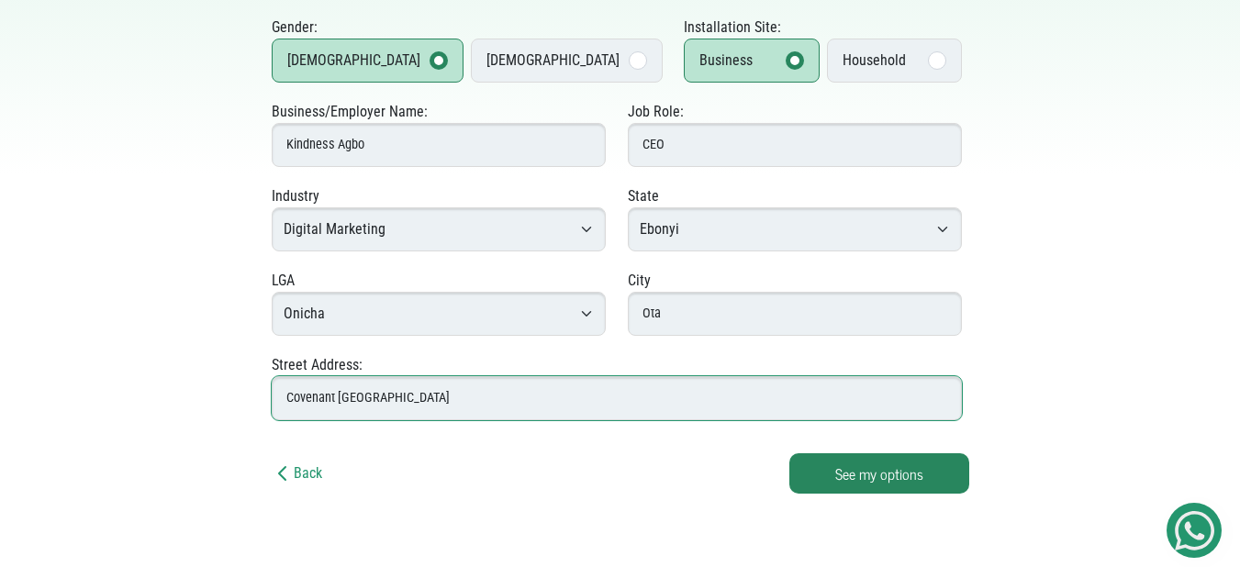
click at [362, 403] on input "Covenant Univ Ota Lagos" at bounding box center [617, 398] width 690 height 44
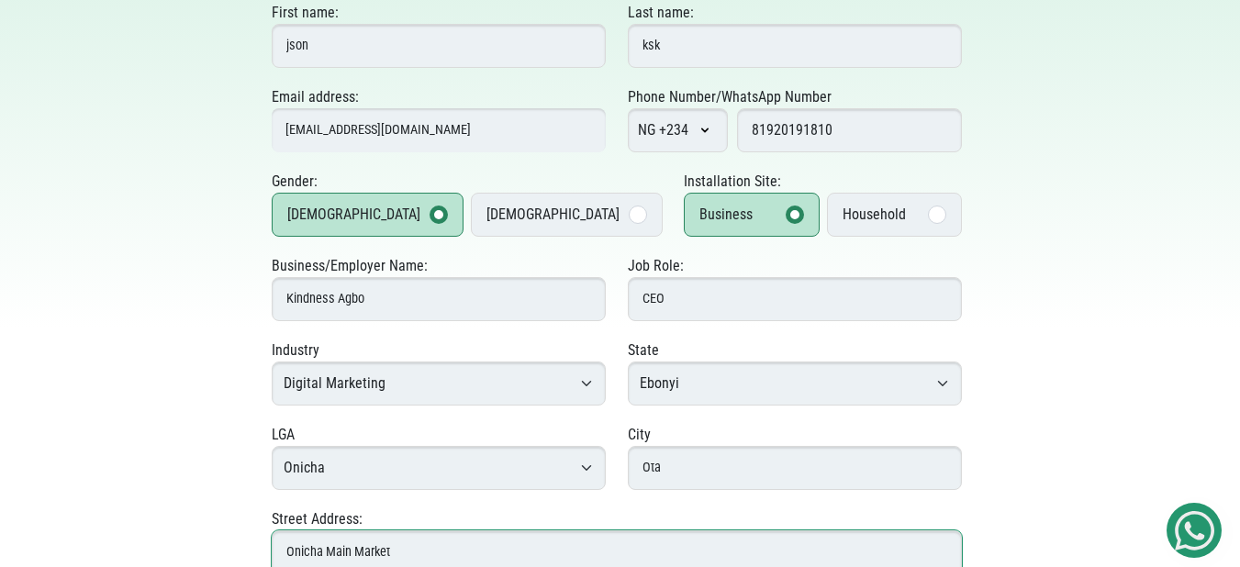
scroll to position [239, 0]
type input "Onicha Main Market"
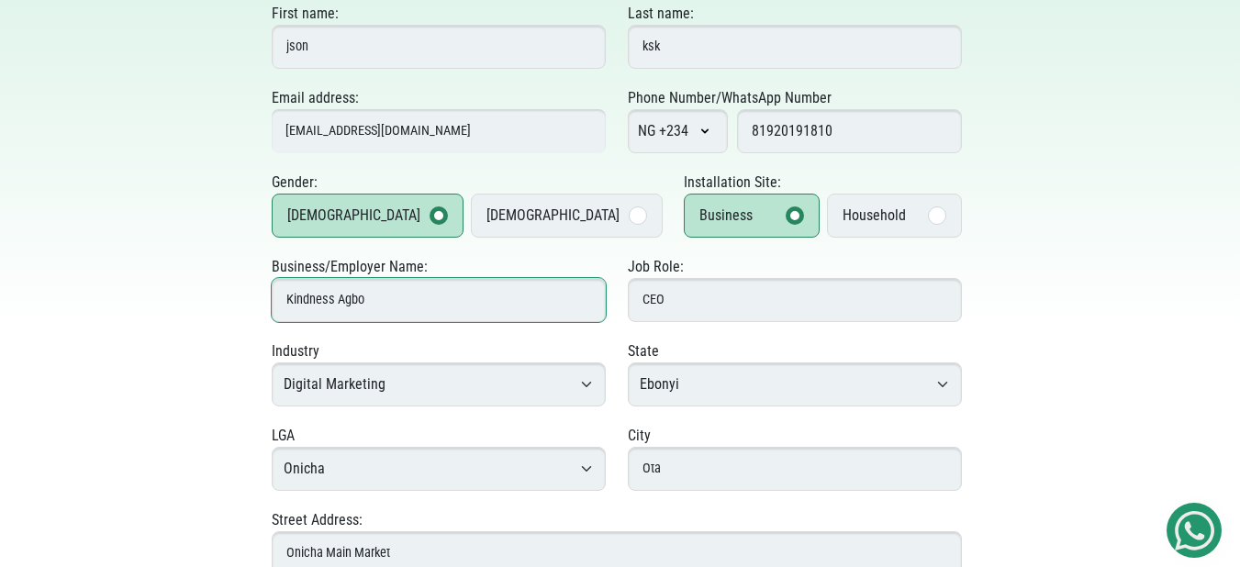
click at [480, 300] on input "Kindness Agbo" at bounding box center [439, 300] width 334 height 44
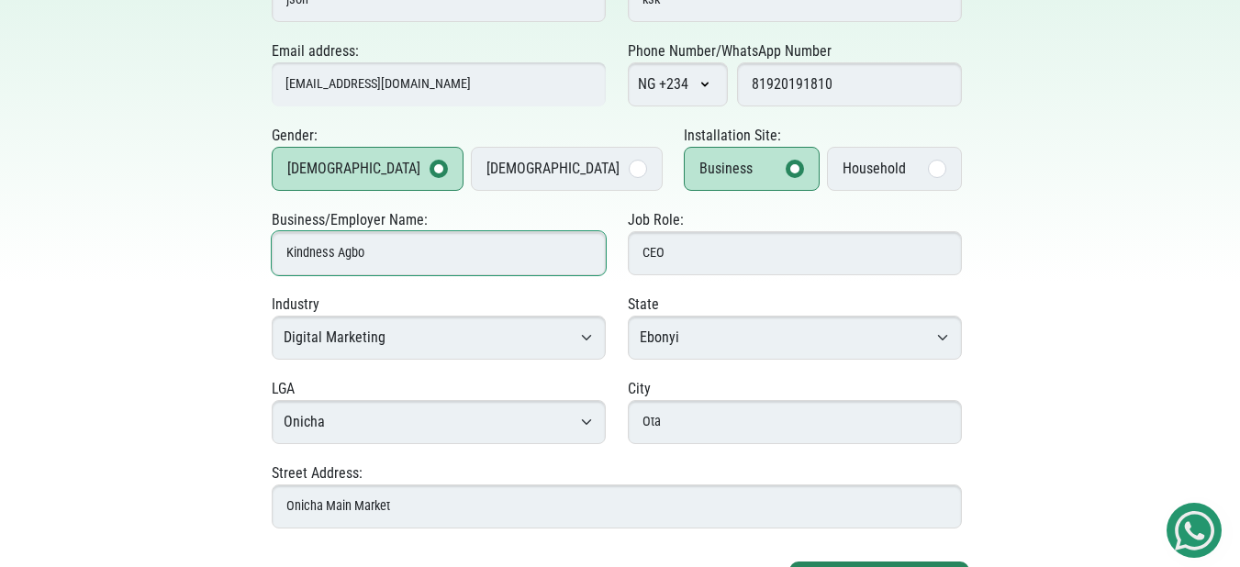
scroll to position [286, 0]
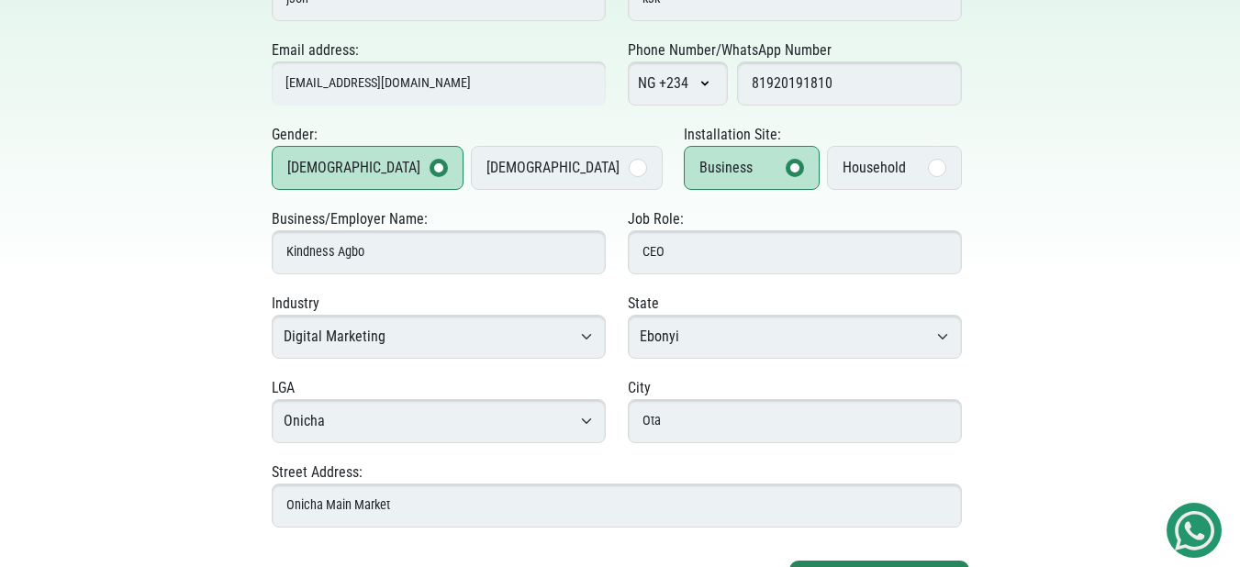
click at [480, 300] on div "Industry --Select Industry-- Agriculture Agro-Processing Advertising & Public R…" at bounding box center [439, 326] width 334 height 66
click at [451, 323] on select "--Select Industry-- Agriculture Agro-Processing Advertising & Public Relations …" at bounding box center [439, 337] width 334 height 44
select select "Consulting & Business Services"
click at [272, 315] on select "--Select Industry-- Agriculture Agro-Processing Advertising & Public Relations …" at bounding box center [439, 337] width 334 height 44
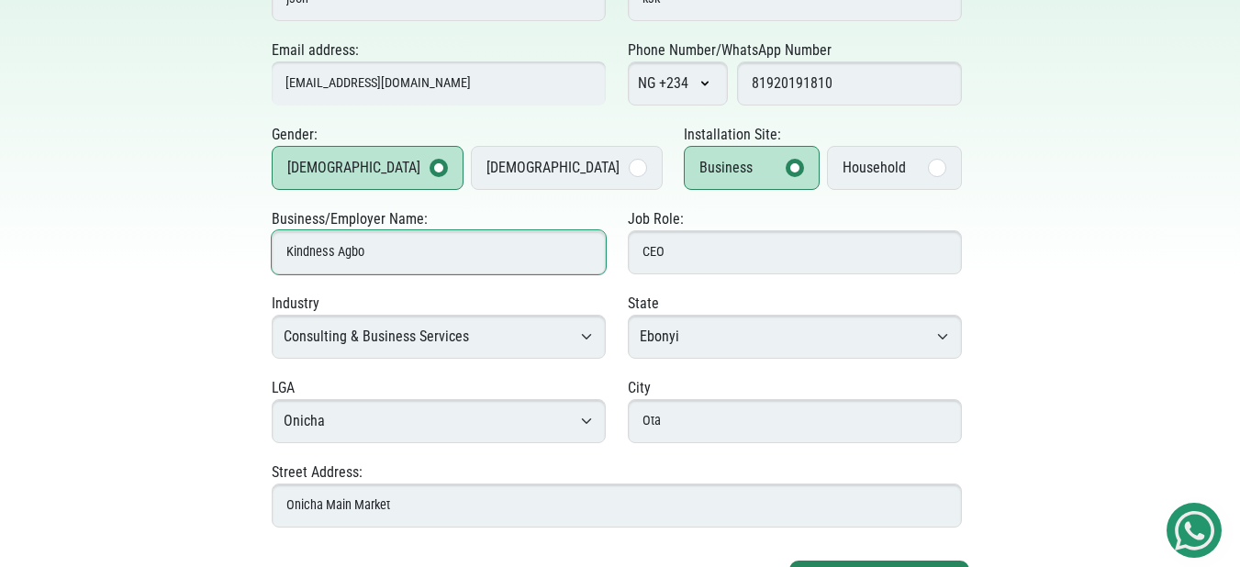
click at [313, 254] on input "Kindness Agbo" at bounding box center [439, 252] width 334 height 44
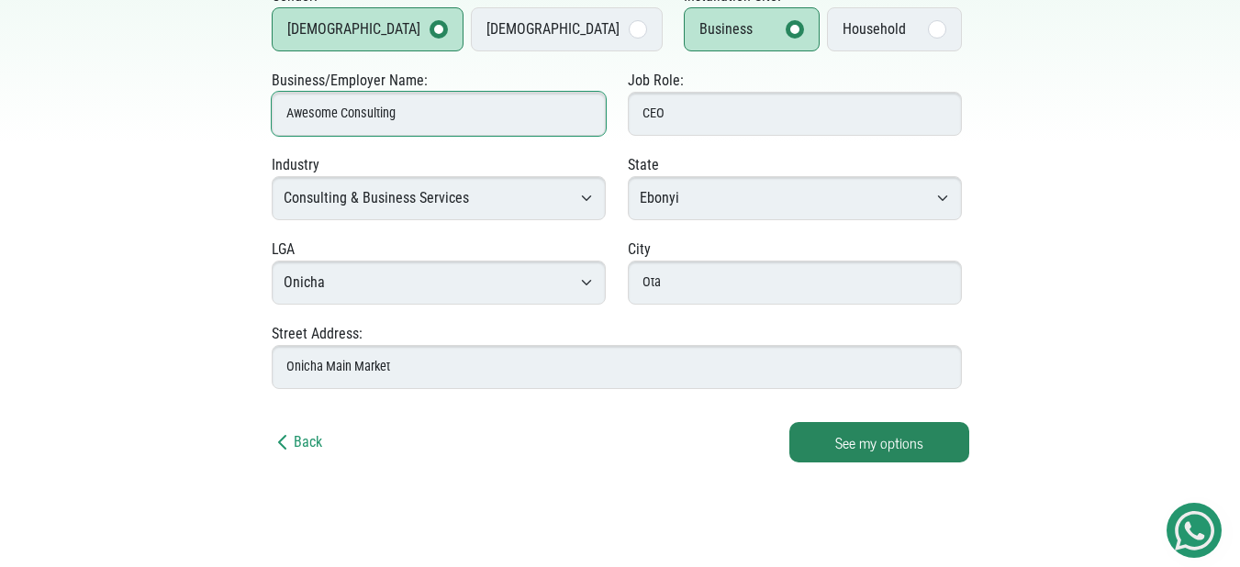
scroll to position [608, 0]
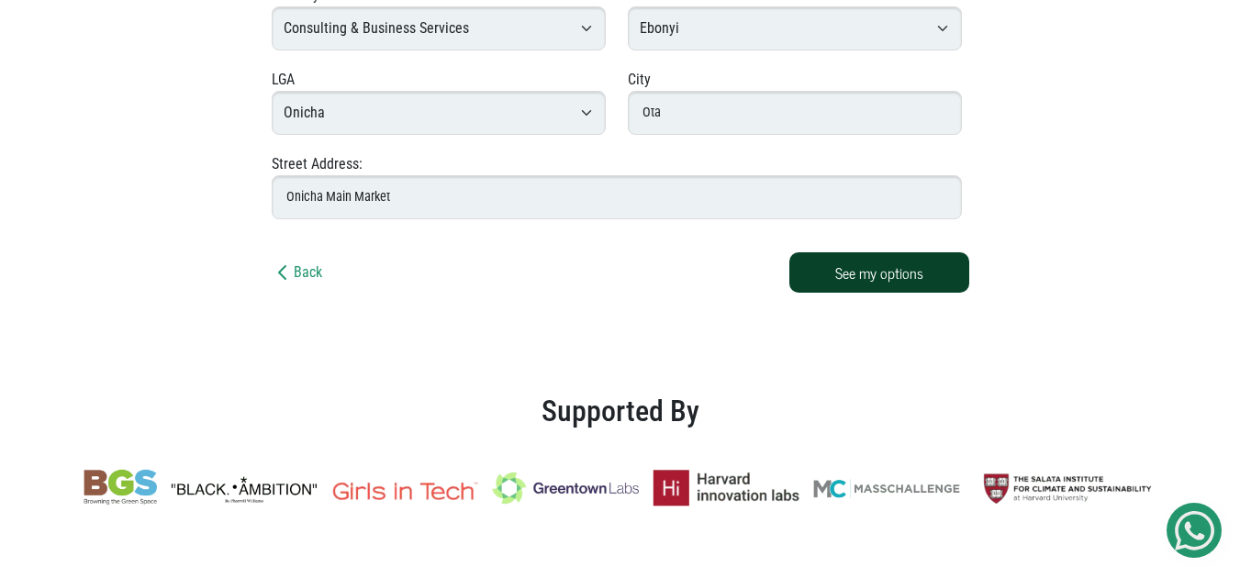
type input "Awesome Consulting"
click at [829, 275] on button "See my options" at bounding box center [879, 272] width 180 height 40
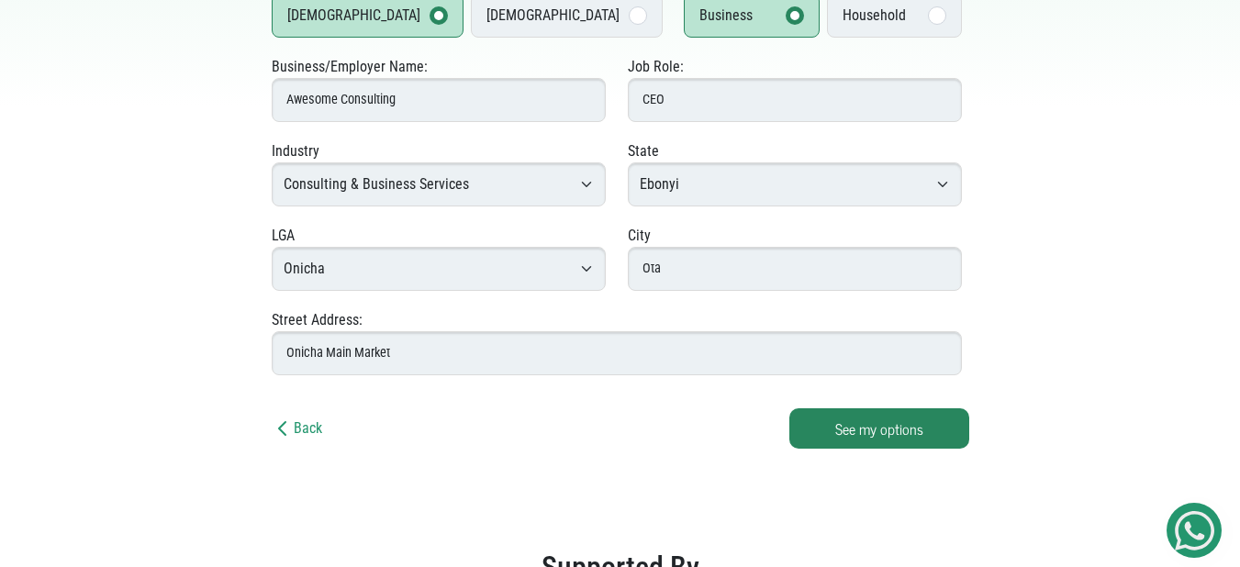
scroll to position [458, 0]
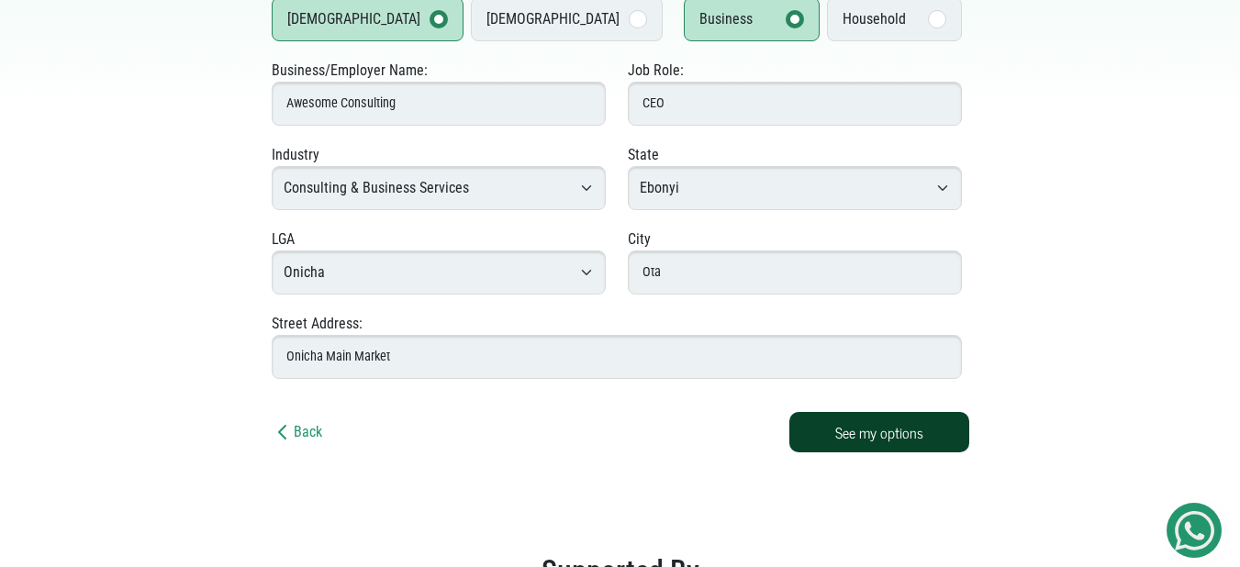
click at [860, 444] on button "See my options" at bounding box center [879, 432] width 180 height 40
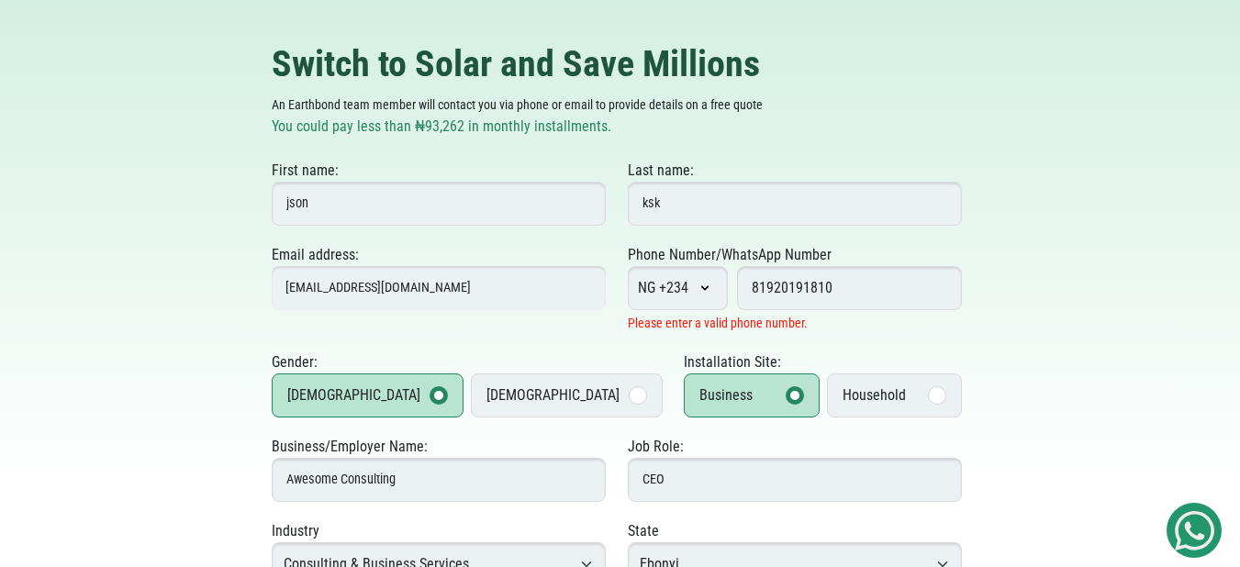
scroll to position [81, 0]
click at [842, 285] on input "81920191810" at bounding box center [849, 289] width 225 height 44
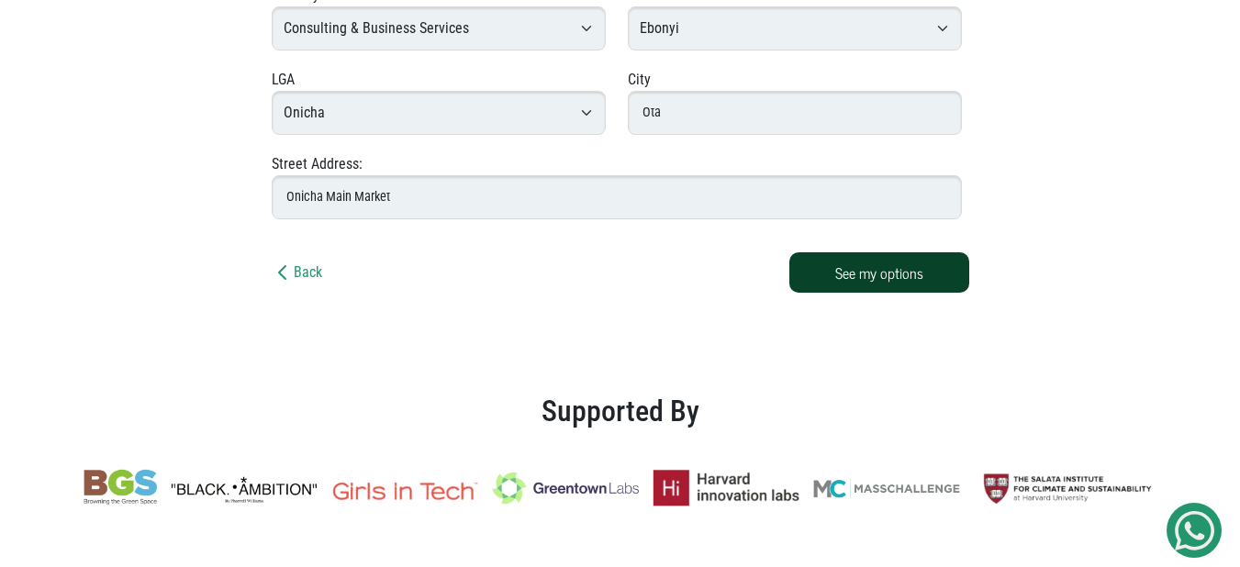
type input "8192019181"
click at [875, 252] on button "See my options" at bounding box center [879, 272] width 180 height 40
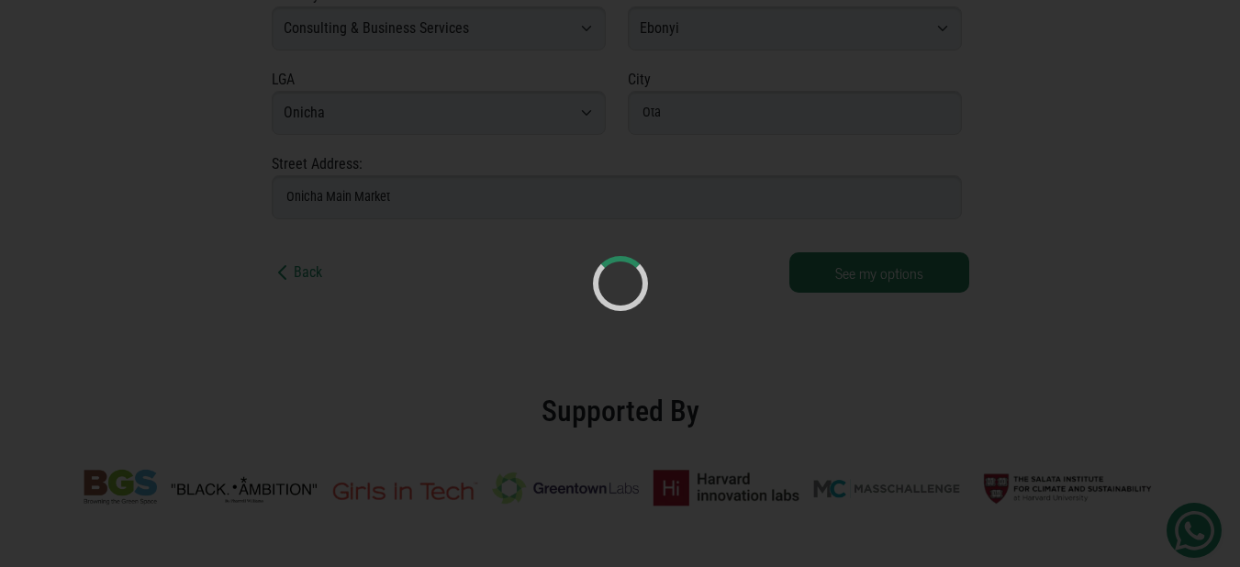
drag, startPoint x: 653, startPoint y: 588, endPoint x: 653, endPoint y: 574, distance: 13.8
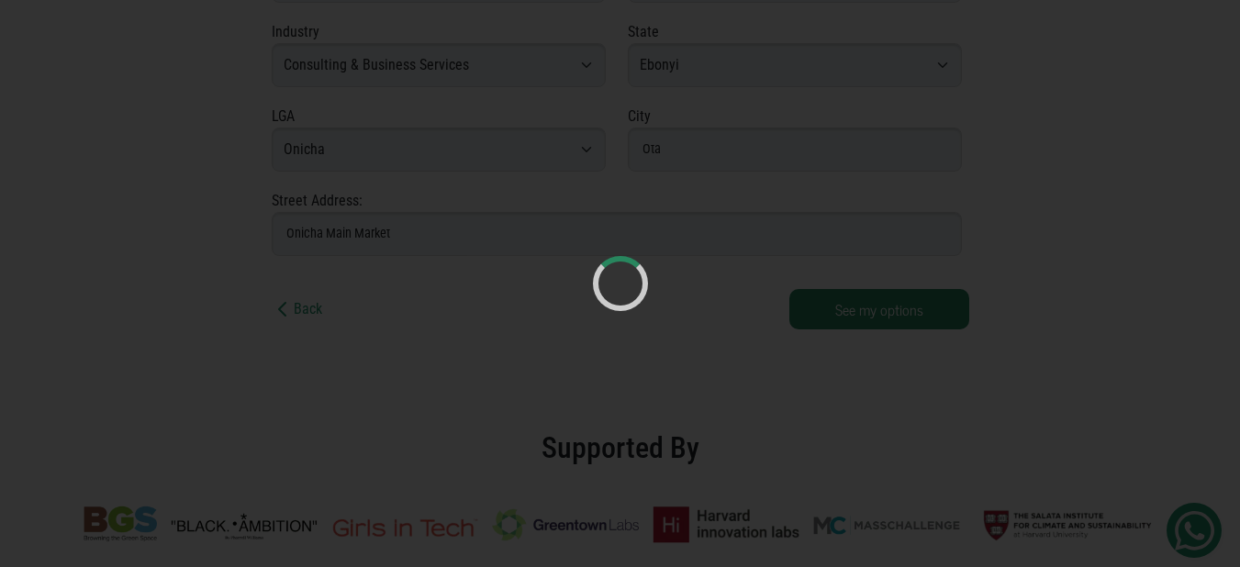
scroll to position [517, 0]
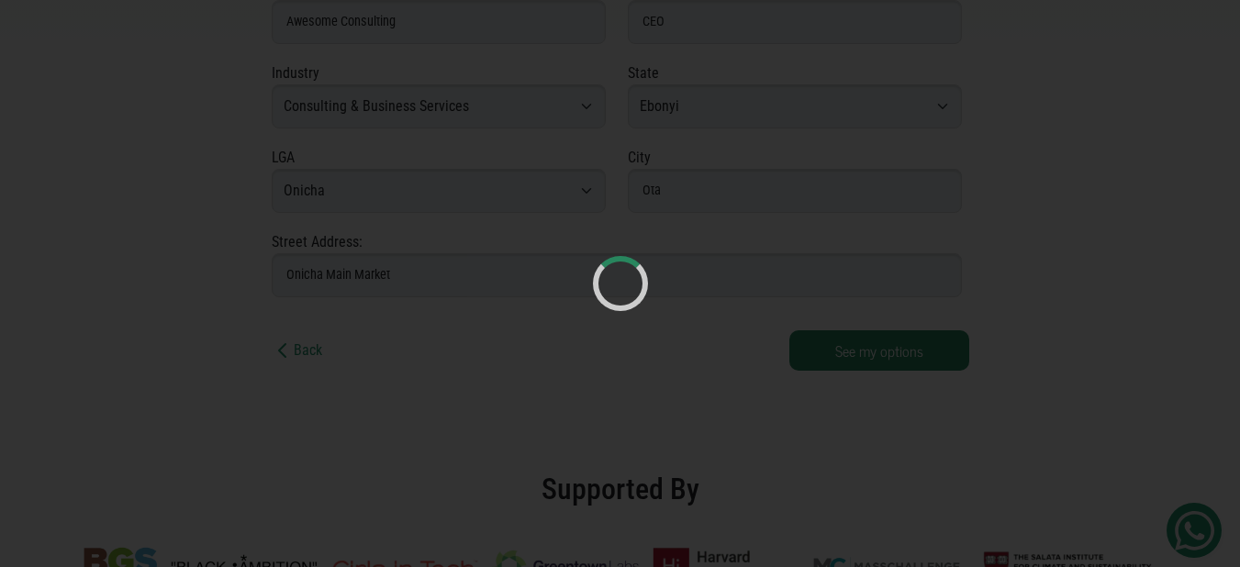
drag, startPoint x: 650, startPoint y: 479, endPoint x: 632, endPoint y: 456, distance: 28.8
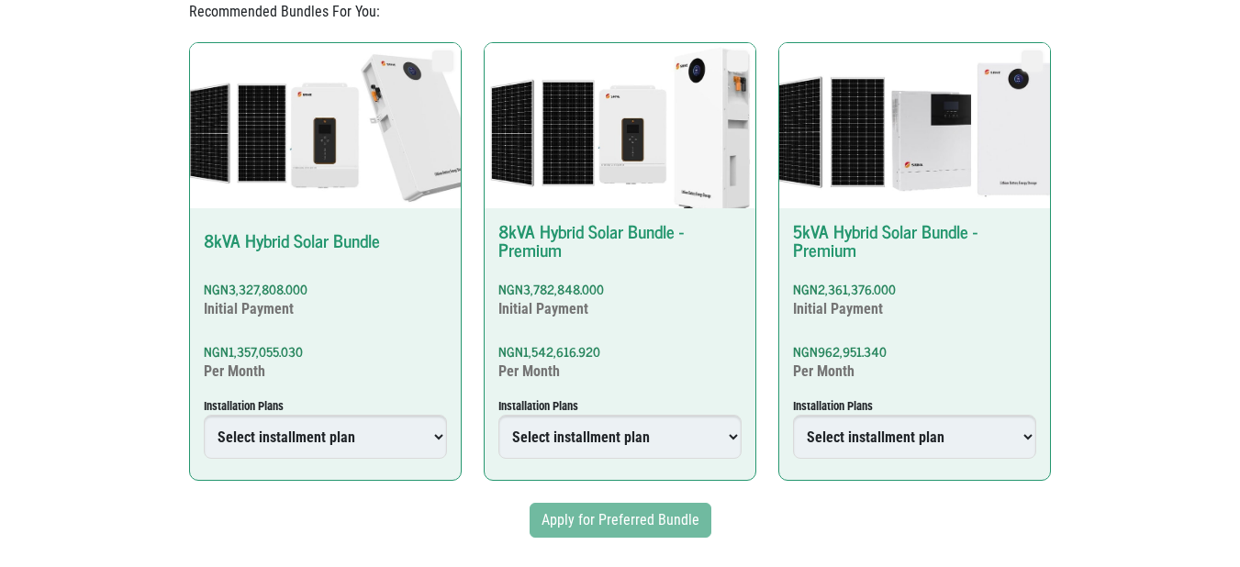
scroll to position [903, 0]
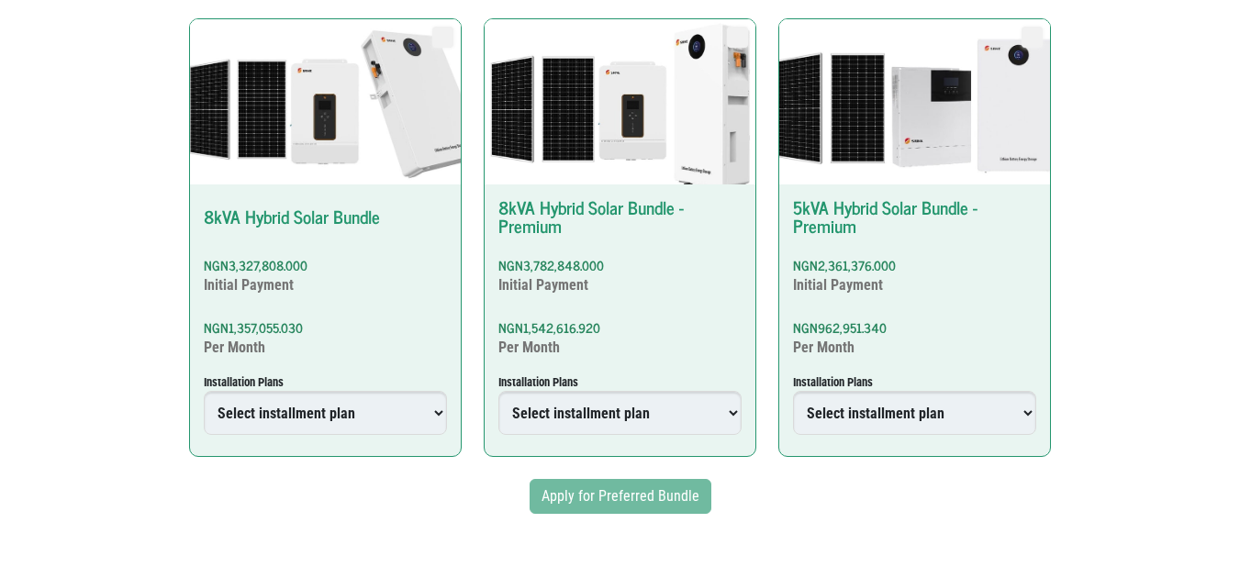
click at [320, 408] on select "Select installment plan 6 Months Plan 18 Months Plan 24 Months Plan 36 Months P…" at bounding box center [325, 413] width 243 height 44
select select "4739067000001319330"
radio input "true"
click at [204, 391] on select "Select installment plan 6 Months Plan 18 Months Plan 24 Months Plan 36 Months P…" at bounding box center [325, 413] width 243 height 44
type input "4739067000001319330"
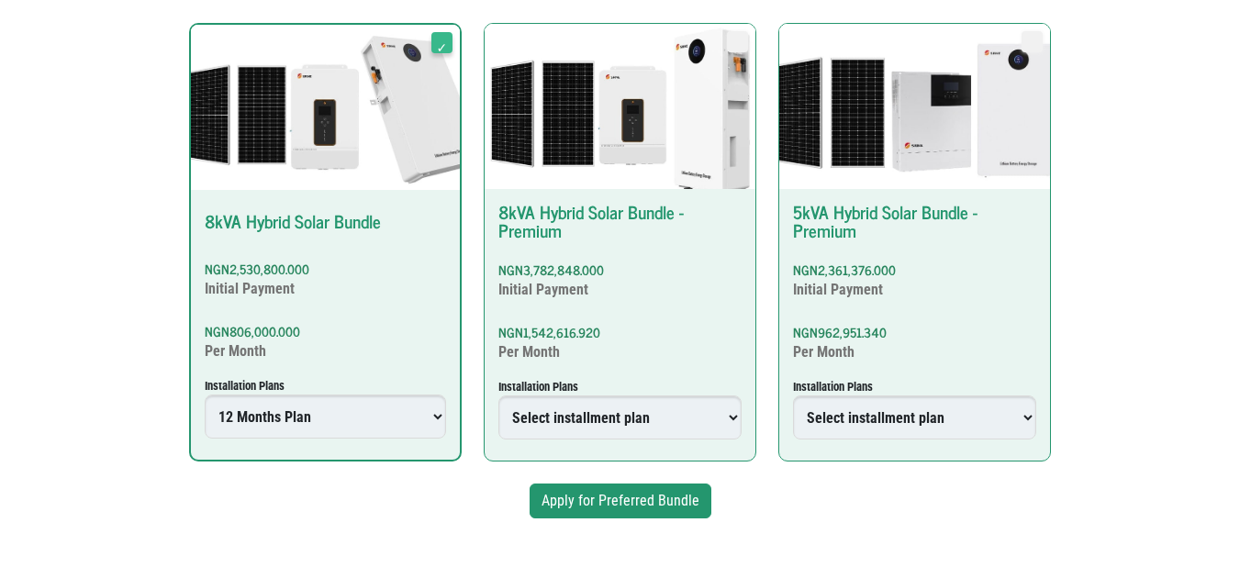
scroll to position [875, 0]
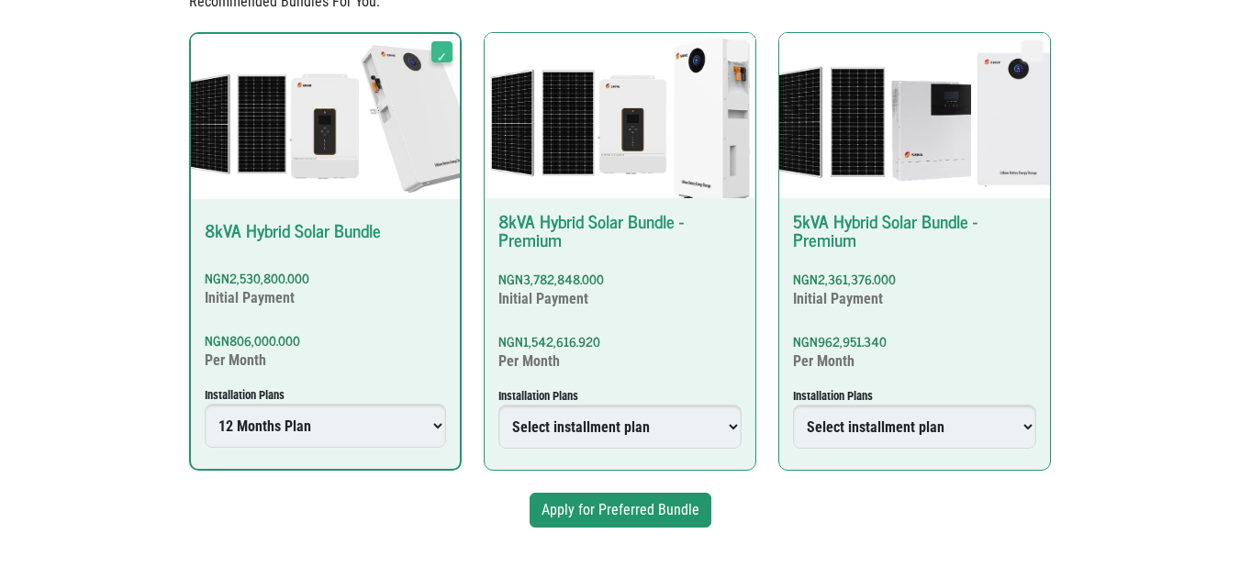
click at [587, 441] on select "Select installment plan 6 Months Plan 12 Months Plan 18 Months Plan 24 Months P…" at bounding box center [619, 427] width 243 height 44
select select "4739067000004845120"
radio input "true"
click at [498, 406] on select "Select installment plan 6 Months Plan 12 Months Plan 18 Months Plan 24 Months P…" at bounding box center [619, 427] width 243 height 44
type input "4739067000004845120"
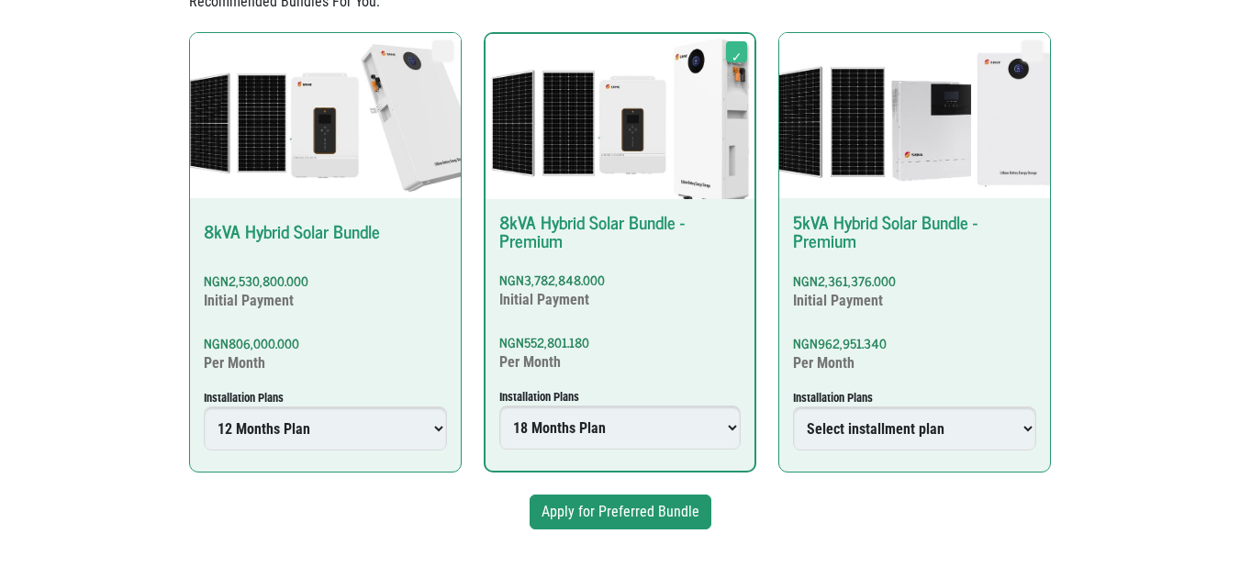
click at [824, 426] on select "Select installment plan 6 Months Plan 12 Months Plan 18 Months Plan 24 Months P…" at bounding box center [914, 428] width 243 height 44
select select "4739067000001299607"
radio input "true"
click at [794, 406] on select "Select installment plan 6 Months Plan 12 Months Plan 18 Months Plan 24 Months P…" at bounding box center [914, 428] width 243 height 44
type input "4739067000001299607"
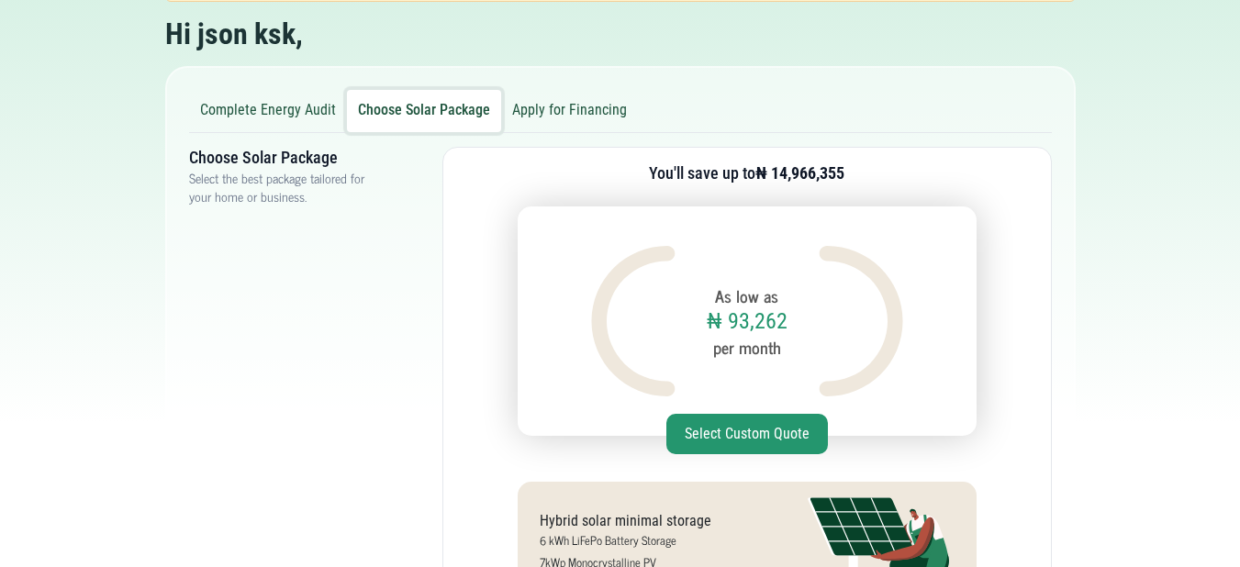
scroll to position [37, 0]
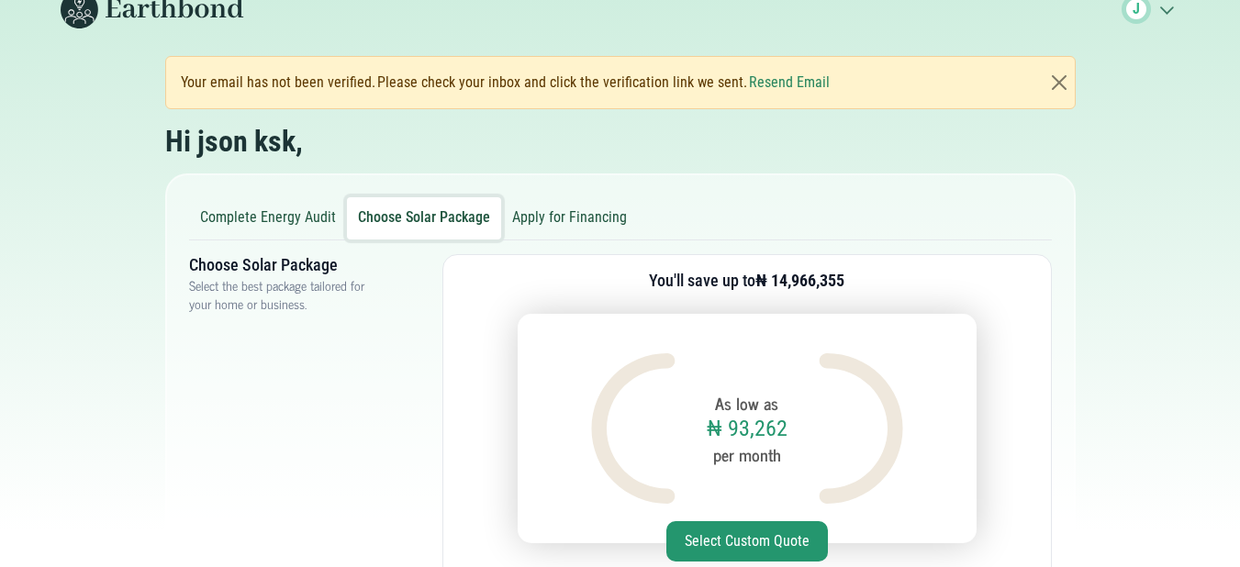
click at [535, 221] on button "Apply for Financing" at bounding box center [569, 218] width 137 height 42
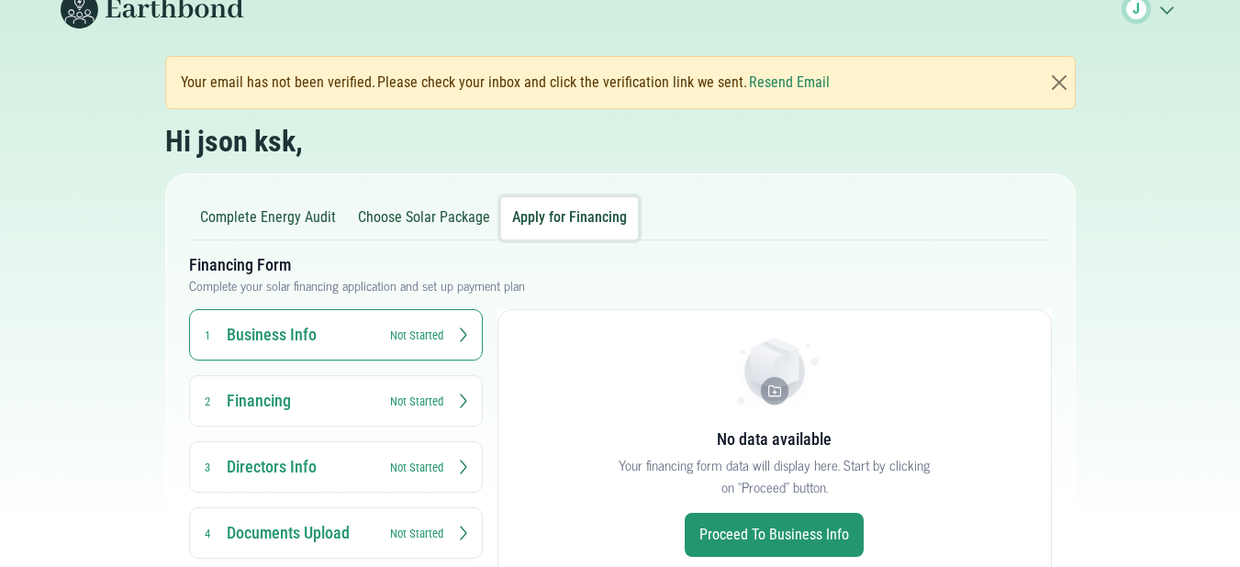
scroll to position [107, 0]
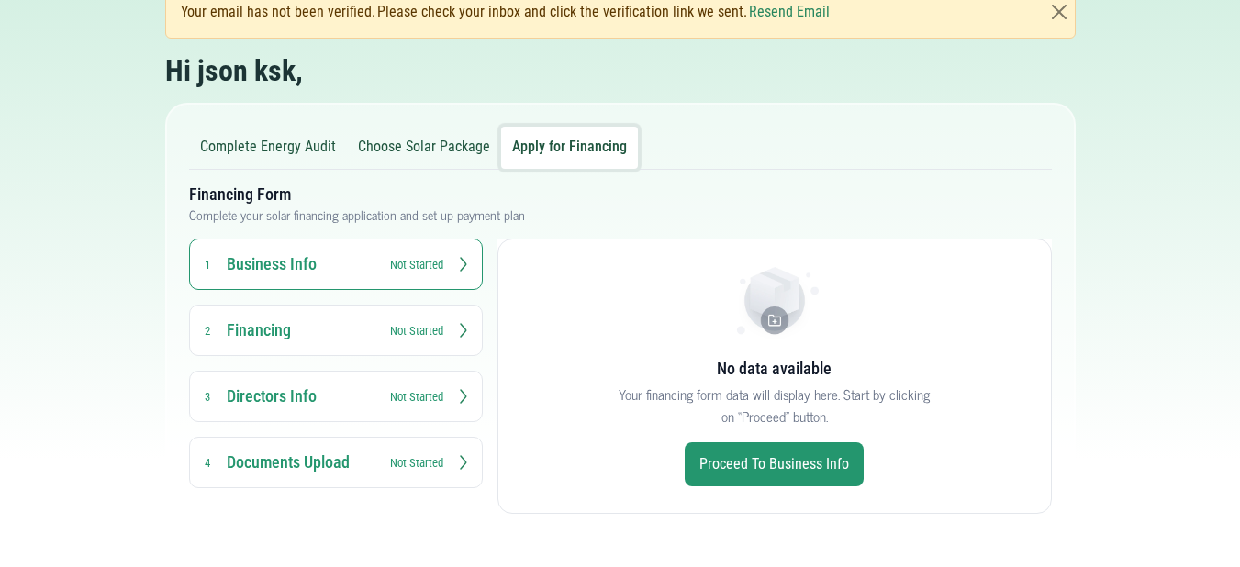
click at [396, 262] on small "Not Started" at bounding box center [416, 264] width 53 height 17
click at [411, 318] on button "Financing 2 Not Started" at bounding box center [336, 330] width 294 height 51
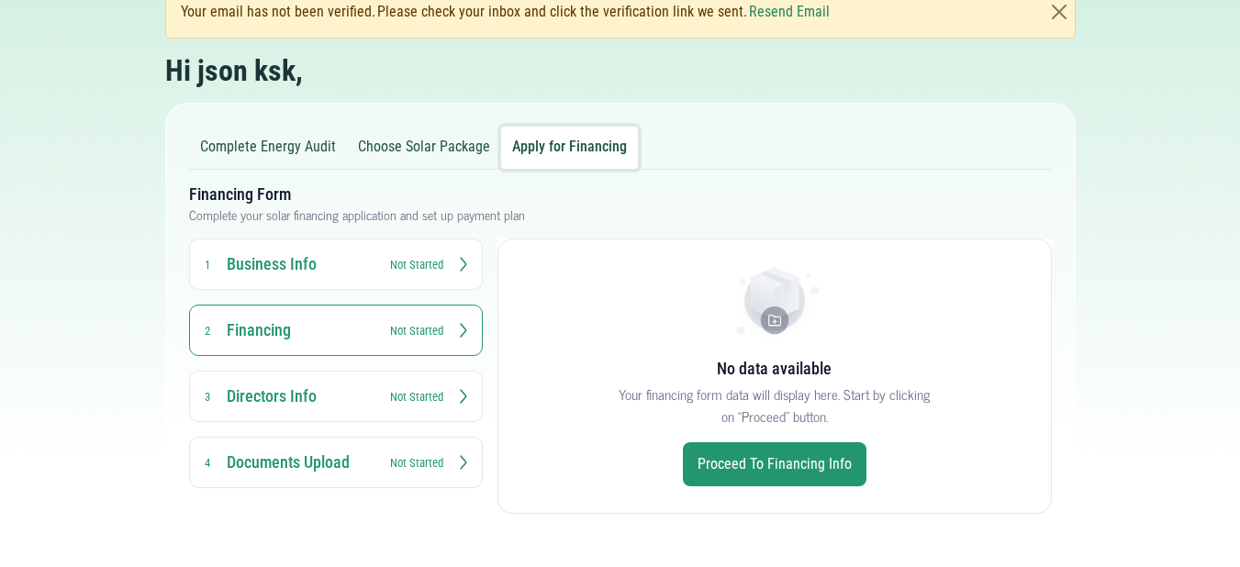
click at [391, 383] on button "Directors Info 3 Not Started" at bounding box center [336, 396] width 294 height 51
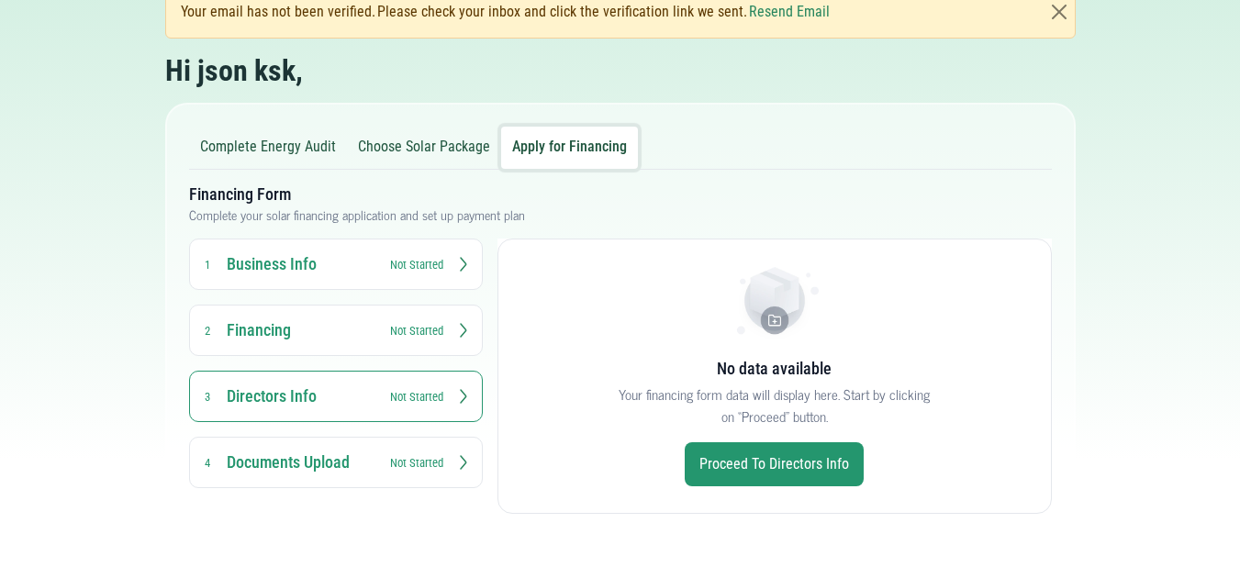
click at [392, 451] on button "Documents Upload 4 Not Started" at bounding box center [336, 462] width 294 height 51
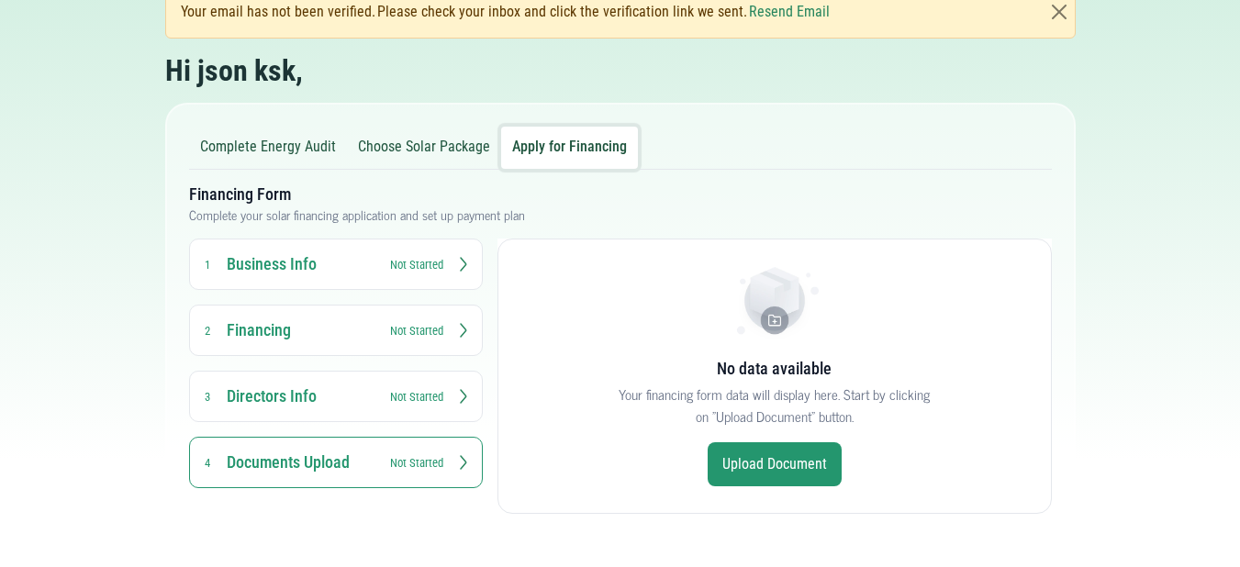
click at [409, 142] on button "Choose Solar Package" at bounding box center [424, 148] width 154 height 42
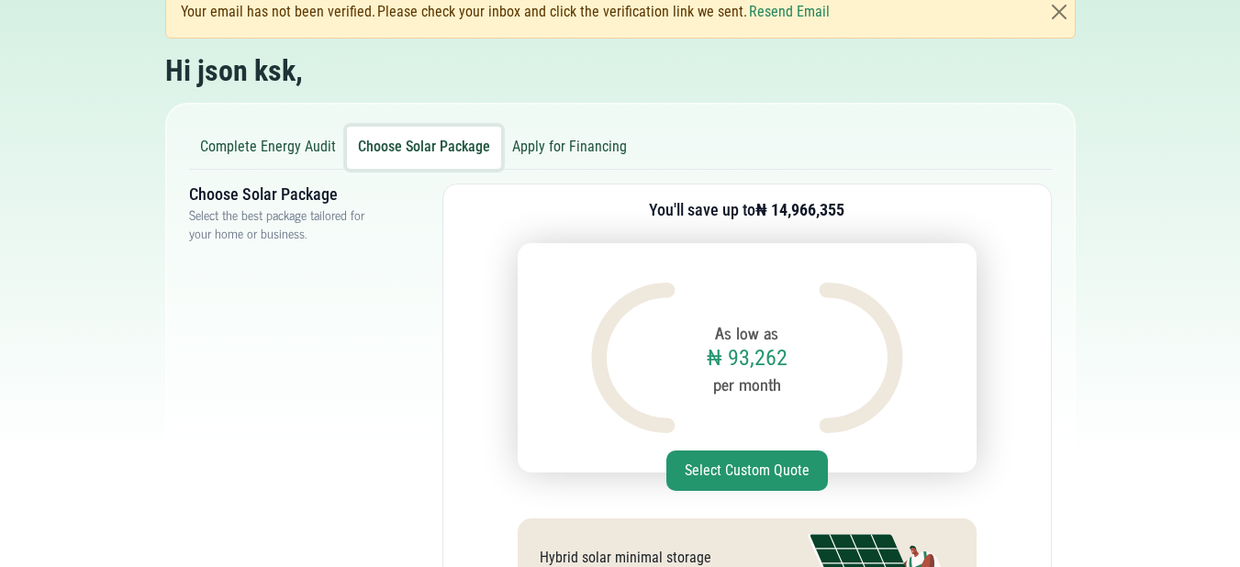
click at [315, 141] on button "Complete Energy Audit" at bounding box center [268, 148] width 158 height 42
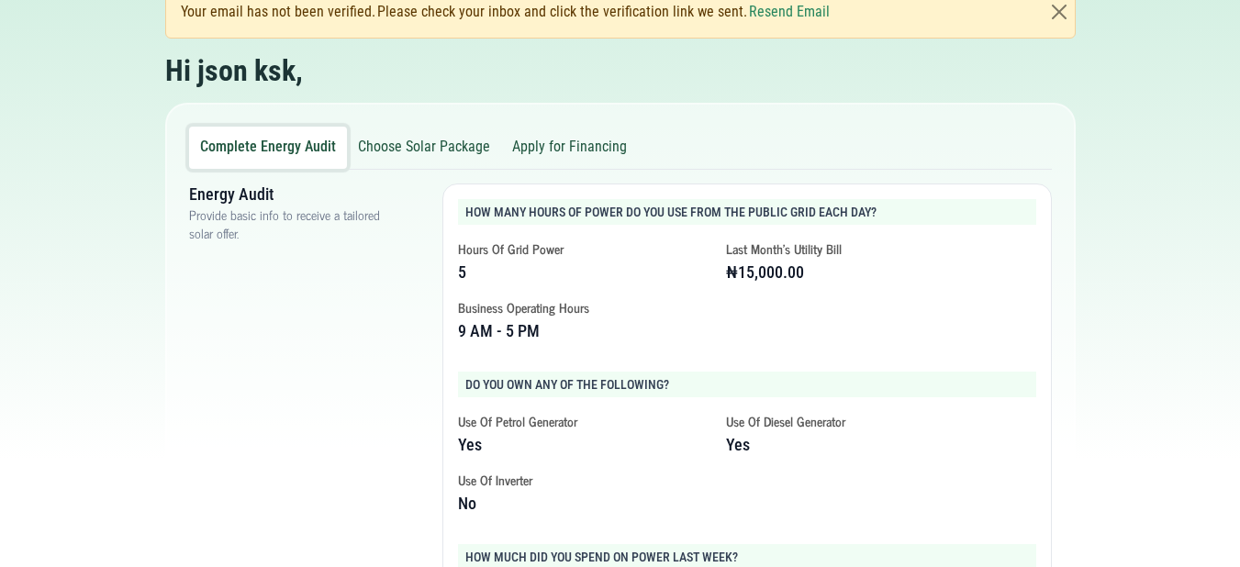
scroll to position [0, 0]
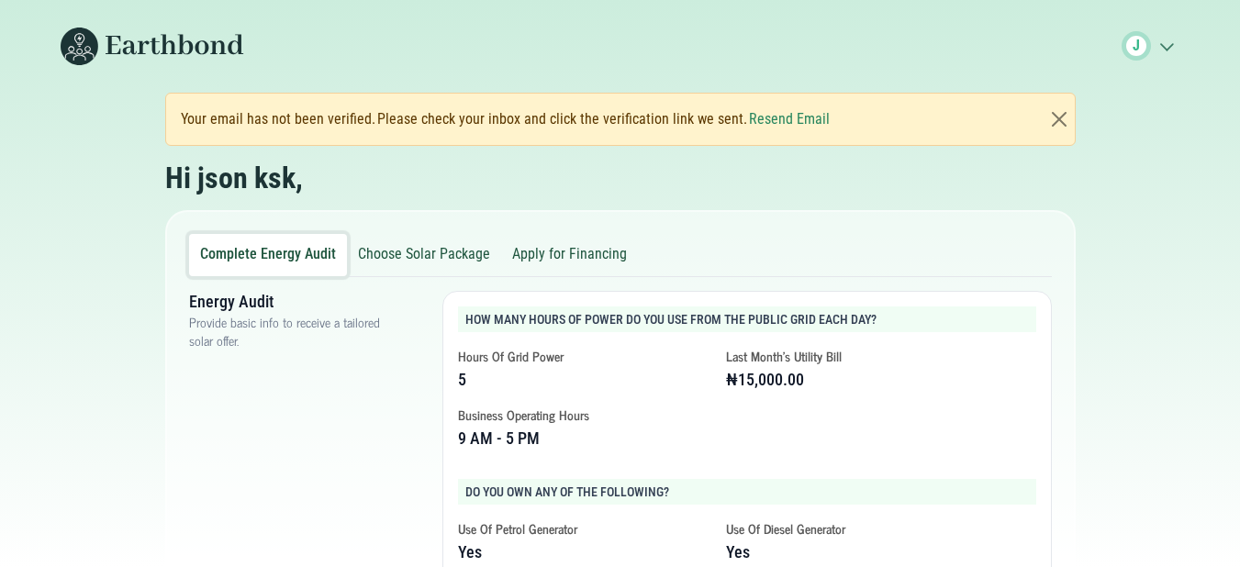
click at [406, 252] on button "Choose Solar Package" at bounding box center [424, 255] width 154 height 42
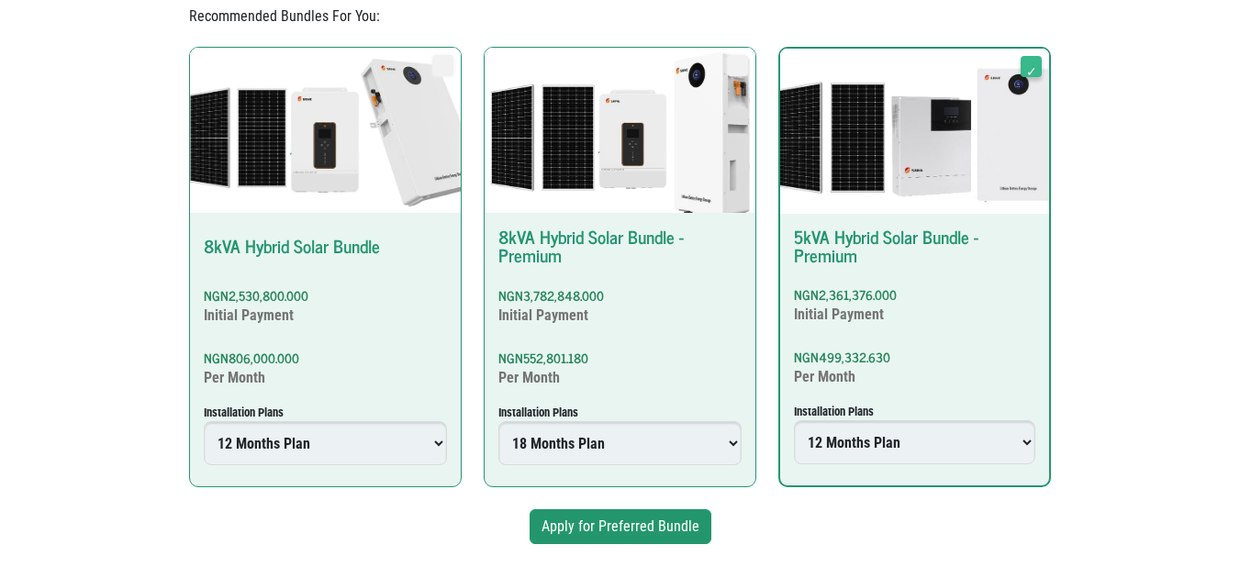
scroll to position [905, 0]
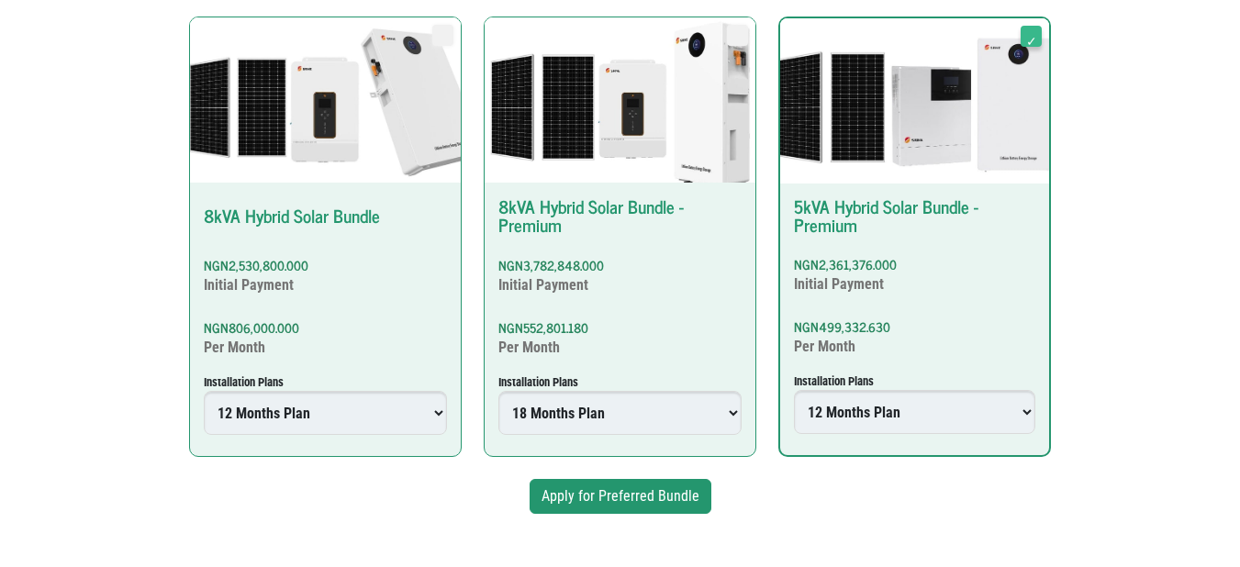
click at [848, 404] on select "Select installment plan 6 Months Plan 12 Months Plan 18 Months Plan 24 Months P…" at bounding box center [914, 412] width 241 height 44
click at [601, 493] on button "Apply for Preferred Bundle" at bounding box center [620, 496] width 182 height 35
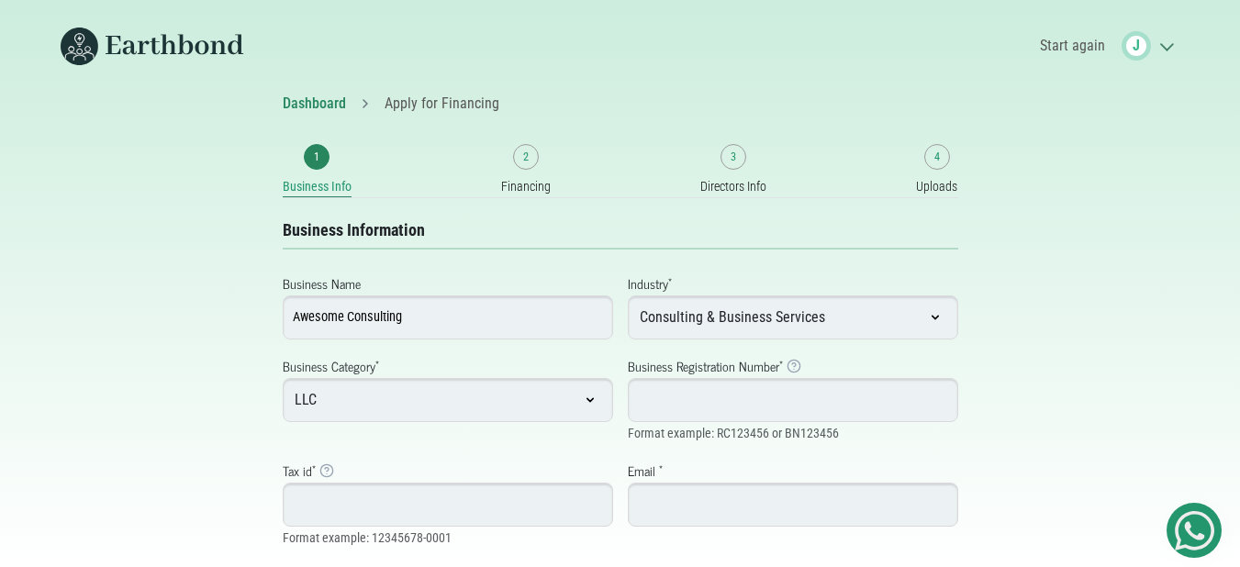
scroll to position [17, 0]
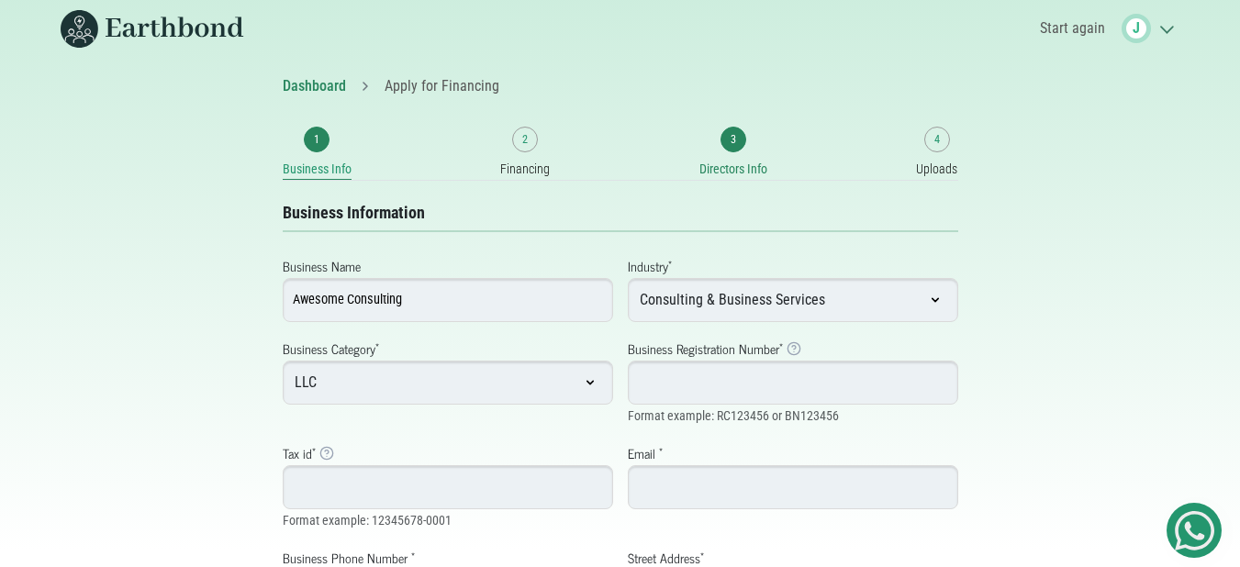
click at [745, 154] on link "3 Directors Info" at bounding box center [733, 153] width 68 height 53
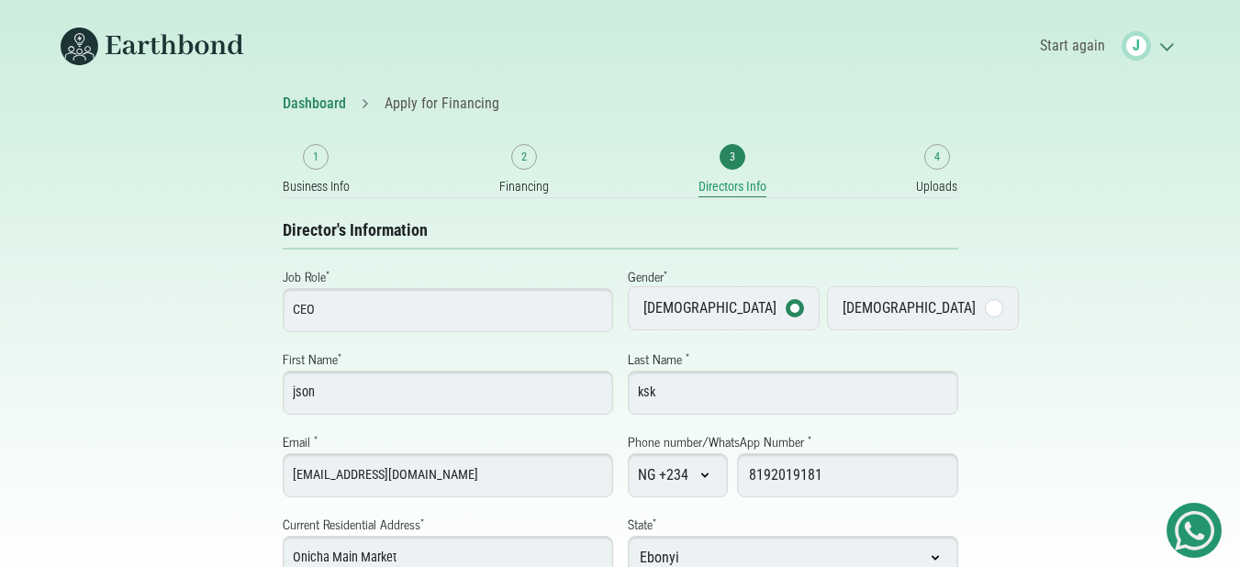
select select "Ebonyi"
select select "Onicha"
click at [923, 160] on link "4 Uploads" at bounding box center [936, 170] width 41 height 53
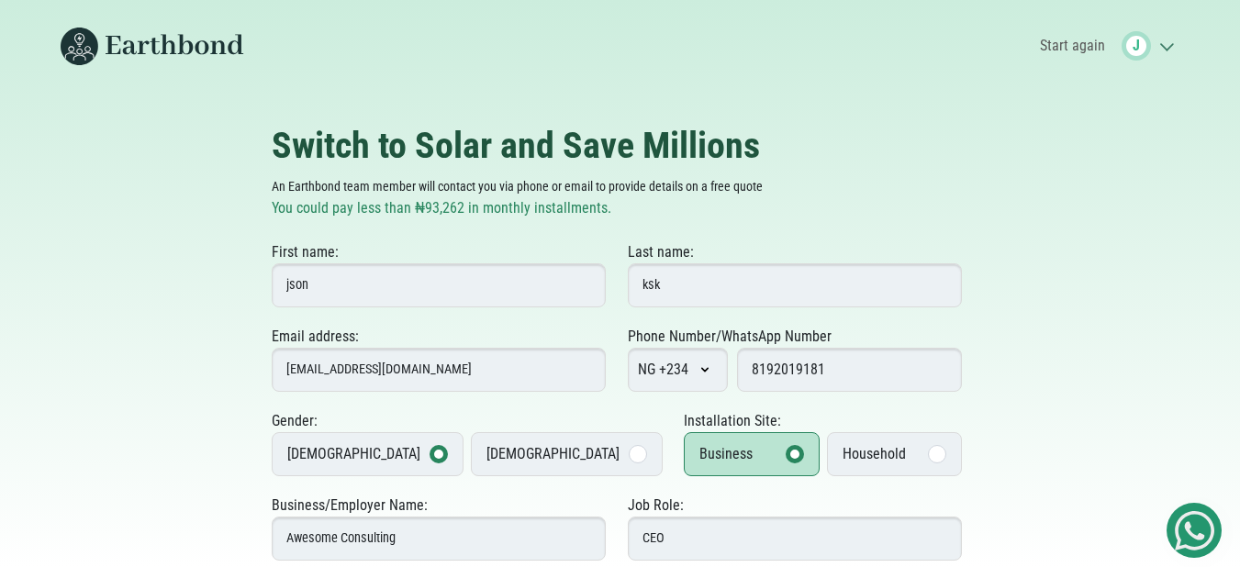
select select "Consulting & Business Services"
select select "Ebonyi"
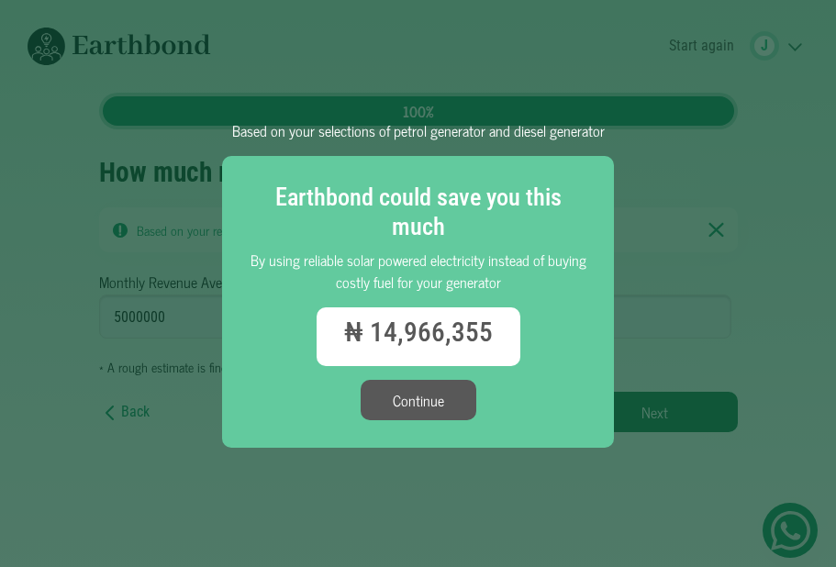
click at [434, 411] on button "Continue" at bounding box center [419, 400] width 116 height 40
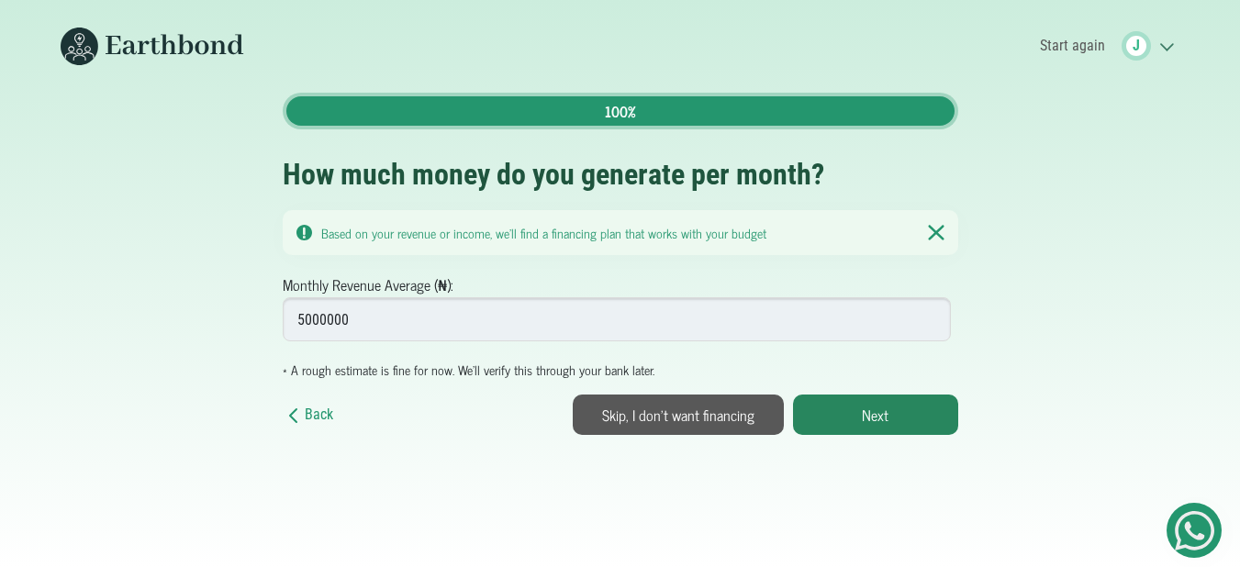
click at [1140, 38] on span "J" at bounding box center [1135, 45] width 29 height 29
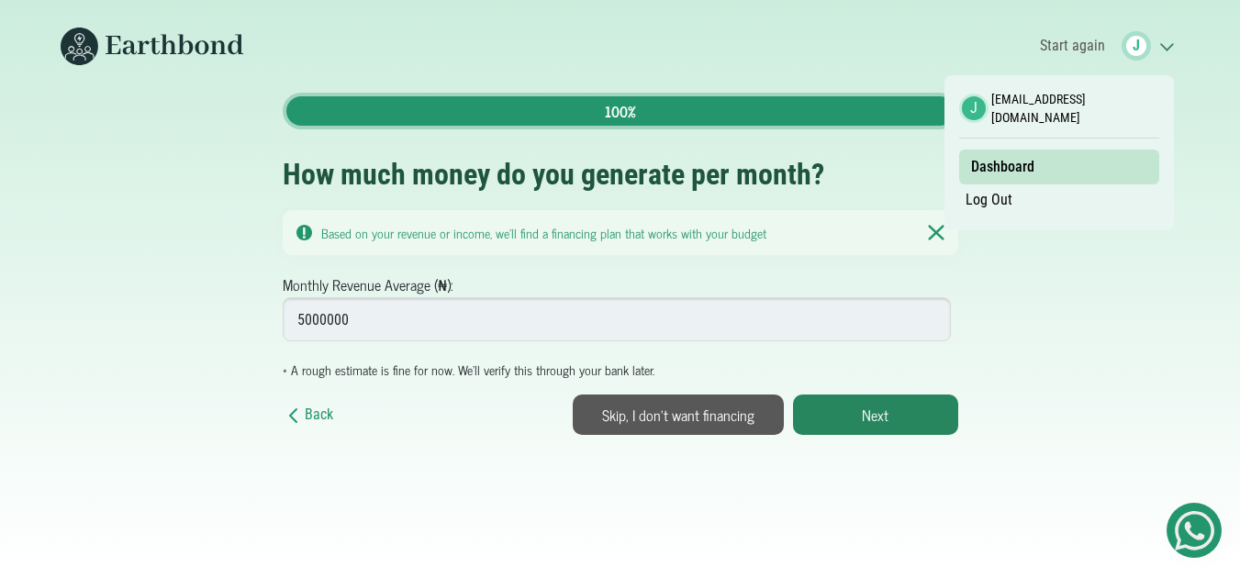
click at [516, 489] on body "Based on your selections of petrol generator and diesel generator Earthbond cou…" at bounding box center [620, 283] width 1240 height 567
click at [649, 395] on button "Skip, I don't want financing" at bounding box center [678, 415] width 211 height 40
